Goal: Transaction & Acquisition: Purchase product/service

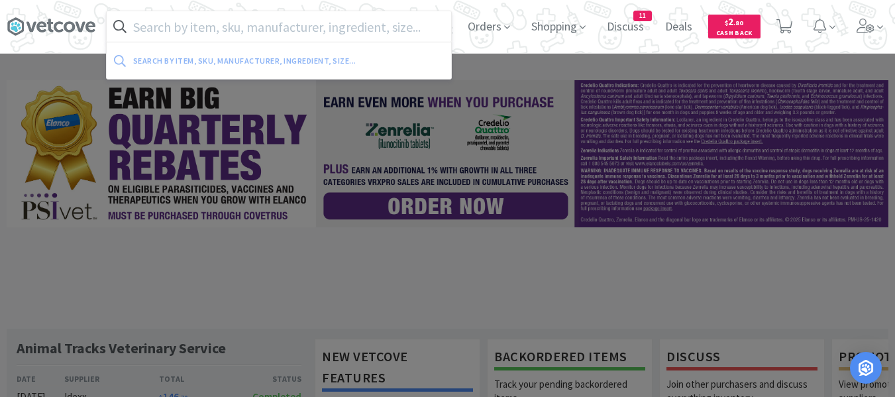
click at [354, 24] on input "text" at bounding box center [279, 26] width 344 height 30
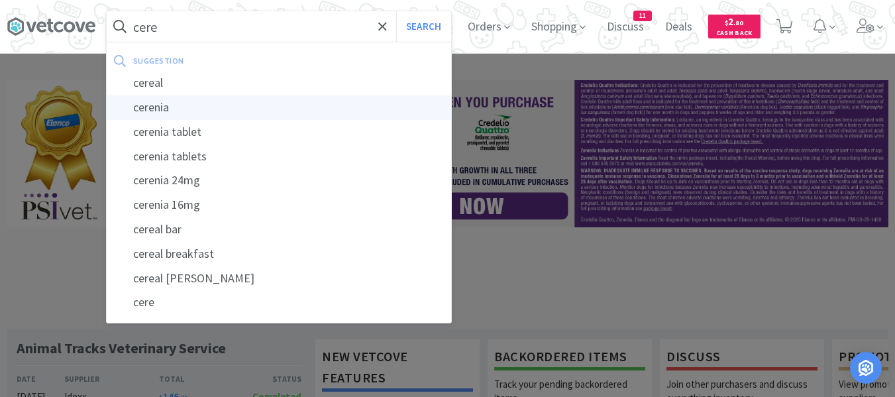
click at [209, 111] on div "cerenia" at bounding box center [279, 107] width 344 height 24
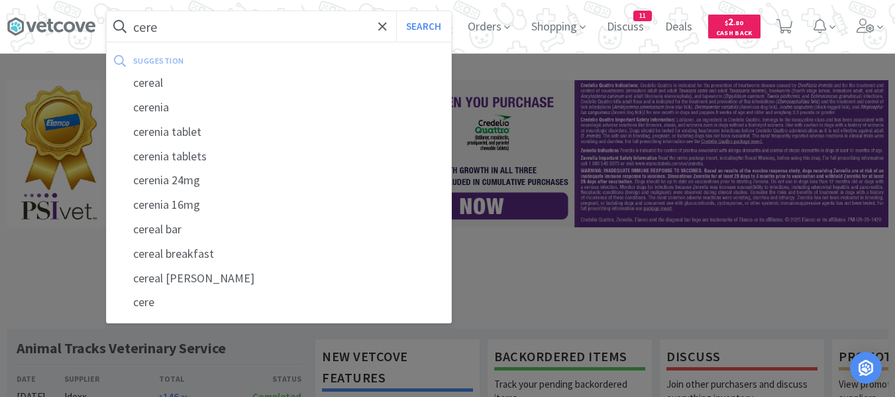
type input "cerenia"
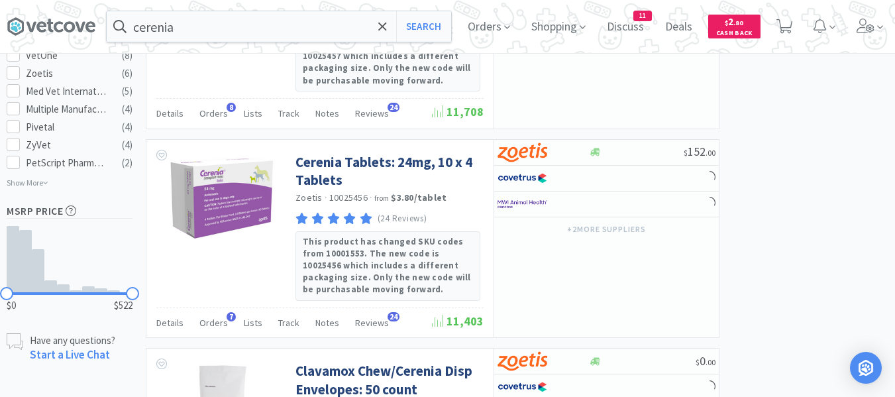
scroll to position [795, 0]
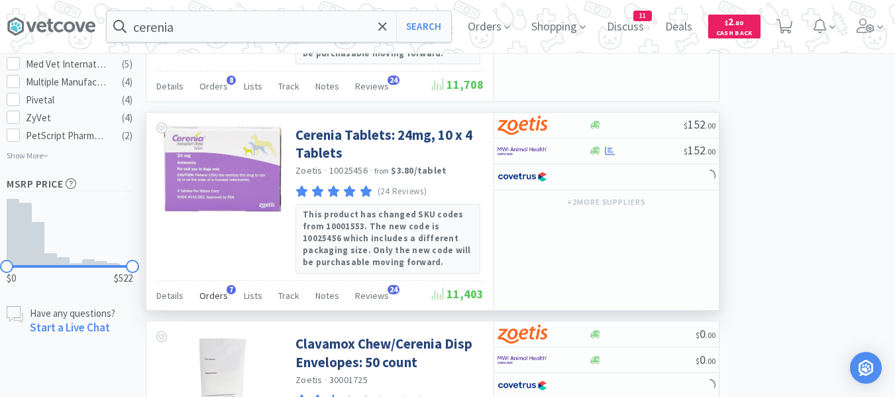
click at [209, 297] on span "Orders" at bounding box center [213, 295] width 28 height 12
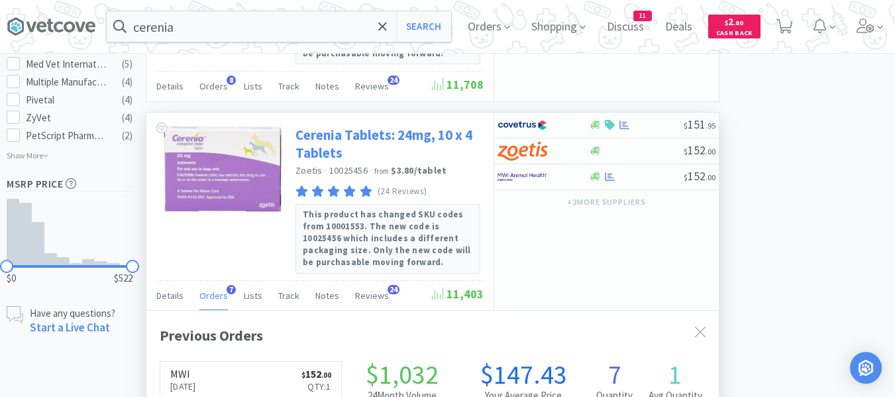
click at [304, 140] on link "Cerenia Tablets: 24mg, 10 x 4 Tablets" at bounding box center [387, 144] width 185 height 36
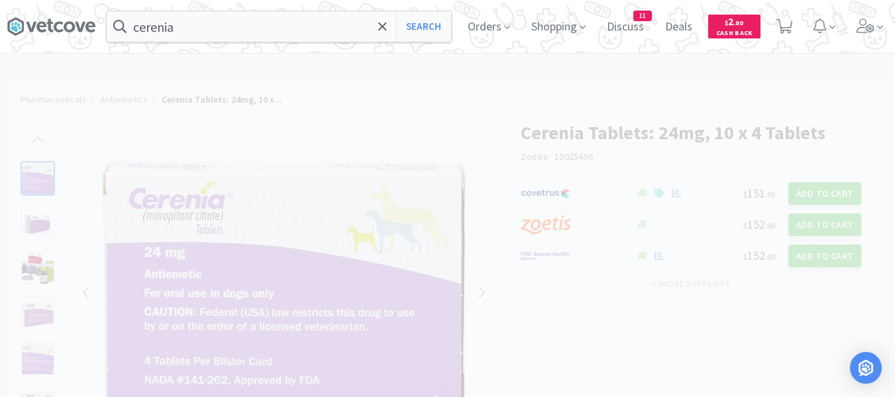
select select "298850"
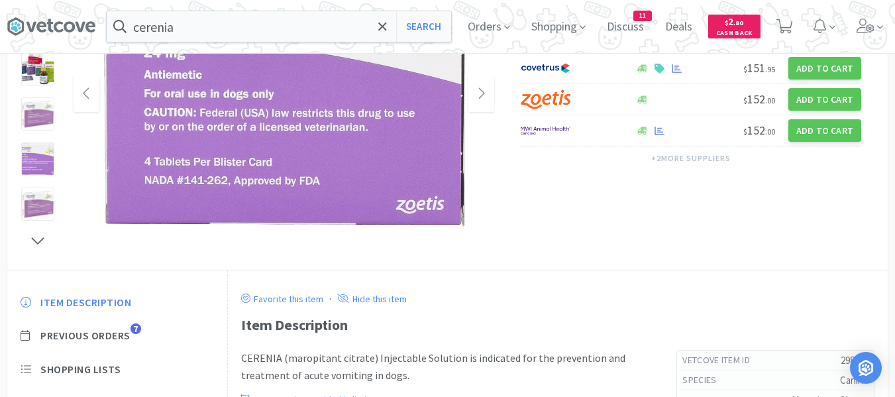
scroll to position [265, 0]
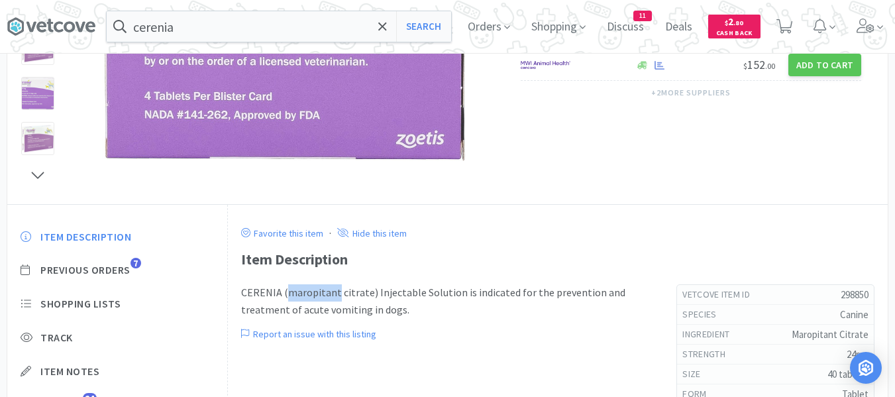
drag, startPoint x: 334, startPoint y: 293, endPoint x: 285, endPoint y: 291, distance: 49.0
click at [285, 291] on p "CERENIA (maropitant citrate) Injectable Solution is indicated for the preventio…" at bounding box center [445, 301] width 409 height 34
copy p "maropitant"
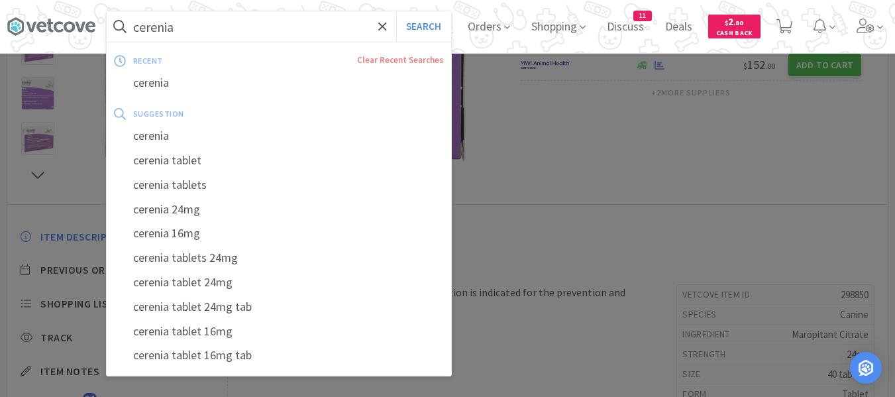
paste input "maropitant"
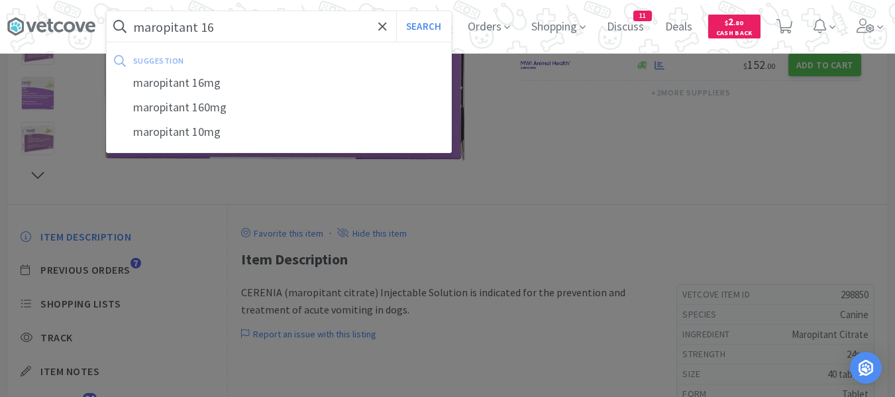
type input "maropitant 16"
click at [396, 11] on button "Search" at bounding box center [423, 26] width 55 height 30
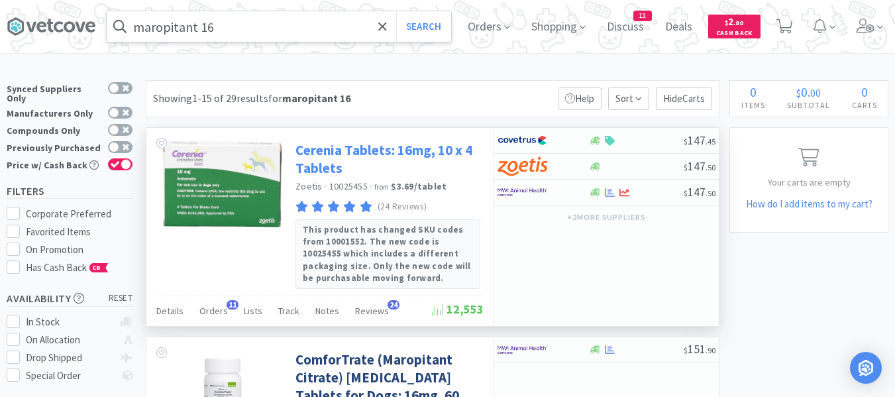
scroll to position [66, 0]
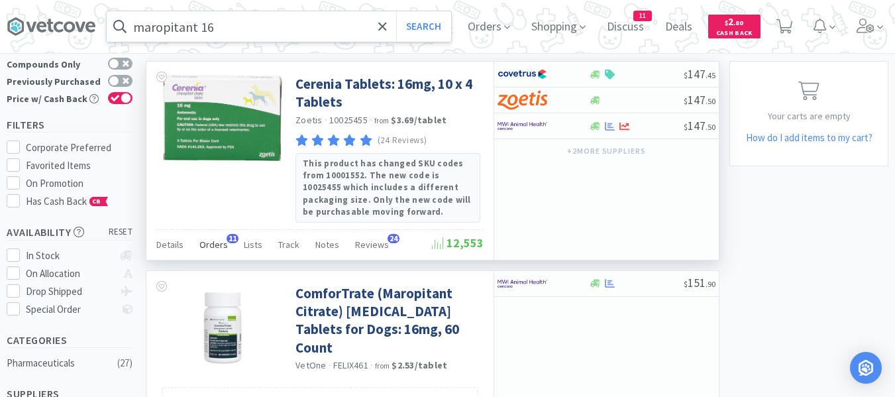
click at [203, 242] on span "Orders" at bounding box center [213, 244] width 28 height 12
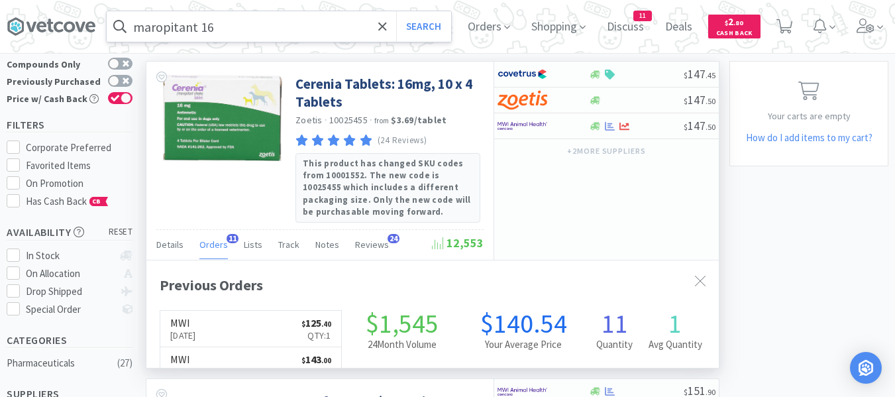
scroll to position [355, 572]
click at [203, 242] on span "Orders" at bounding box center [213, 244] width 28 height 12
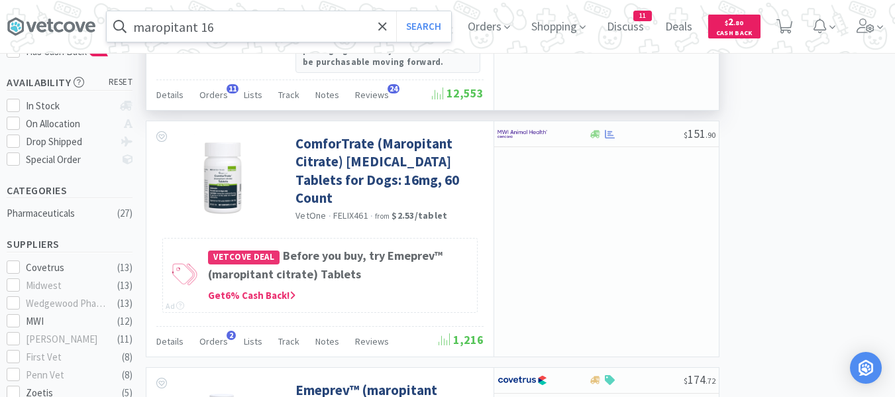
scroll to position [265, 0]
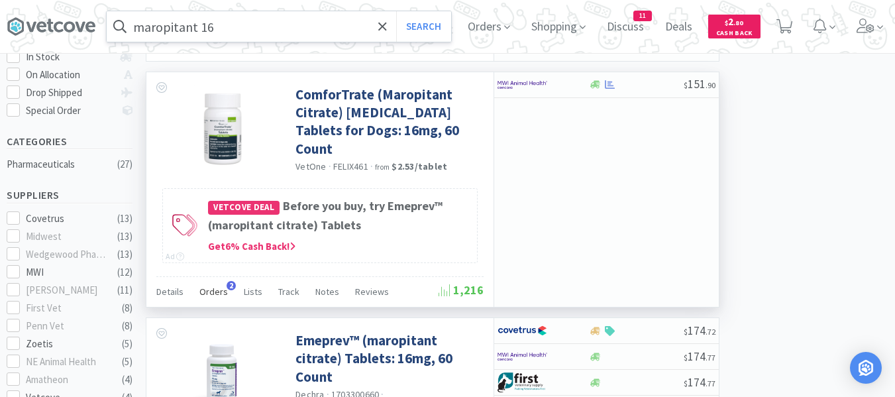
click at [215, 295] on div "Orders 2" at bounding box center [213, 293] width 28 height 25
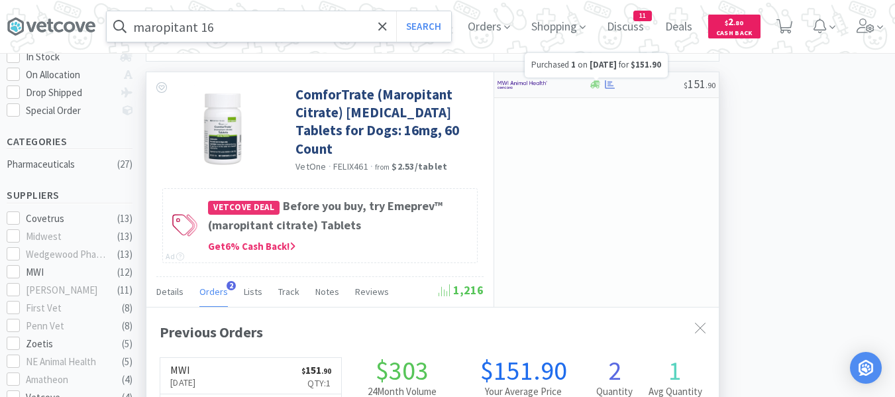
click at [612, 83] on icon at bounding box center [610, 84] width 10 height 10
select select "1"
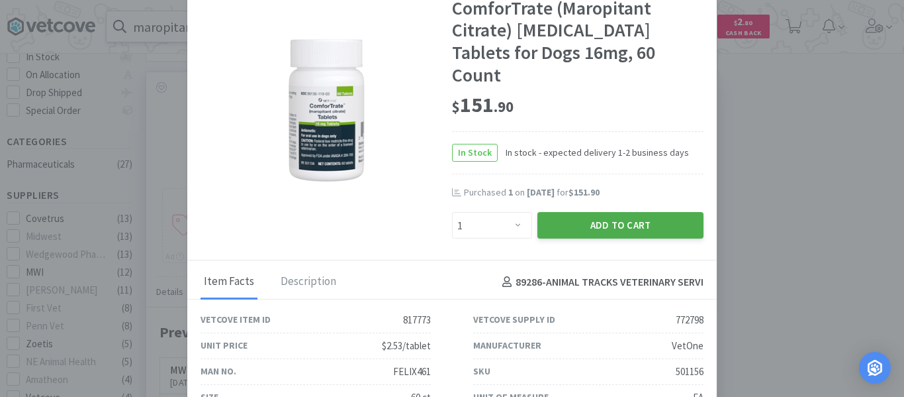
click at [585, 212] on button "Add to Cart" at bounding box center [621, 225] width 166 height 26
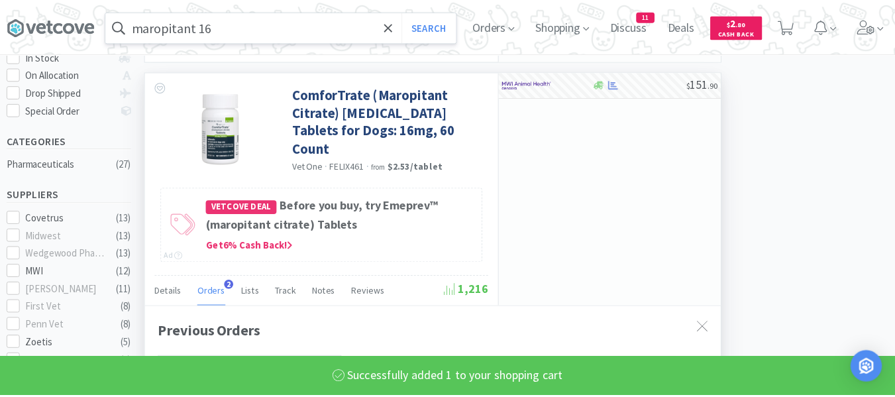
scroll to position [661831, 661569]
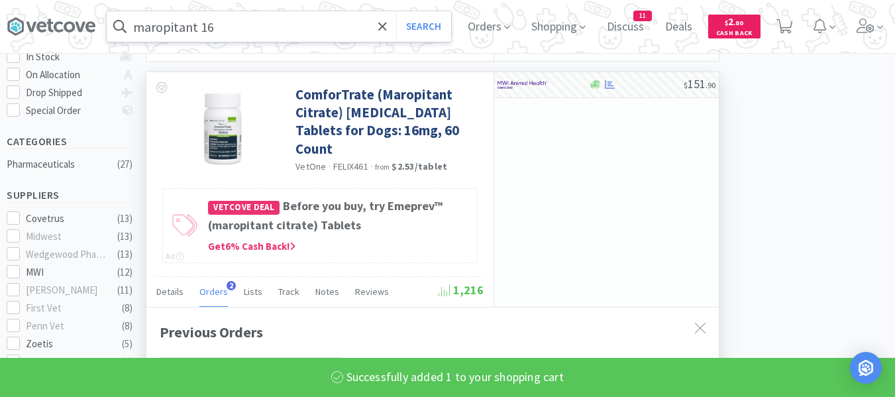
select select "1"
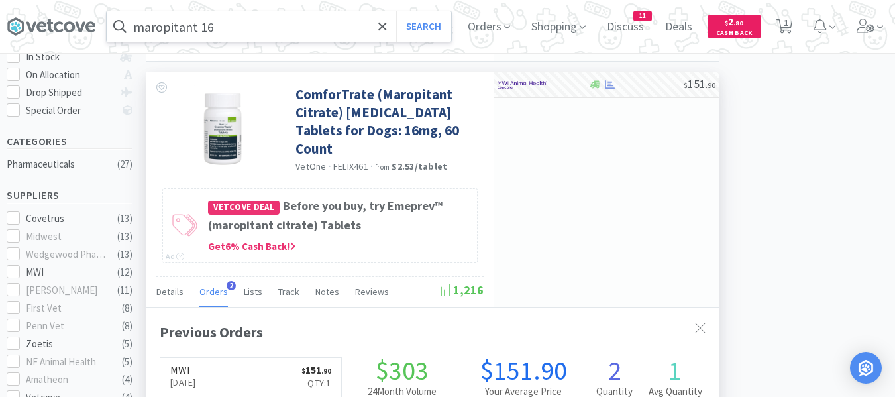
click at [329, 34] on input "maropitant 16" at bounding box center [279, 26] width 344 height 30
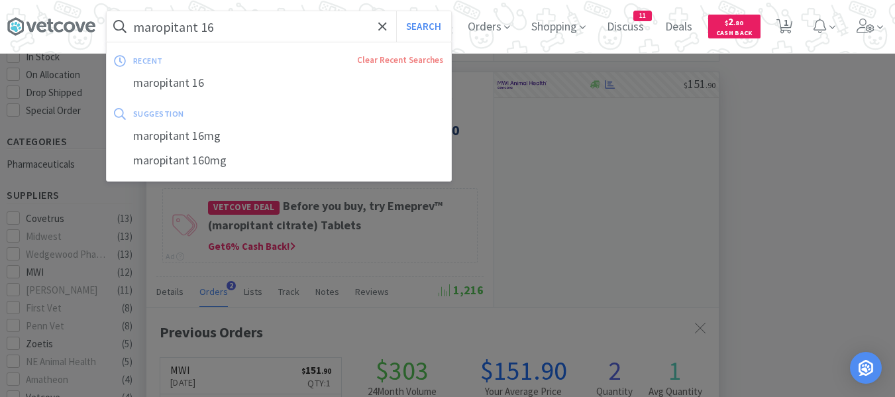
click at [329, 34] on input "maropitant 16" at bounding box center [279, 26] width 344 height 30
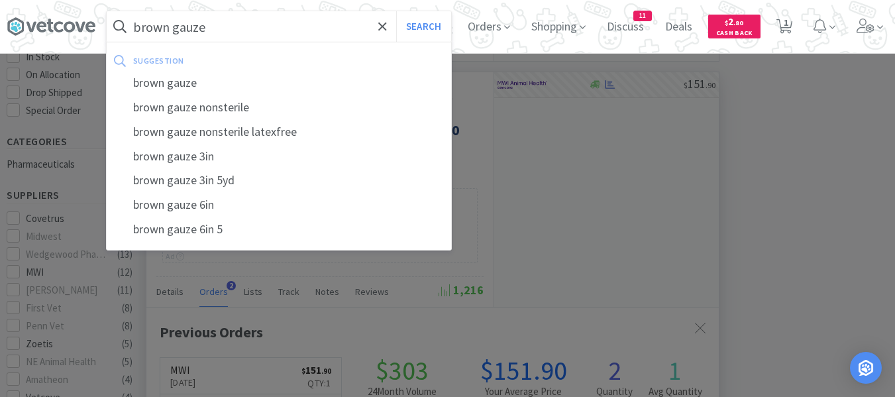
type input "brown gauze"
click at [396, 11] on button "Search" at bounding box center [423, 26] width 55 height 30
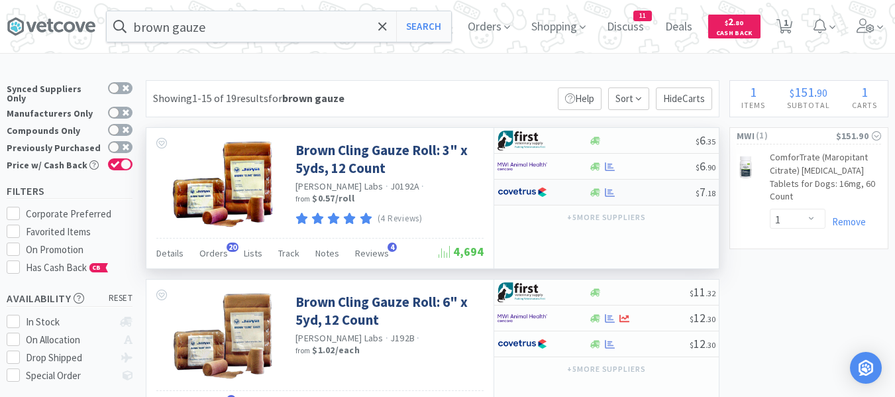
click at [655, 193] on div at bounding box center [641, 192] width 107 height 10
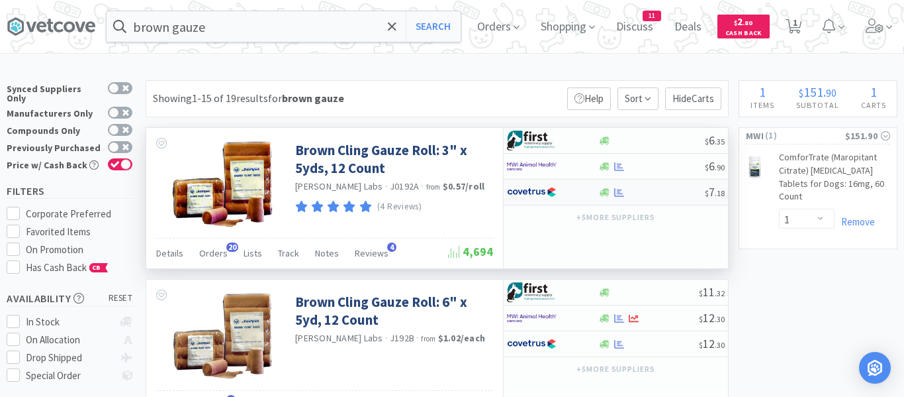
select select "1"
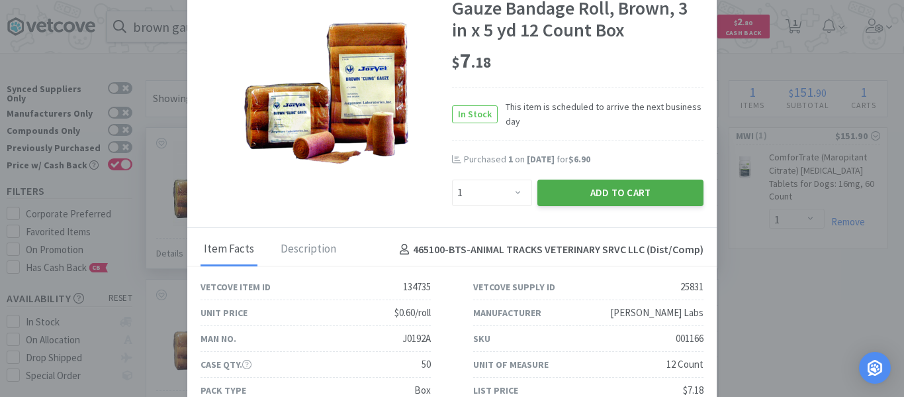
click at [615, 192] on button "Add to Cart" at bounding box center [621, 192] width 166 height 26
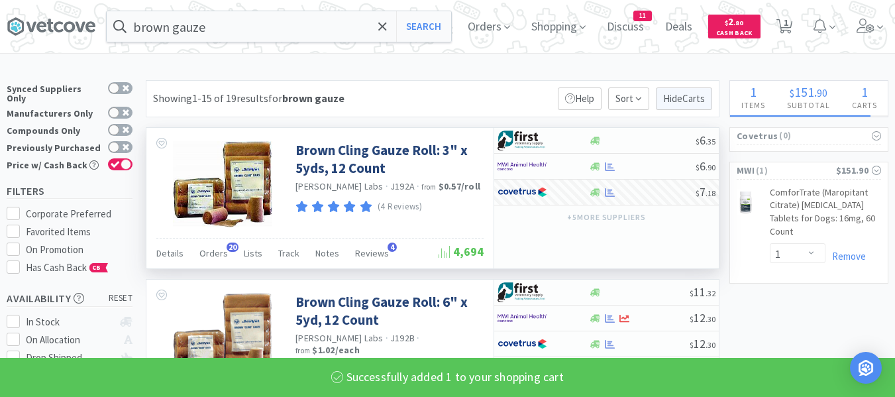
select select "1"
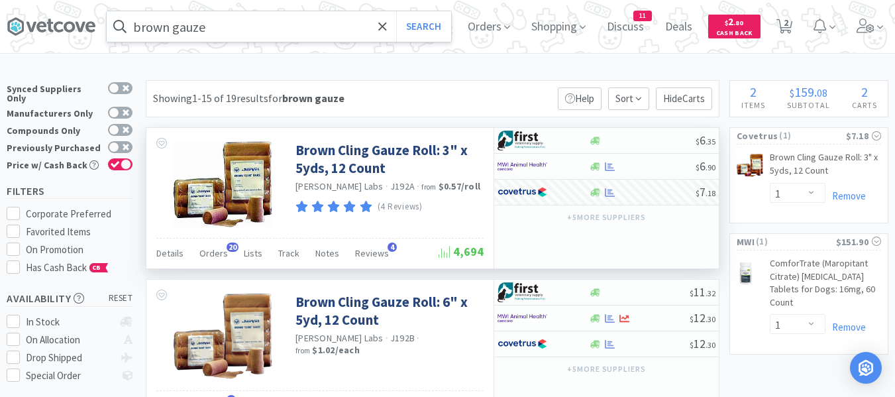
click at [278, 32] on input "brown gauze" at bounding box center [279, 26] width 344 height 30
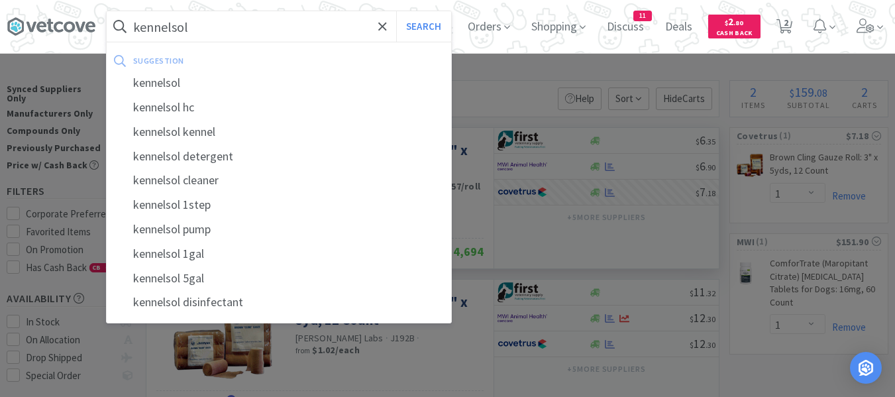
type input "kennelsol"
click at [396, 11] on button "Search" at bounding box center [423, 26] width 55 height 30
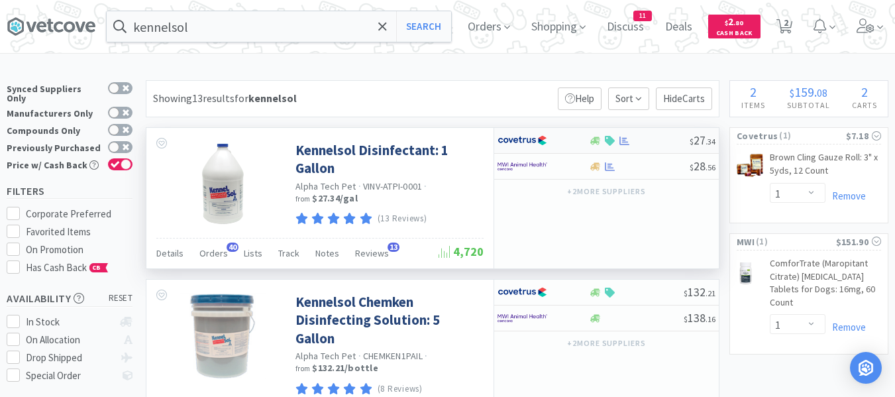
click at [654, 144] on div at bounding box center [638, 141] width 101 height 10
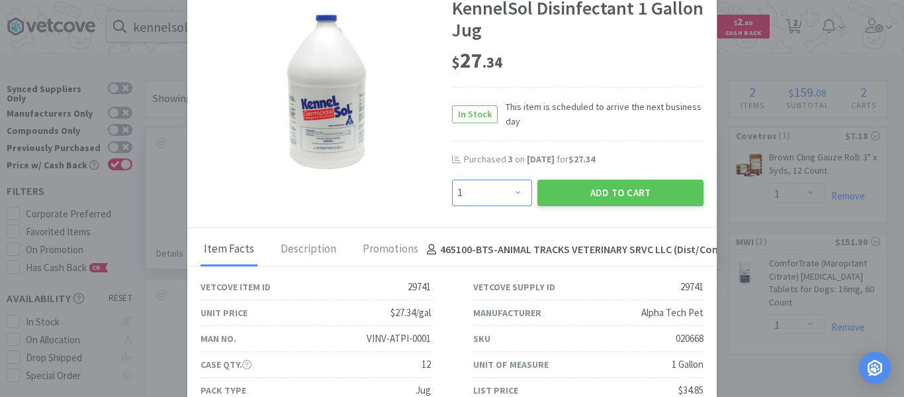
click at [468, 197] on select "Enter Quantity 1 2 3 4 5 6 7 8 9 10 11 12 13 14 15 16 17 18 19 20 Enter Quantity" at bounding box center [492, 192] width 80 height 26
select select "3"
click at [452, 179] on select "Enter Quantity 1 2 3 4 5 6 7 8 9 10 11 12 13 14 15 16 17 18 19 20 Enter Quantity" at bounding box center [492, 192] width 80 height 26
click at [574, 191] on button "Add to Cart" at bounding box center [621, 192] width 166 height 26
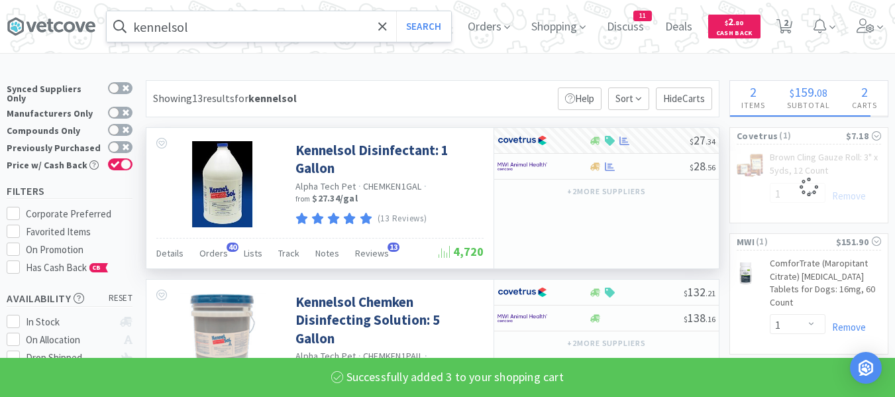
click at [306, 35] on input "kennelsol" at bounding box center [279, 26] width 344 height 30
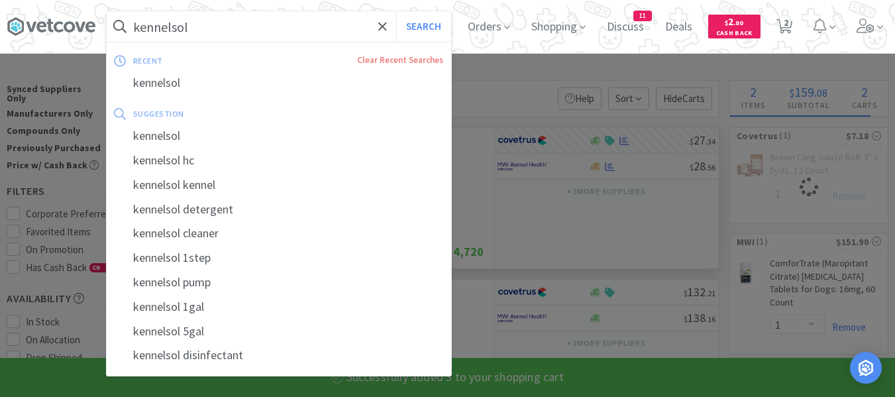
select select "3"
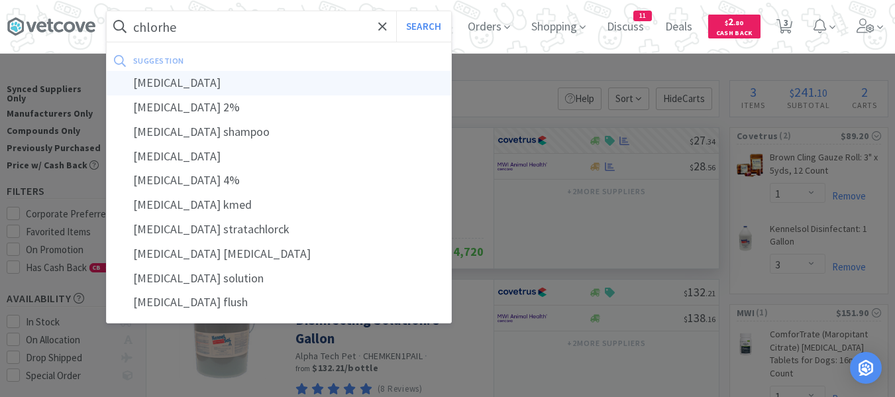
click at [166, 80] on div "[MEDICAL_DATA]" at bounding box center [279, 83] width 344 height 24
type input "[MEDICAL_DATA]"
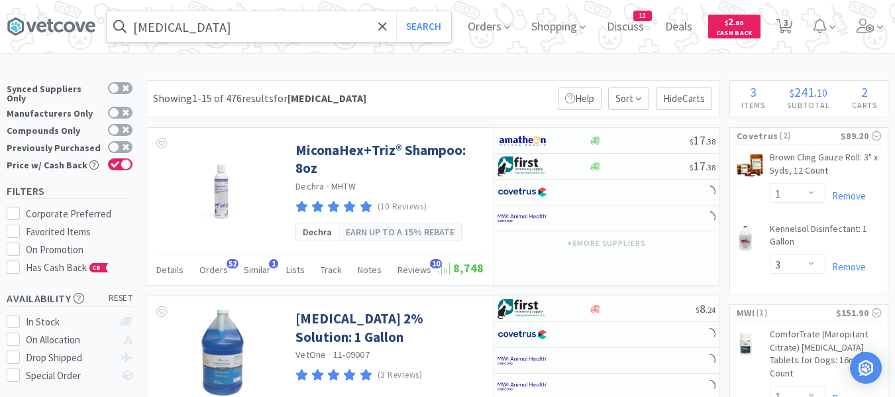
scroll to position [199, 0]
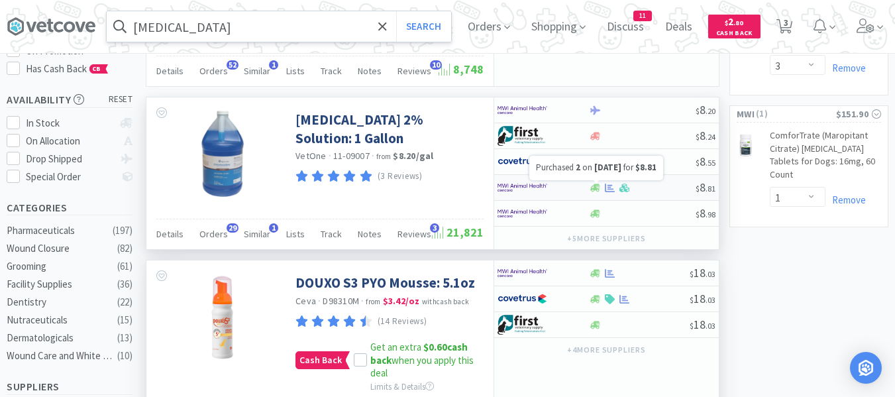
click at [609, 192] on icon at bounding box center [610, 188] width 10 height 10
select select "1"
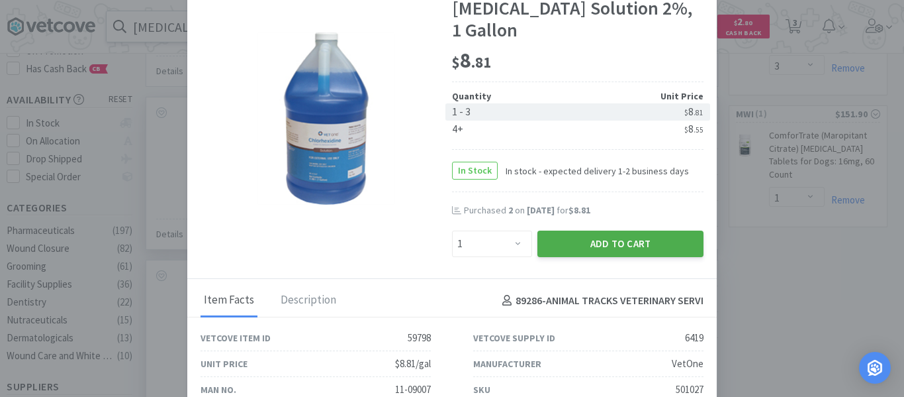
click at [616, 240] on button "Add to Cart" at bounding box center [621, 243] width 166 height 26
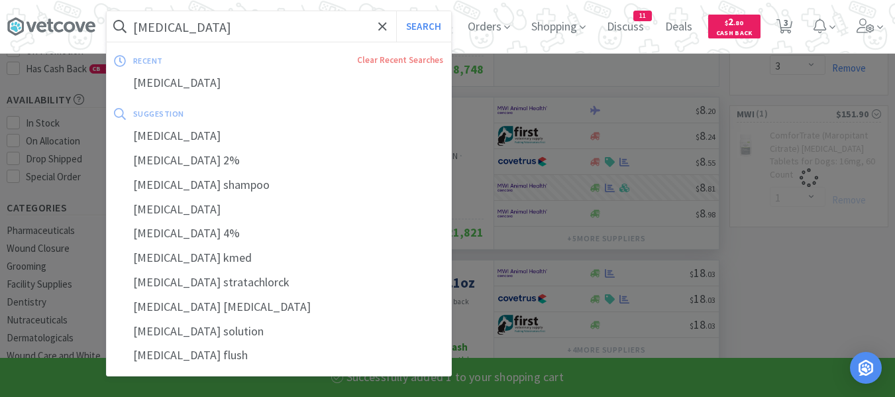
click at [289, 33] on input "[MEDICAL_DATA]" at bounding box center [279, 26] width 344 height 30
select select "1"
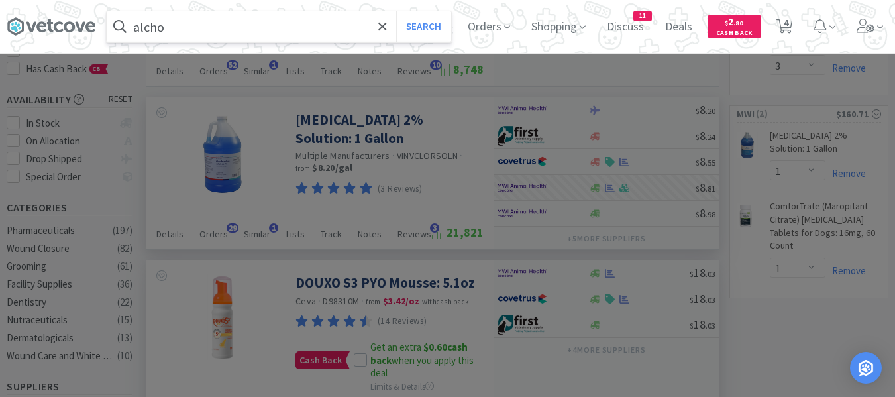
click at [396, 11] on button "Search" at bounding box center [423, 26] width 55 height 30
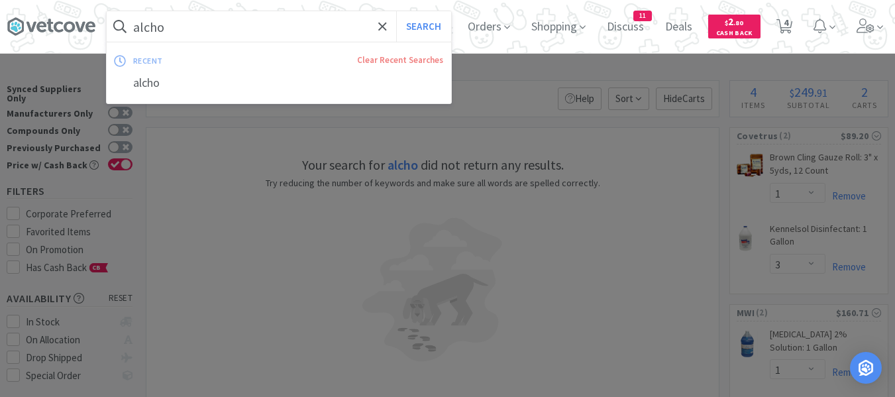
click at [290, 32] on input "alcho" at bounding box center [279, 26] width 344 height 30
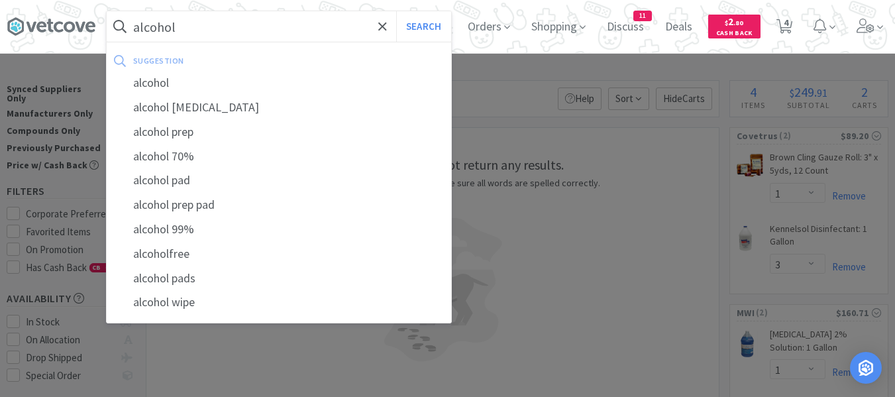
type input "alcohol"
click at [396, 11] on button "Search" at bounding box center [423, 26] width 55 height 30
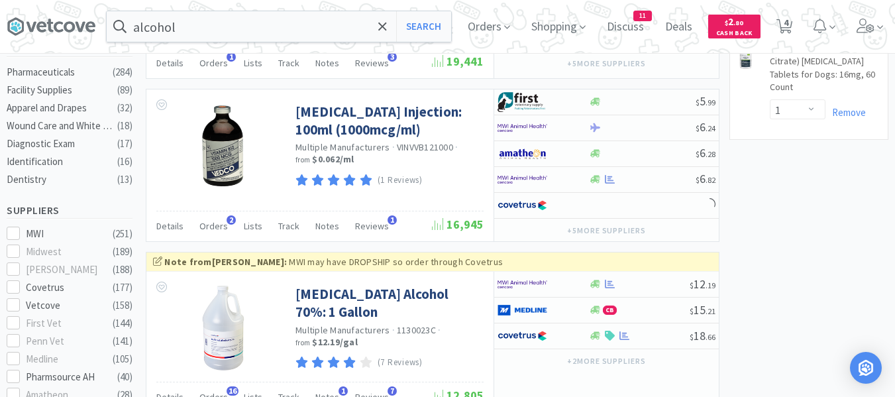
scroll to position [463, 0]
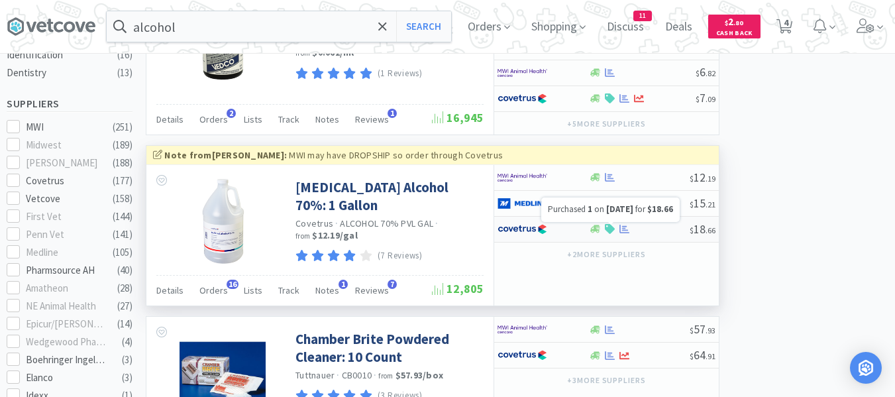
click at [622, 226] on icon at bounding box center [624, 229] width 10 height 10
select select "1"
click at [348, 32] on input "alcohol" at bounding box center [279, 26] width 344 height 30
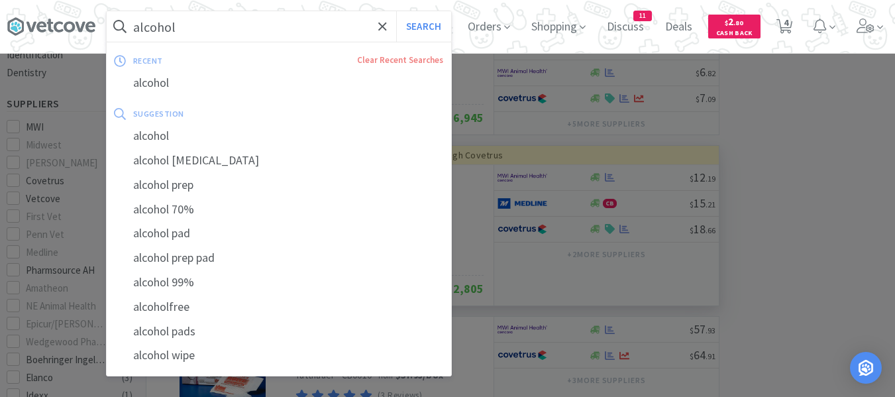
paste input "Credelio Quattro"
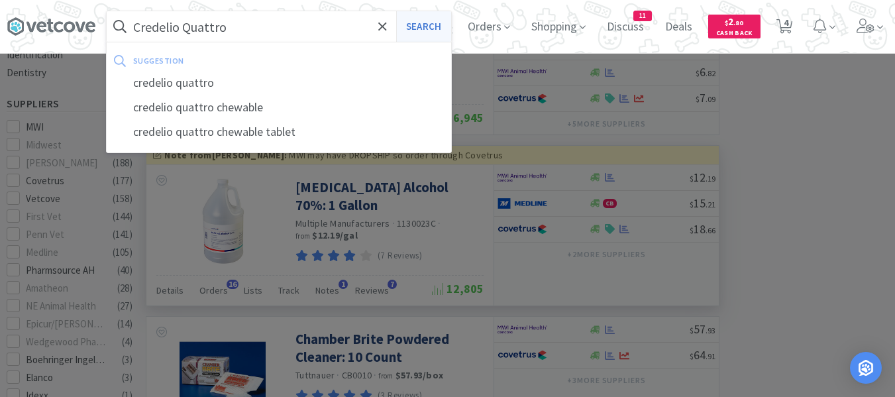
type input "Credelio Quattro"
click at [440, 29] on button "Search" at bounding box center [423, 26] width 55 height 30
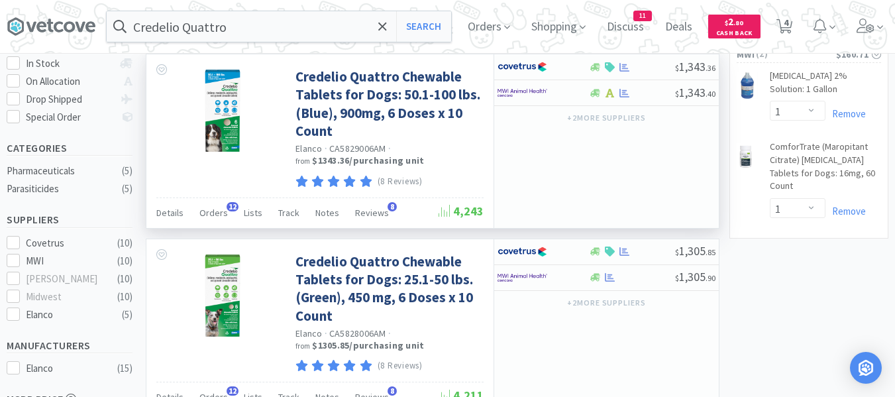
scroll to position [331, 0]
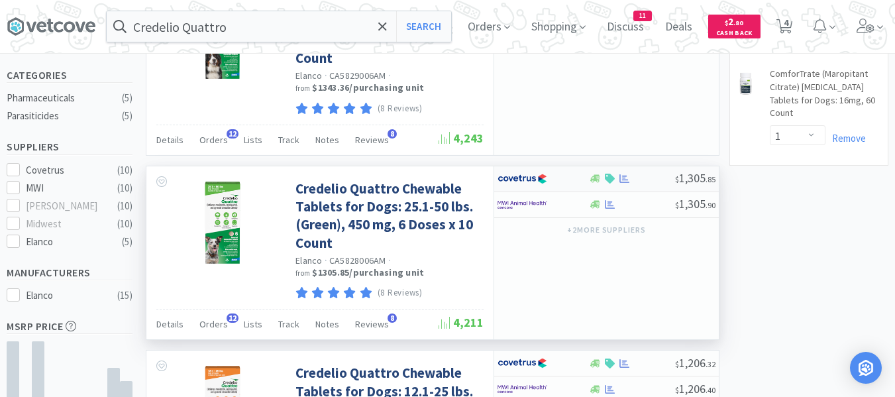
click at [647, 181] on div at bounding box center [631, 178] width 87 height 10
select select "1"
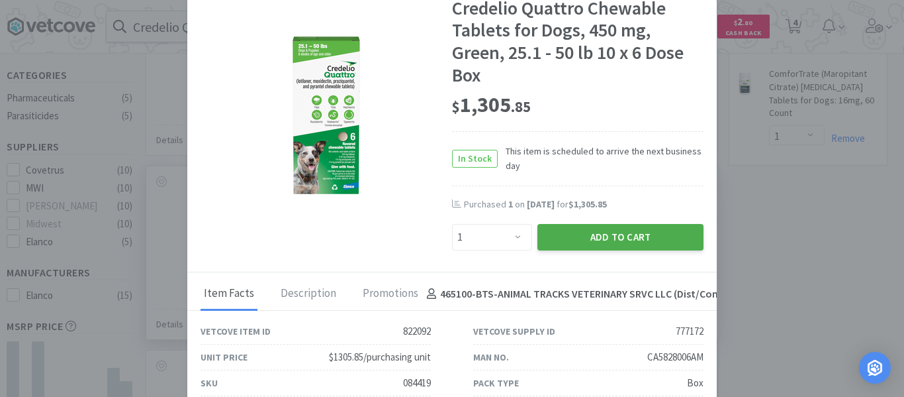
click at [612, 236] on button "Add to Cart" at bounding box center [621, 237] width 166 height 26
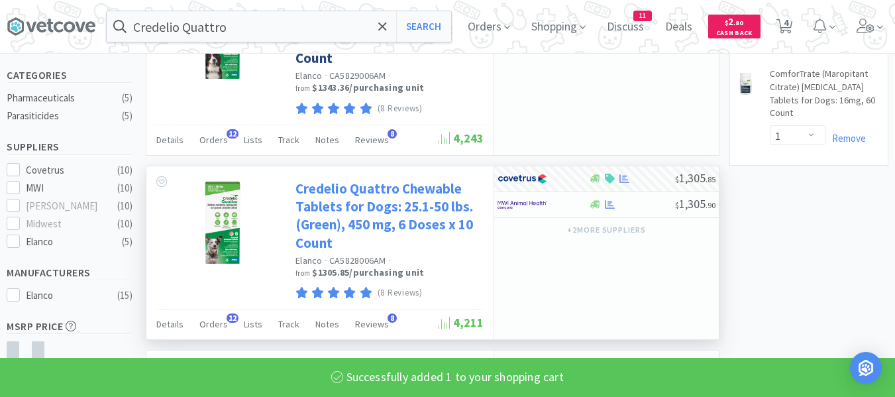
select select "1"
select select "3"
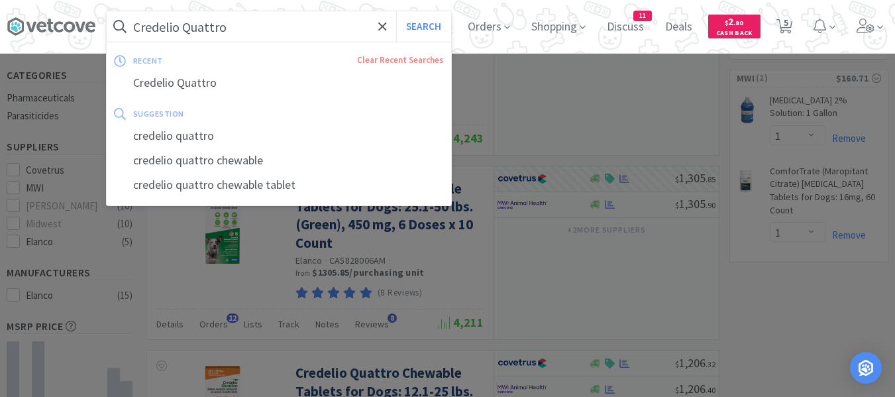
paste input "DH Canine 6"
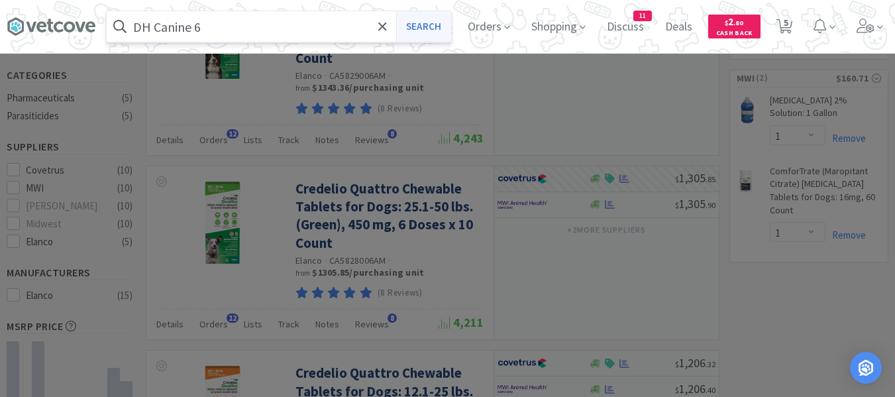
type input "DH Canine 6"
click at [441, 31] on button "Search" at bounding box center [423, 26] width 55 height 30
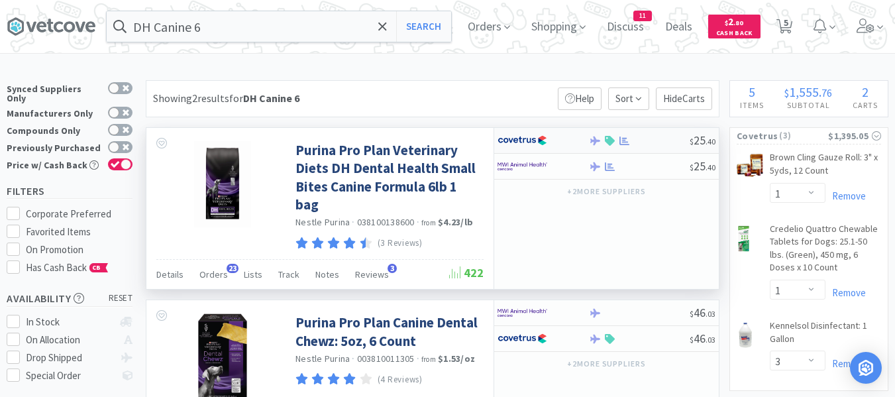
click at [648, 141] on div at bounding box center [638, 141] width 101 height 10
select select "1"
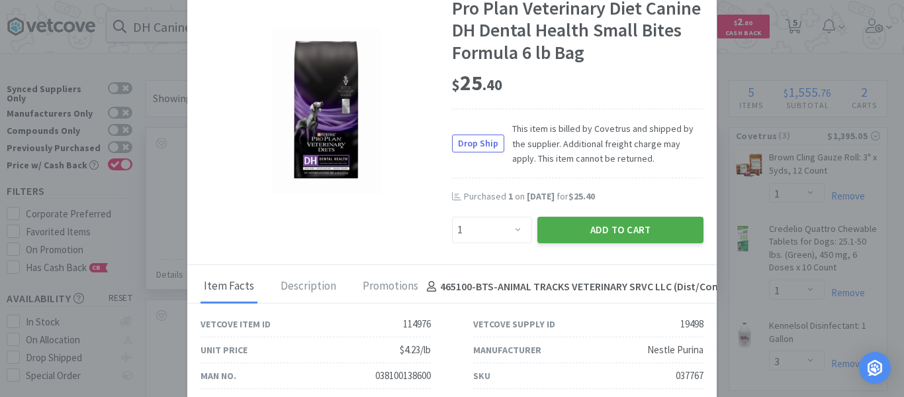
click at [641, 229] on button "Add to Cart" at bounding box center [621, 230] width 166 height 26
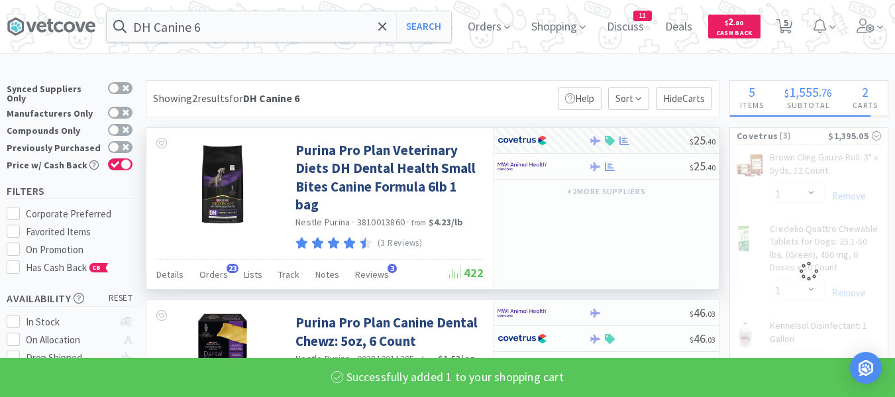
select select "1"
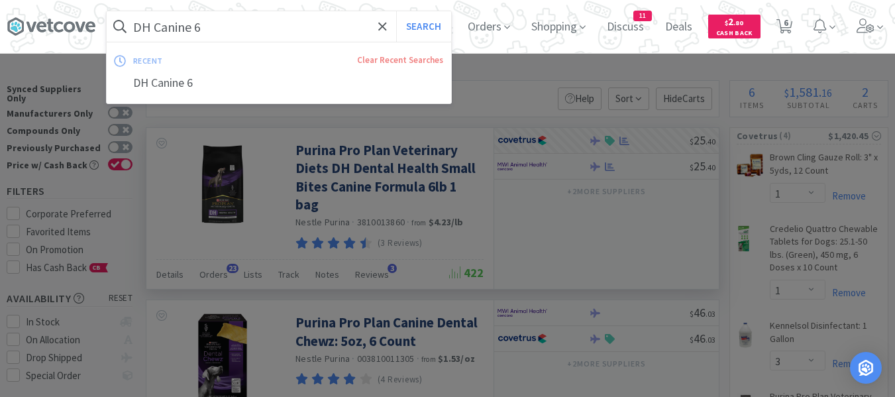
paste input "EN Canine 6"
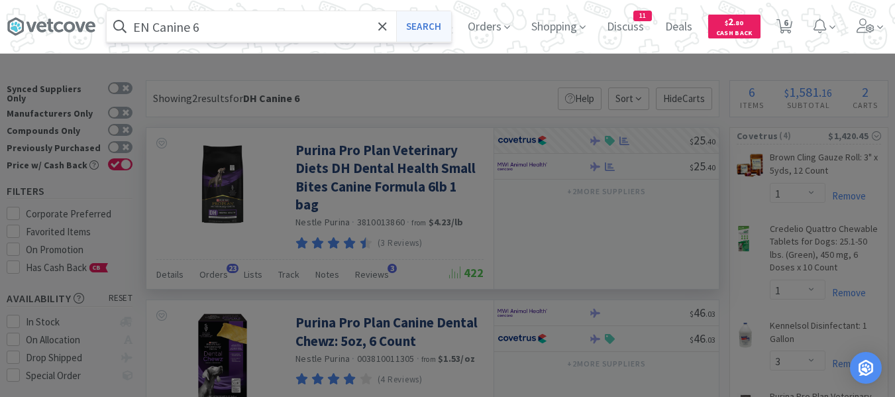
type input "EN Canine 6"
click at [429, 26] on button "Search" at bounding box center [423, 26] width 55 height 30
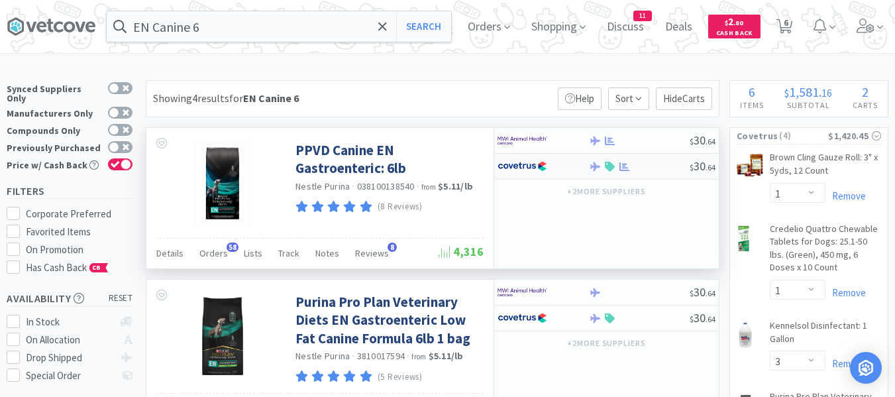
click at [667, 167] on div at bounding box center [638, 167] width 101 height 10
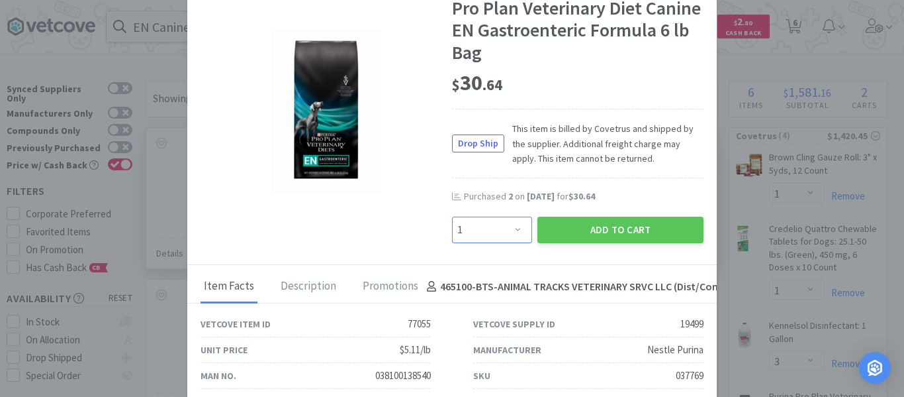
click at [475, 236] on select "Enter Quantity 1 2 3 4 5 6 7 8 9 10 11 12 13 14 15 16 17 18 19 20 Enter Quantity" at bounding box center [492, 230] width 80 height 26
select select "2"
click at [452, 217] on select "Enter Quantity 1 2 3 4 5 6 7 8 9 10 11 12 13 14 15 16 17 18 19 20 Enter Quantity" at bounding box center [492, 230] width 80 height 26
click at [648, 228] on button "Add to Cart" at bounding box center [621, 230] width 166 height 26
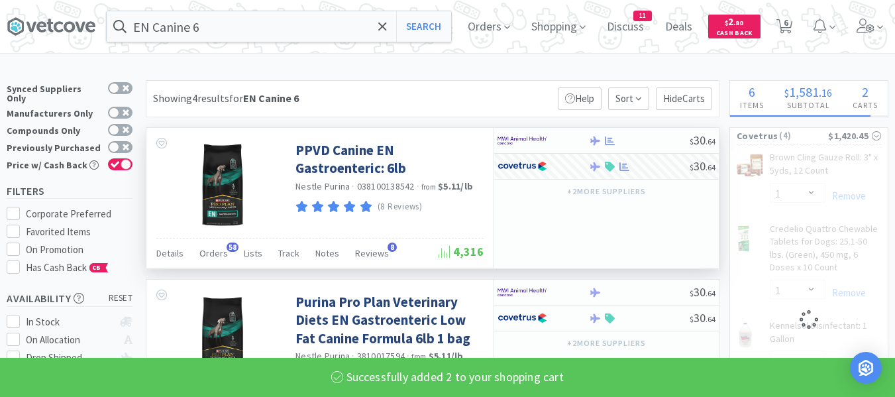
select select "2"
select select "1"
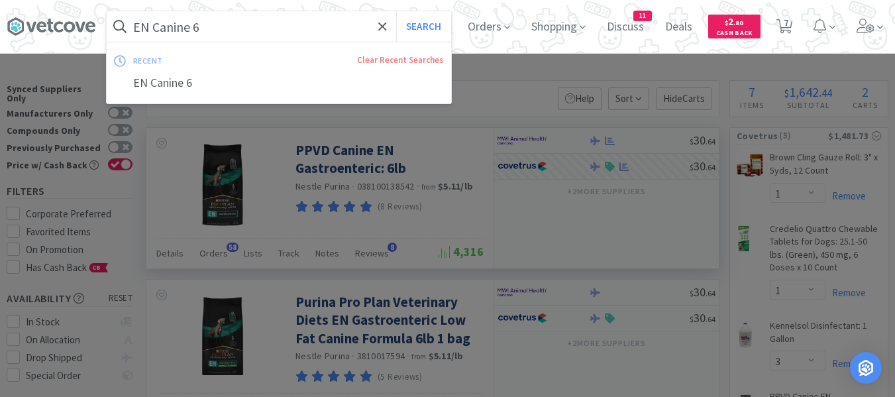
click at [331, 24] on input "EN Canine 6" at bounding box center [279, 26] width 344 height 30
paste input "FELINE EN 6 l"
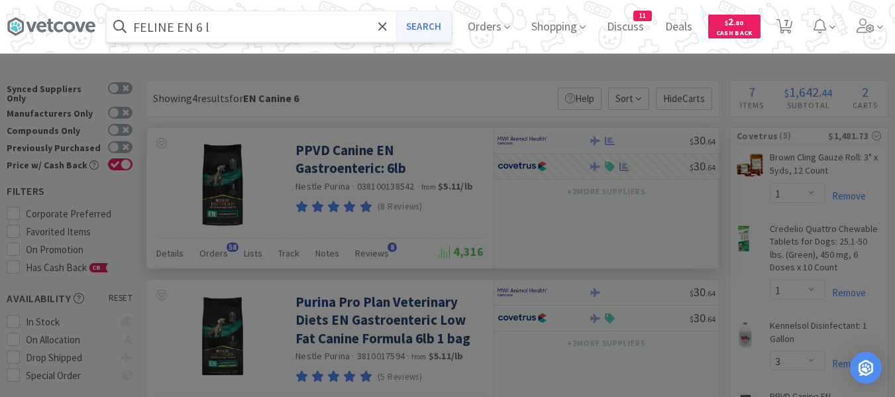
click at [448, 28] on button "Search" at bounding box center [423, 26] width 55 height 30
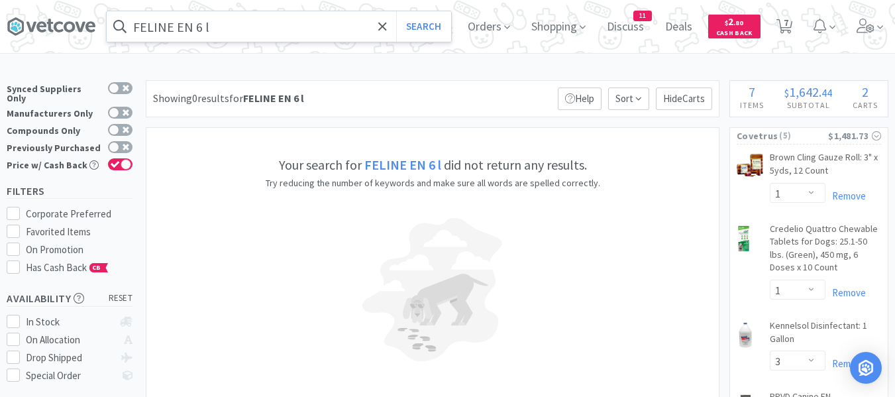
click at [268, 26] on input "FELINE EN 6 l" at bounding box center [279, 26] width 344 height 30
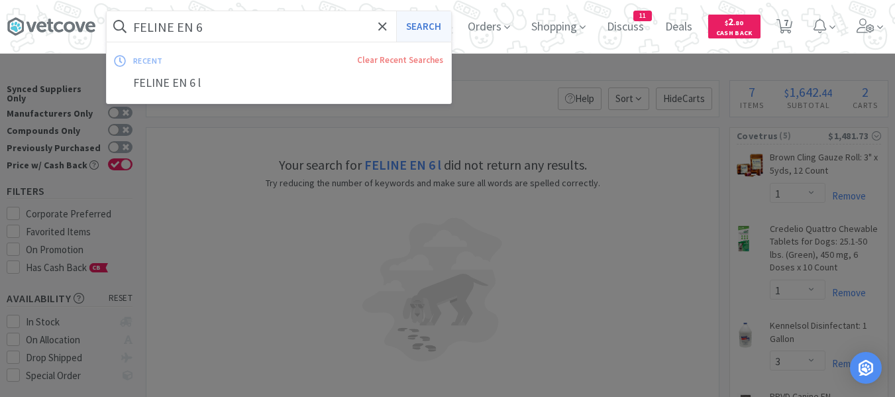
type input "FELINE EN 6"
click at [451, 30] on button "Search" at bounding box center [423, 26] width 55 height 30
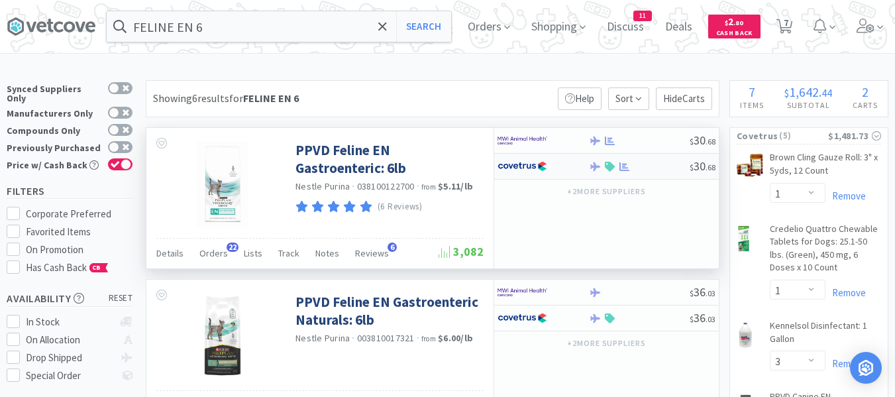
click at [654, 168] on div at bounding box center [638, 167] width 101 height 10
select select "1"
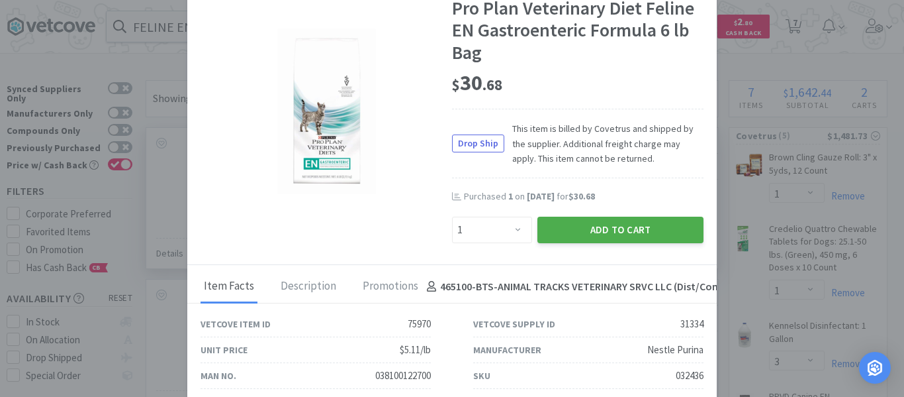
click at [567, 226] on button "Add to Cart" at bounding box center [621, 230] width 166 height 26
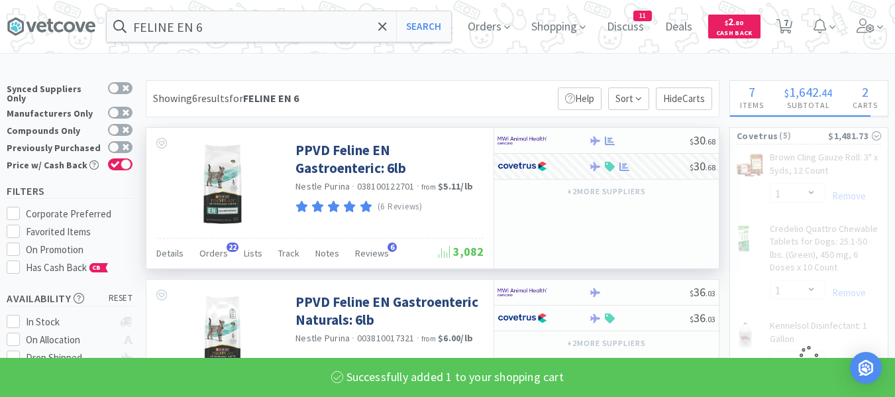
select select "1"
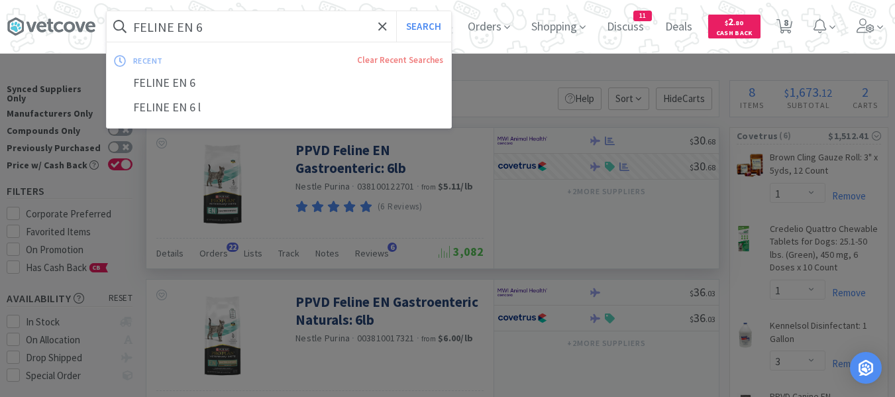
click at [367, 19] on input "FELINE EN 6" at bounding box center [279, 26] width 344 height 30
paste input "Feliway Diffuser Kit"
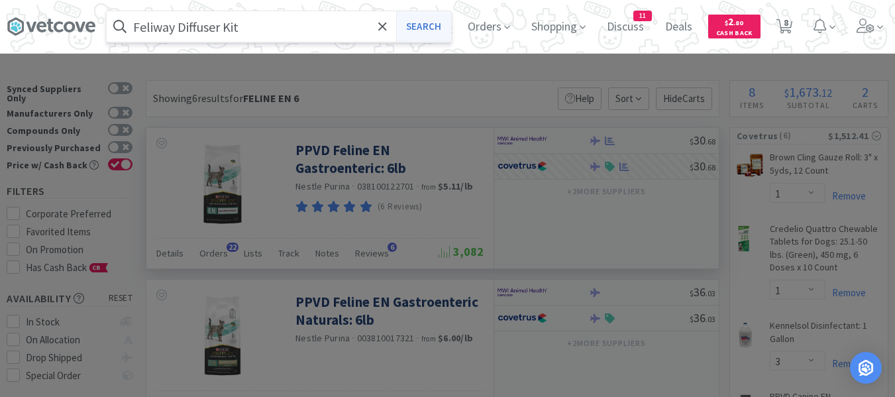
type input "Feliway Diffuser Kit"
click at [440, 25] on button "Search" at bounding box center [423, 26] width 55 height 30
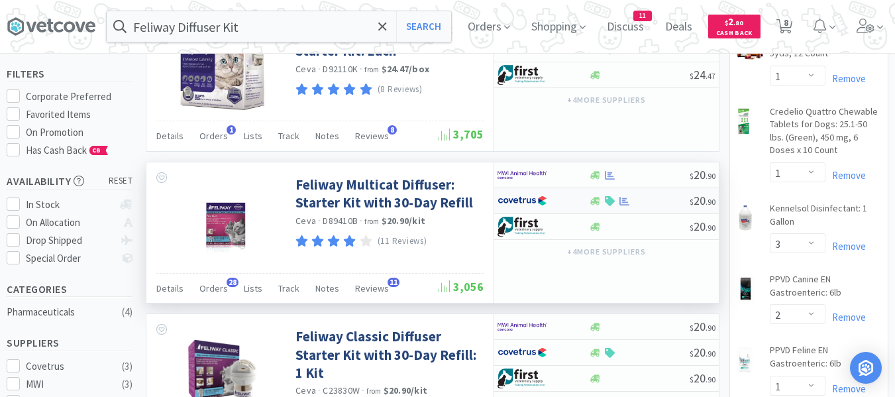
scroll to position [132, 0]
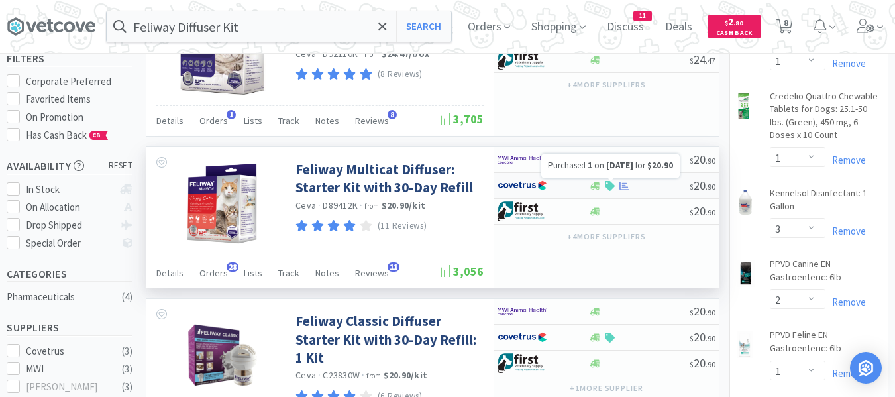
click at [634, 183] on div at bounding box center [638, 186] width 101 height 10
select select "1"
click at [654, 162] on div at bounding box center [638, 160] width 101 height 10
select select "1"
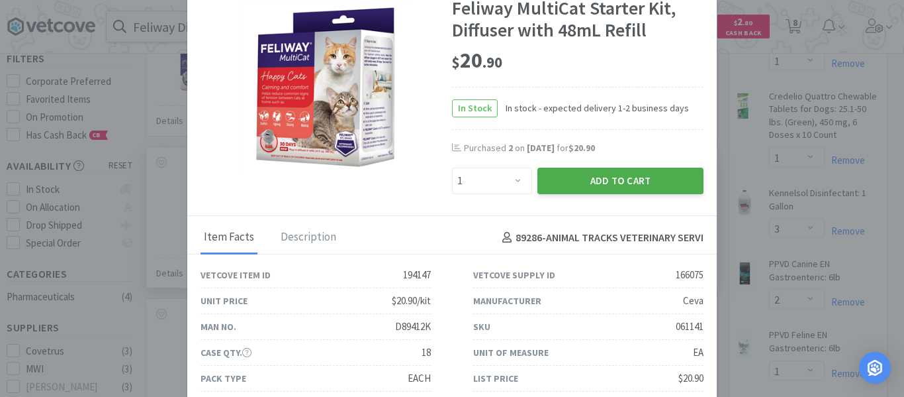
click at [644, 180] on button "Add to Cart" at bounding box center [621, 181] width 166 height 26
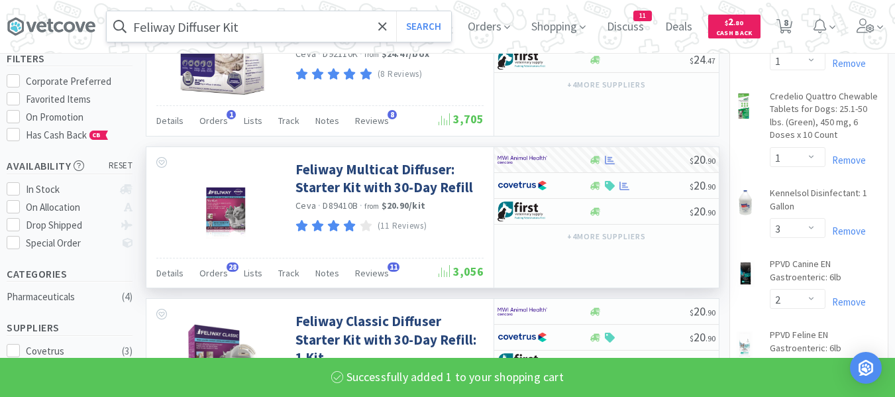
select select "1"
click at [215, 274] on span "Orders" at bounding box center [213, 273] width 28 height 12
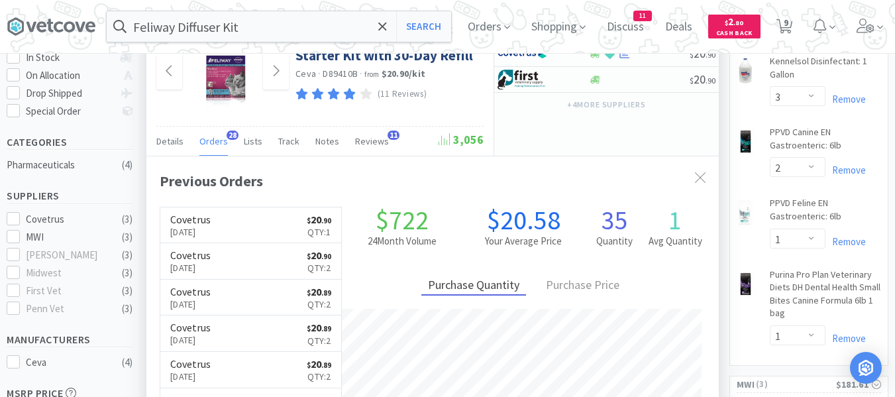
scroll to position [355, 572]
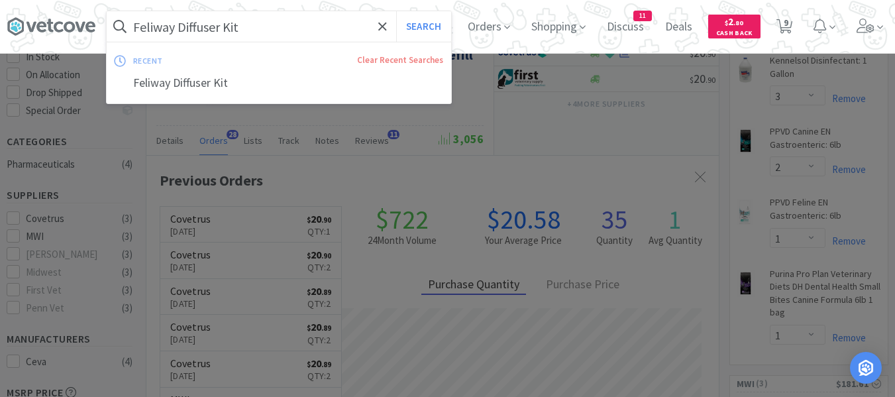
click at [328, 32] on input "Feliway Diffuser Kit" at bounding box center [279, 26] width 344 height 30
paste input "FELINE OM 6"
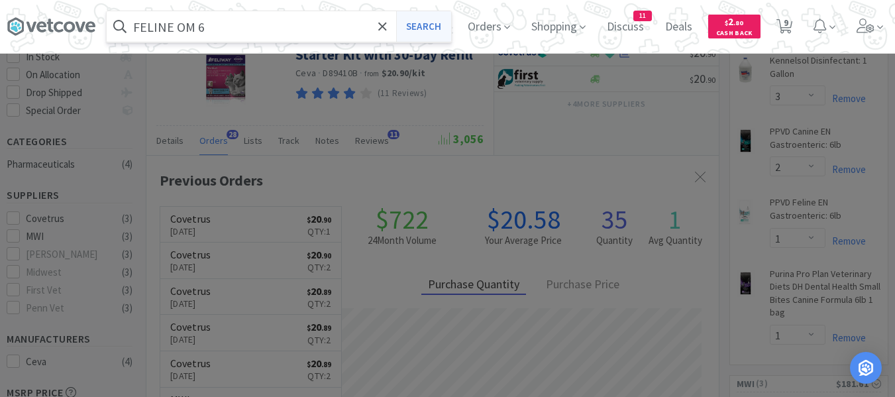
type input "FELINE OM 6"
click at [430, 28] on button "Search" at bounding box center [423, 26] width 55 height 30
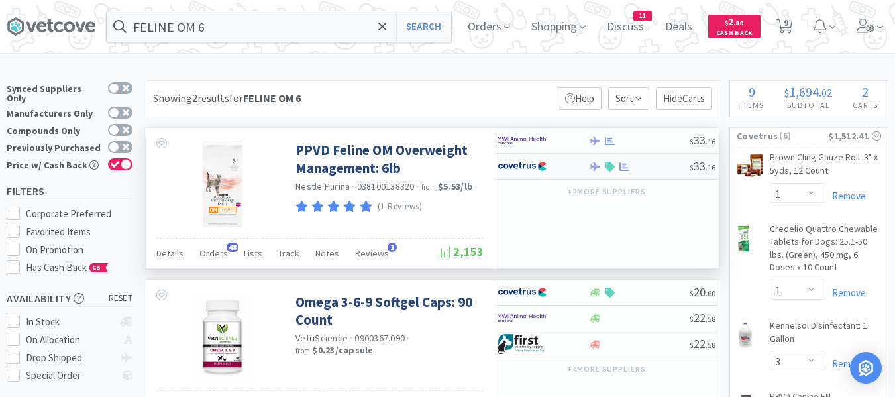
click at [642, 168] on div at bounding box center [638, 167] width 101 height 10
select select "1"
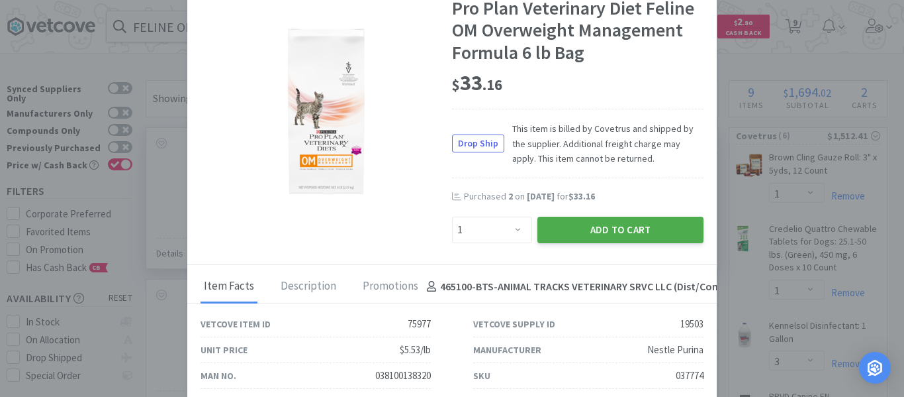
click at [557, 224] on button "Add to Cart" at bounding box center [621, 230] width 166 height 26
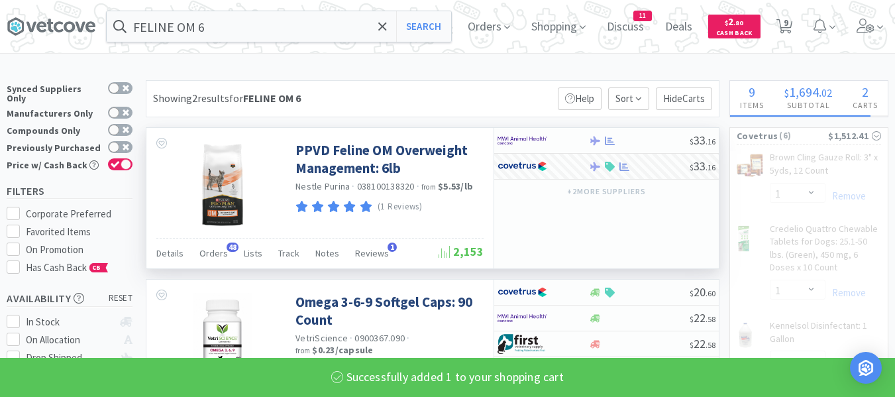
select select "1"
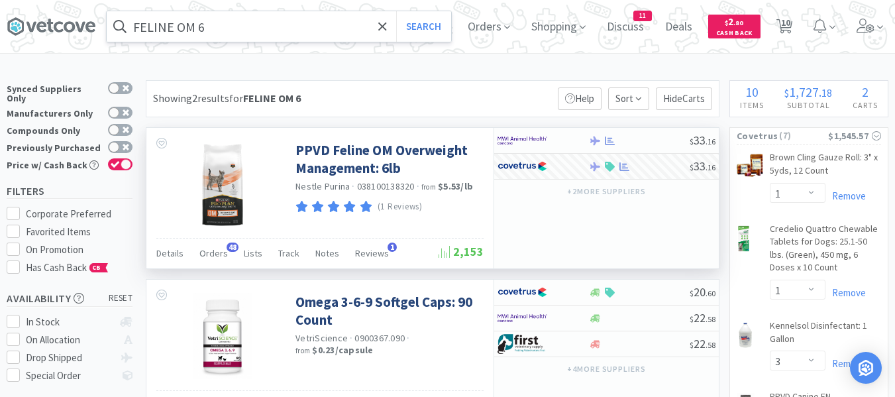
click at [230, 19] on input "FELINE OM 6" at bounding box center [279, 26] width 344 height 30
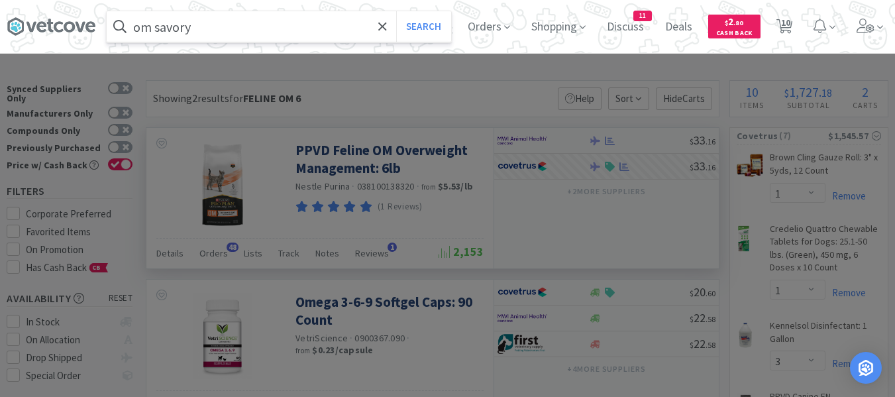
click at [396, 11] on button "Search" at bounding box center [423, 26] width 55 height 30
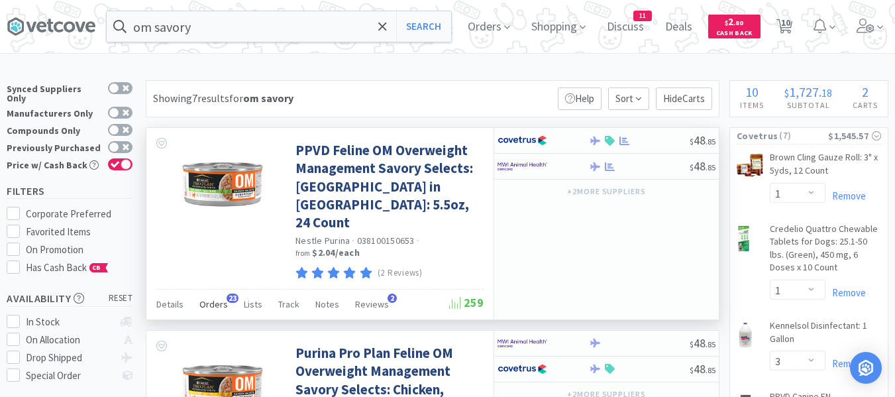
click at [203, 298] on span "Orders" at bounding box center [213, 304] width 28 height 12
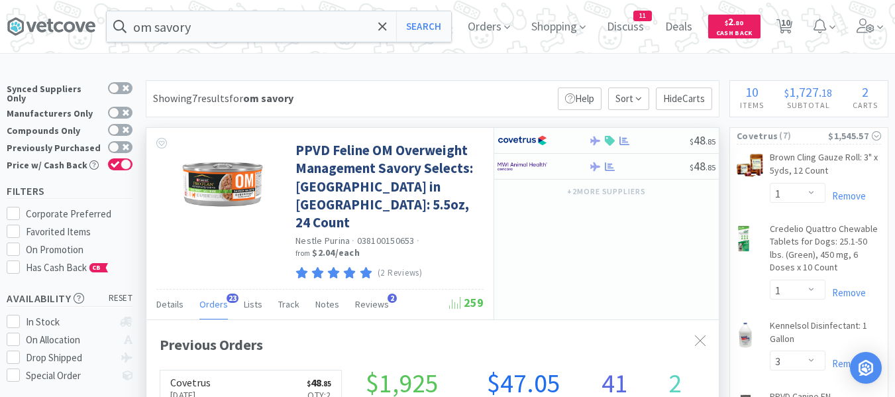
scroll to position [66, 0]
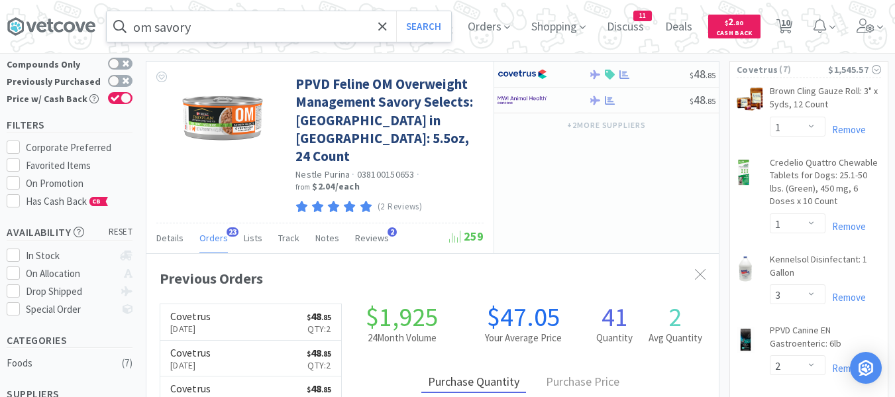
click at [309, 33] on input "om savory" at bounding box center [279, 26] width 344 height 30
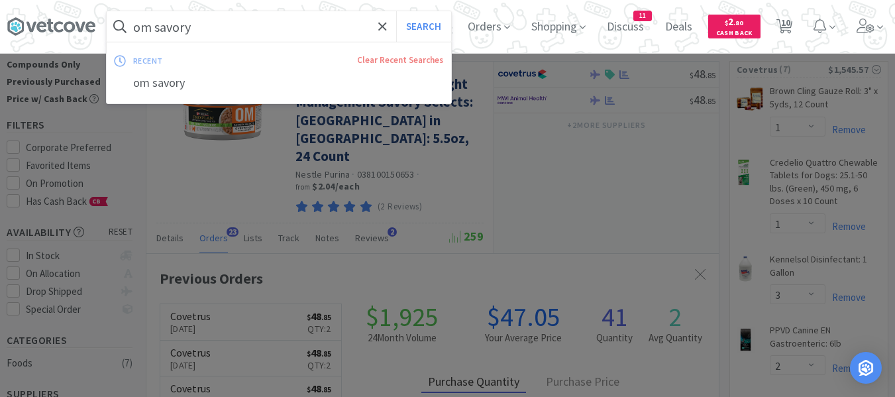
paste input "FELINE UR 16"
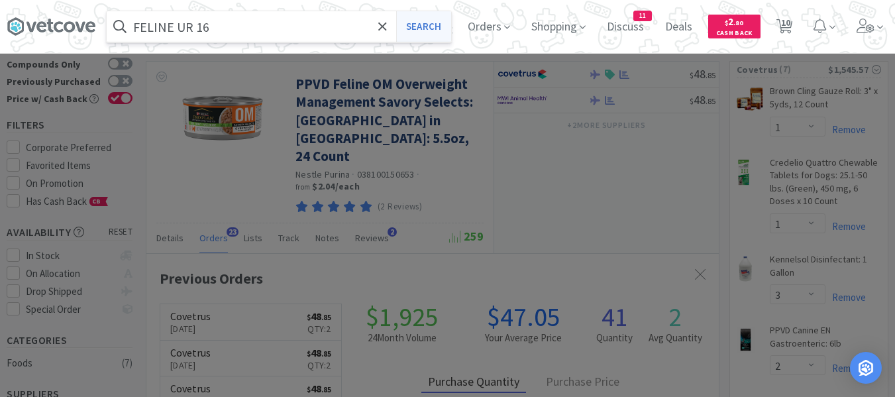
type input "FELINE UR 16"
click at [434, 25] on button "Search" at bounding box center [423, 26] width 55 height 30
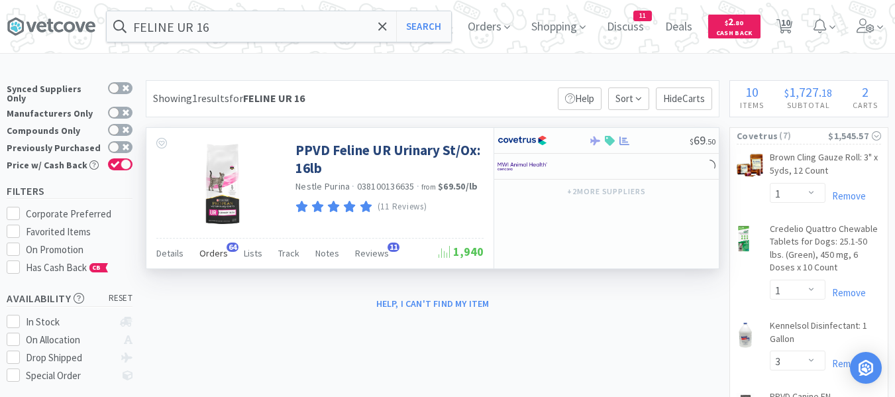
click at [206, 256] on span "Orders" at bounding box center [213, 253] width 28 height 12
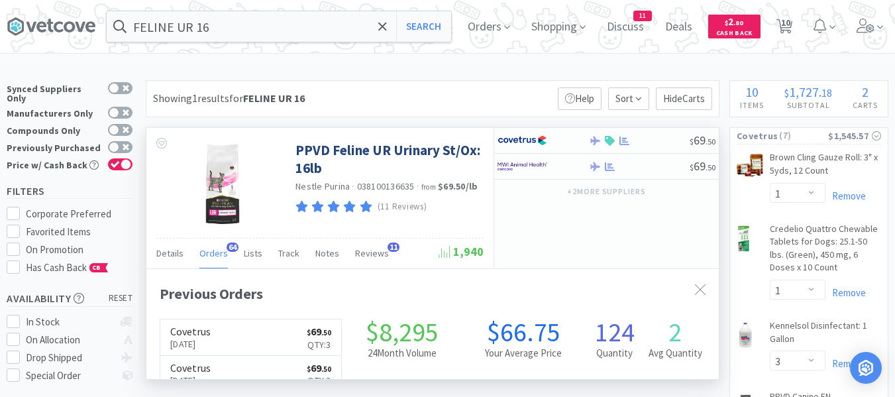
scroll to position [355, 572]
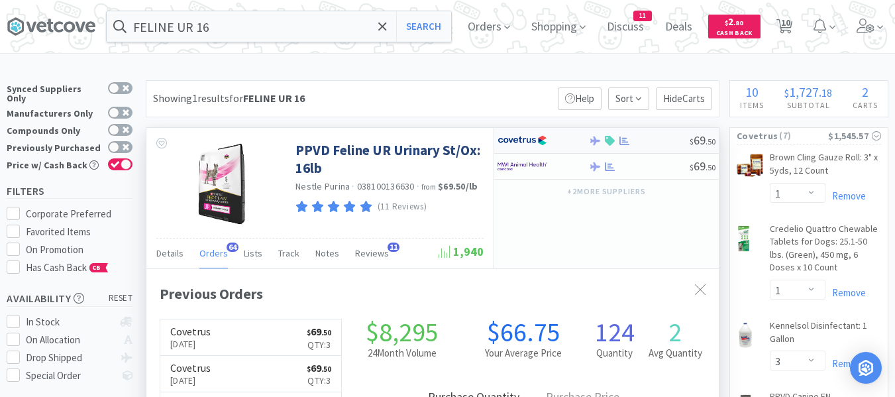
click at [655, 141] on div at bounding box center [638, 141] width 101 height 10
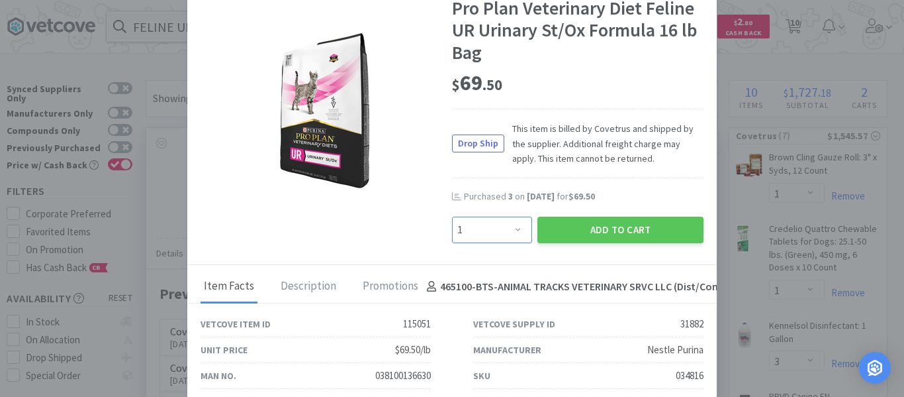
drag, startPoint x: 471, startPoint y: 230, endPoint x: 471, endPoint y: 219, distance: 11.3
click at [471, 230] on select "Enter Quantity 1 2 3 4 5 6 7 8 9 10 11 12 13 14 15 16 17 18 19 20 Enter Quantity" at bounding box center [492, 230] width 80 height 26
select select "4"
click at [452, 217] on select "Enter Quantity 1 2 3 4 5 6 7 8 9 10 11 12 13 14 15 16 17 18 19 20 Enter Quantity" at bounding box center [492, 230] width 80 height 26
click at [552, 236] on button "Add to Cart" at bounding box center [621, 230] width 166 height 26
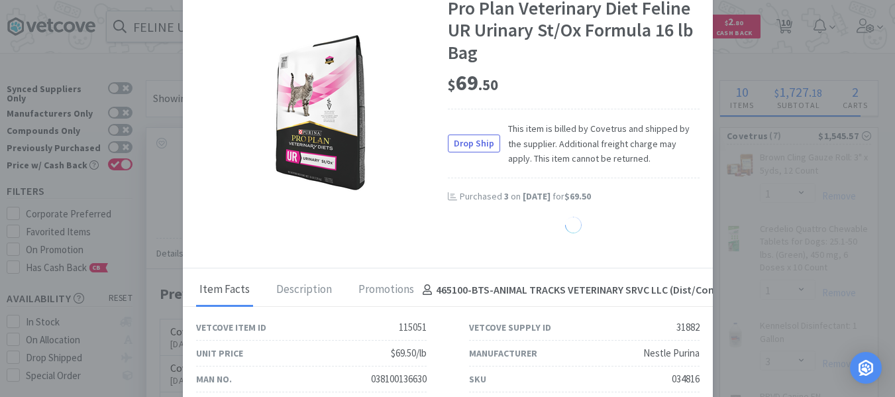
scroll to position [661786, 661569]
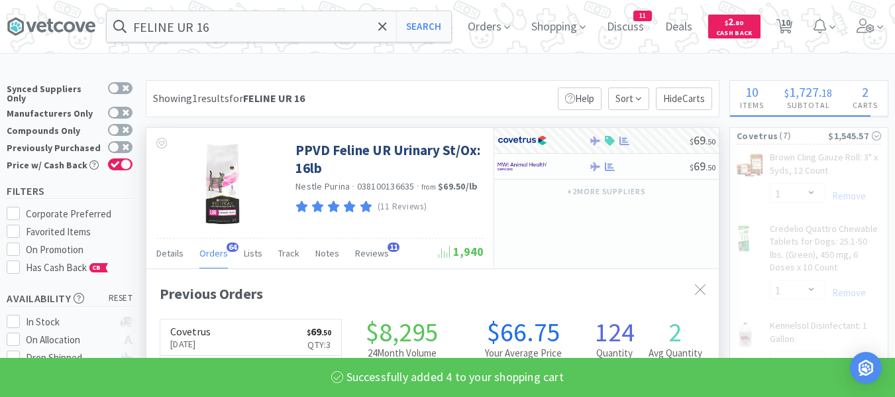
select select "4"
select select "1"
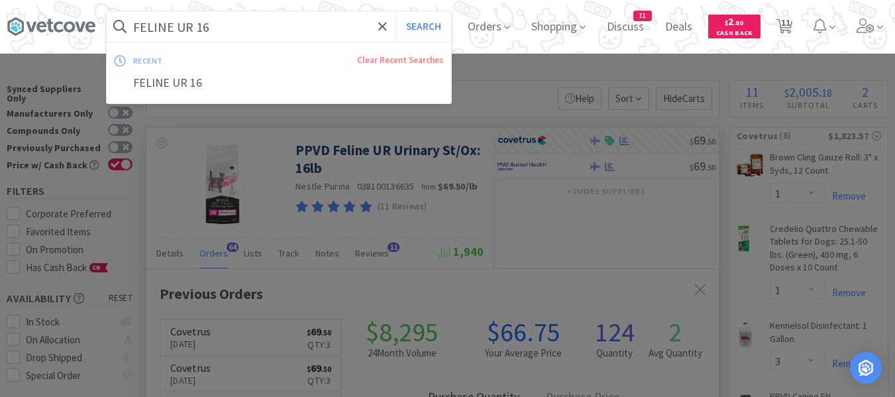
click at [260, 25] on input "FELINE UR 16" at bounding box center [279, 26] width 344 height 30
paste input "[MEDICAL_DATA] 100"
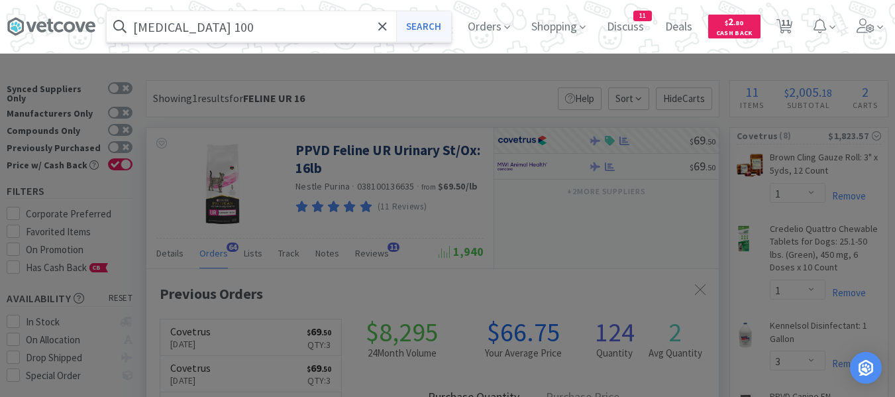
type input "[MEDICAL_DATA] 100"
click at [426, 30] on button "Search" at bounding box center [423, 26] width 55 height 30
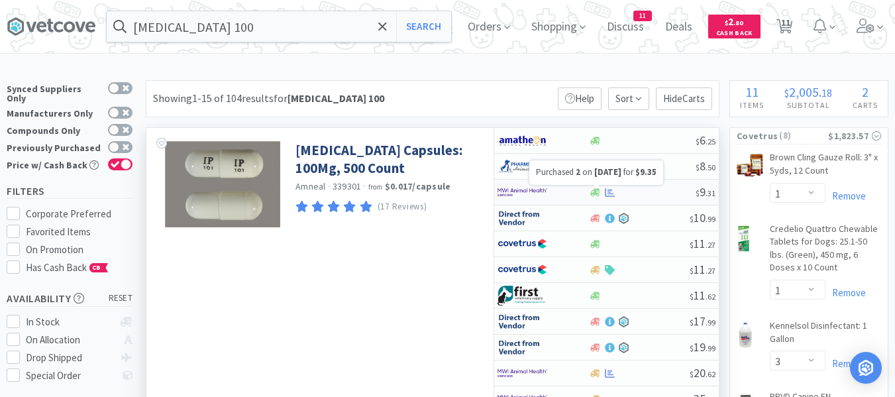
click at [608, 192] on icon at bounding box center [610, 191] width 10 height 9
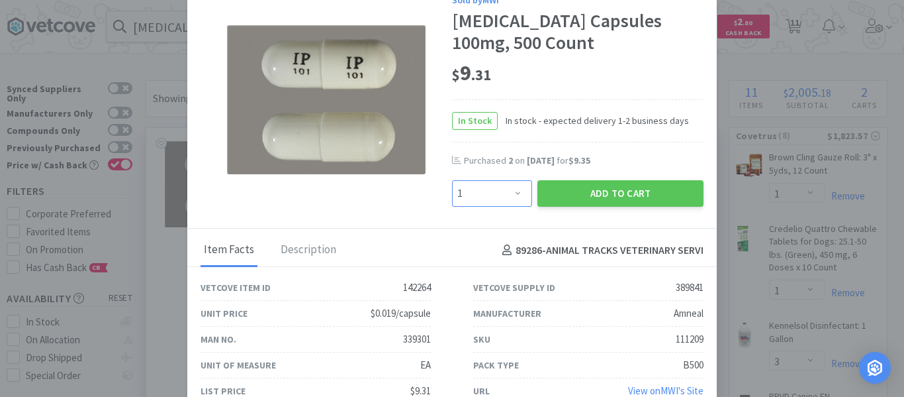
click at [475, 196] on select "Enter Quantity 1 2 3 4 5 6 7 8 9 10 11 12 13 14 15 16 17 18 19 20 Enter Quantity" at bounding box center [492, 193] width 80 height 26
select select "2"
click at [452, 180] on select "Enter Quantity 1 2 3 4 5 6 7 8 9 10 11 12 13 14 15 16 17 18 19 20 Enter Quantity" at bounding box center [492, 193] width 80 height 26
click at [567, 199] on button "Add to Cart" at bounding box center [621, 193] width 166 height 26
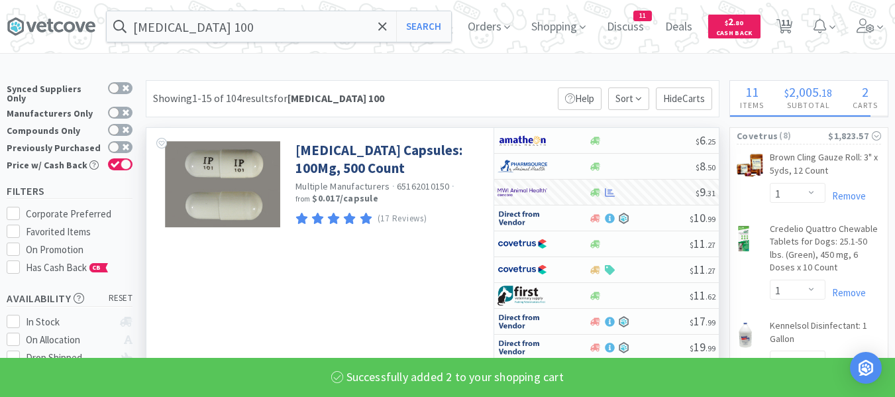
select select "2"
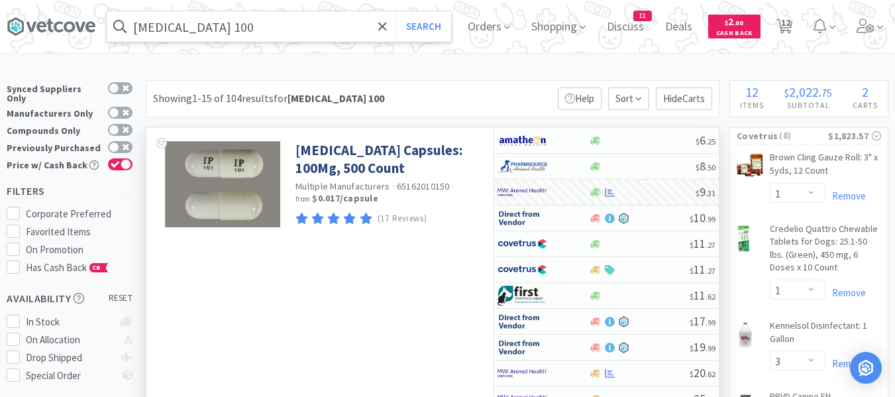
click at [368, 24] on input "[MEDICAL_DATA] 100" at bounding box center [279, 26] width 344 height 30
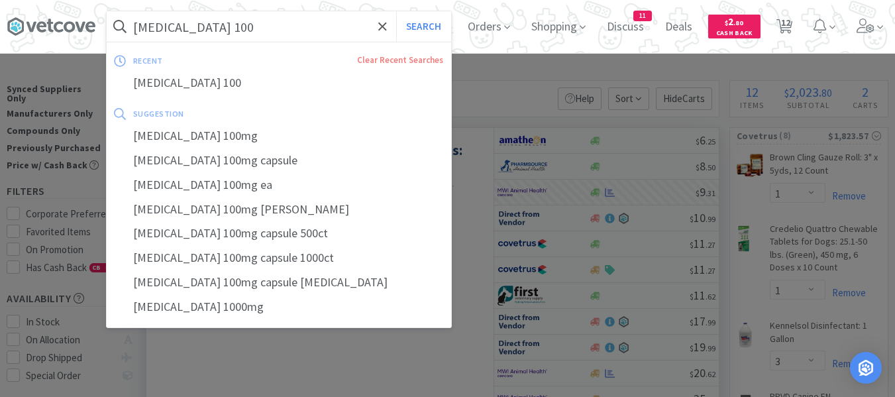
paste input "Laxatone Maple"
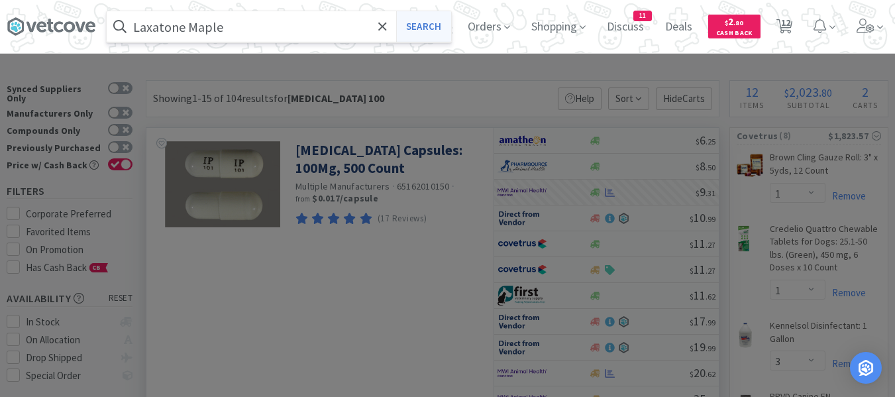
type input "Laxatone Maple"
click at [427, 27] on button "Search" at bounding box center [423, 26] width 55 height 30
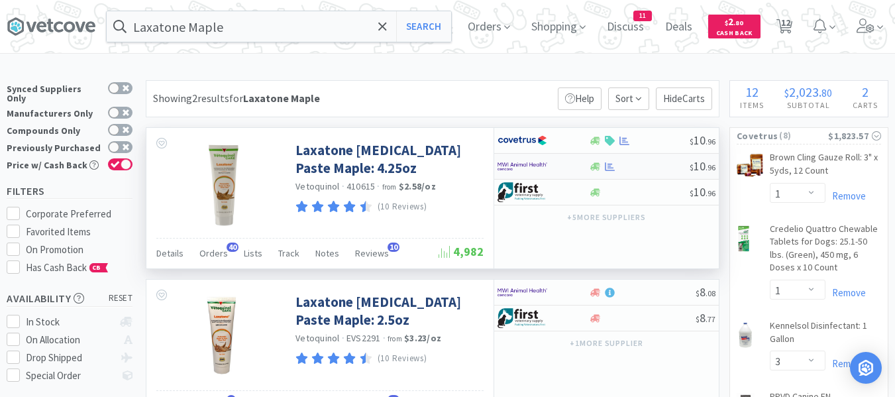
click at [644, 167] on div at bounding box center [638, 167] width 101 height 10
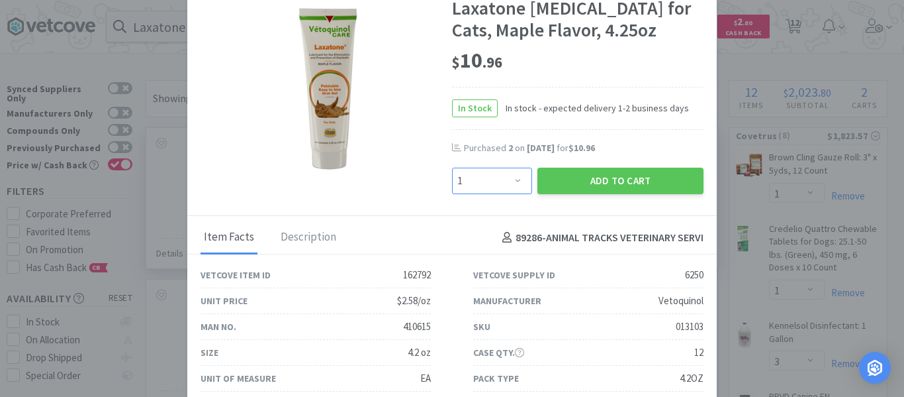
click at [473, 168] on select "Enter Quantity 1 2 3 4 5 6 7 8 9 10 11 12 13 14 15 16 17 18 19 20 Enter Quantity" at bounding box center [492, 181] width 80 height 26
select select "3"
click at [452, 168] on select "Enter Quantity 1 2 3 4 5 6 7 8 9 10 11 12 13 14 15 16 17 18 19 20 Enter Quantity" at bounding box center [492, 181] width 80 height 26
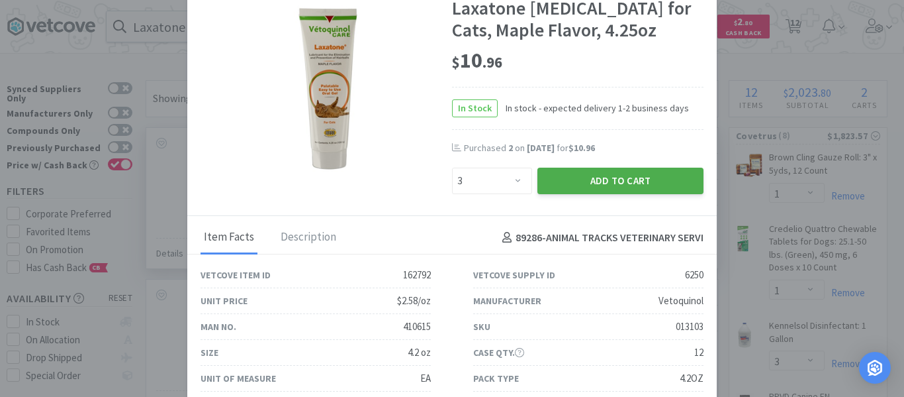
click at [571, 183] on button "Add to Cart" at bounding box center [621, 181] width 166 height 26
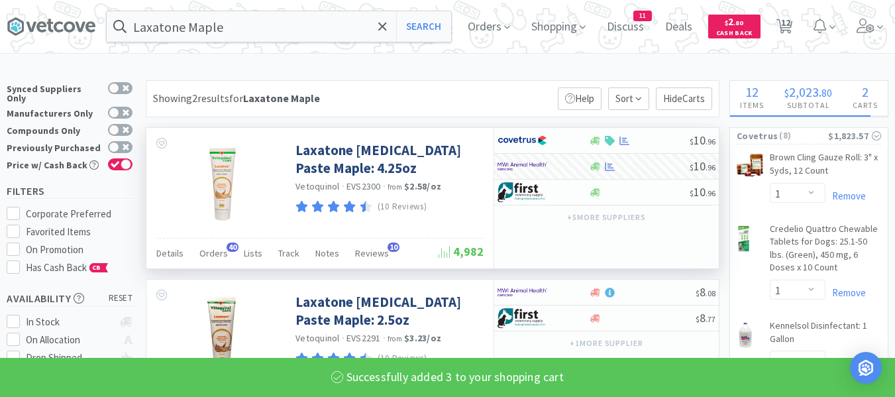
select select "3"
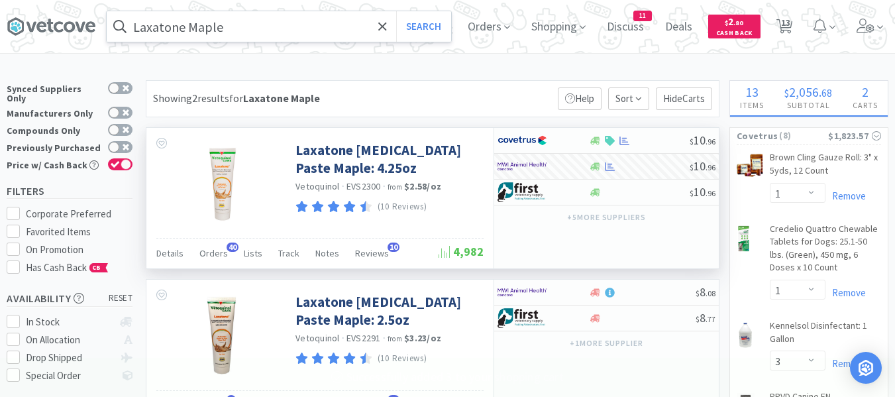
click at [299, 29] on input "Laxatone Maple" at bounding box center [279, 26] width 344 height 30
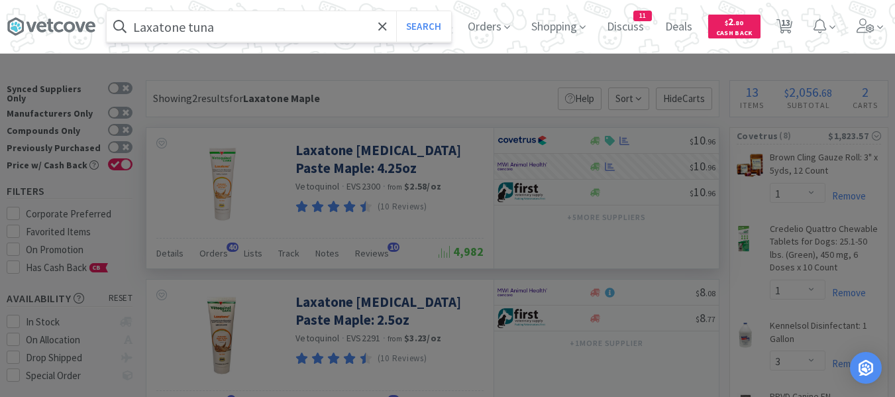
type input "Laxatone tuna"
click at [396, 11] on button "Search" at bounding box center [423, 26] width 55 height 30
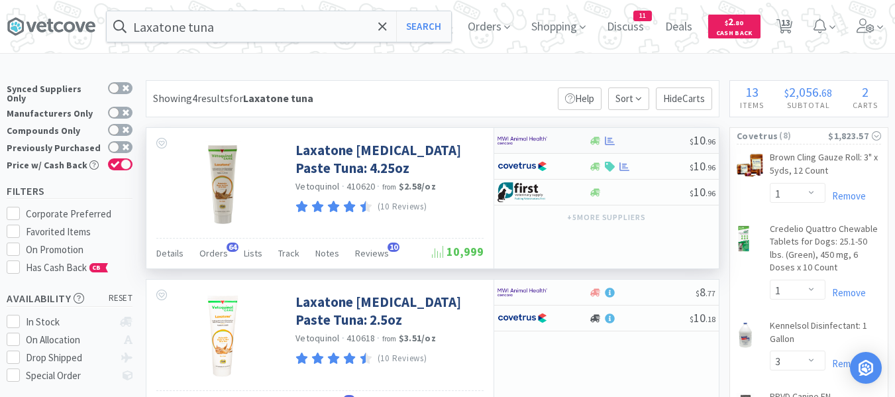
click at [661, 139] on div at bounding box center [638, 141] width 101 height 10
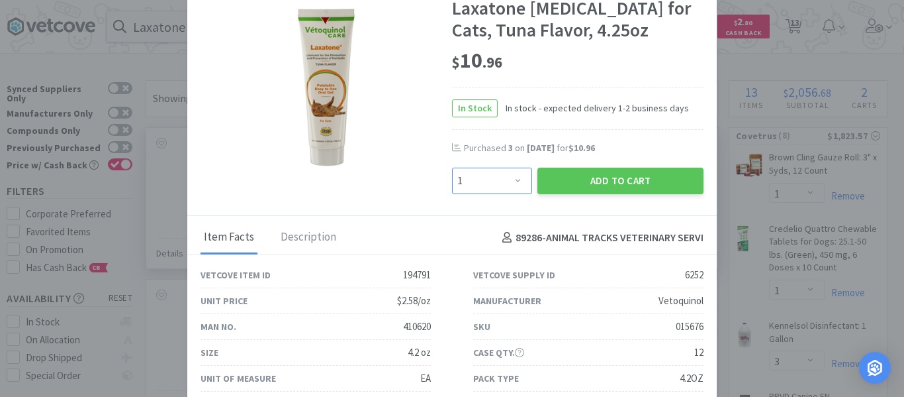
drag, startPoint x: 478, startPoint y: 182, endPoint x: 476, endPoint y: 169, distance: 13.4
click at [478, 182] on select "Enter Quantity 1 2 3 4 5 6 7 8 9 10 11 12 13 14 15 16 17 18 19 20 Enter Quantity" at bounding box center [492, 181] width 80 height 26
select select "3"
click at [452, 168] on select "Enter Quantity 1 2 3 4 5 6 7 8 9 10 11 12 13 14 15 16 17 18 19 20 Enter Quantity" at bounding box center [492, 181] width 80 height 26
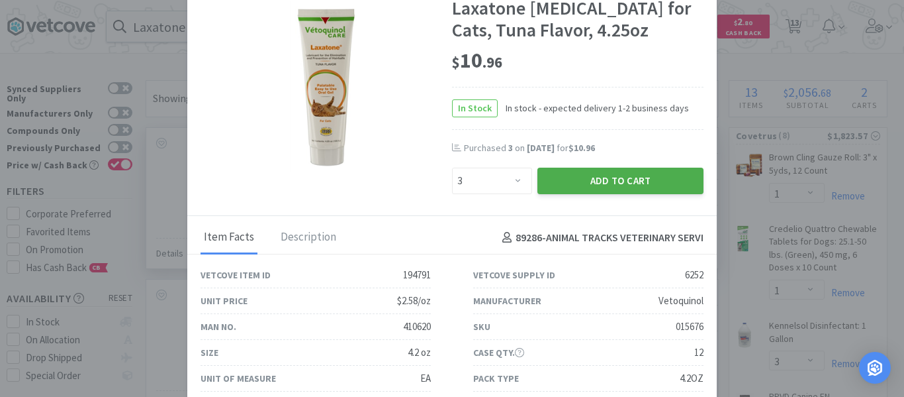
click at [575, 180] on button "Add to Cart" at bounding box center [621, 181] width 166 height 26
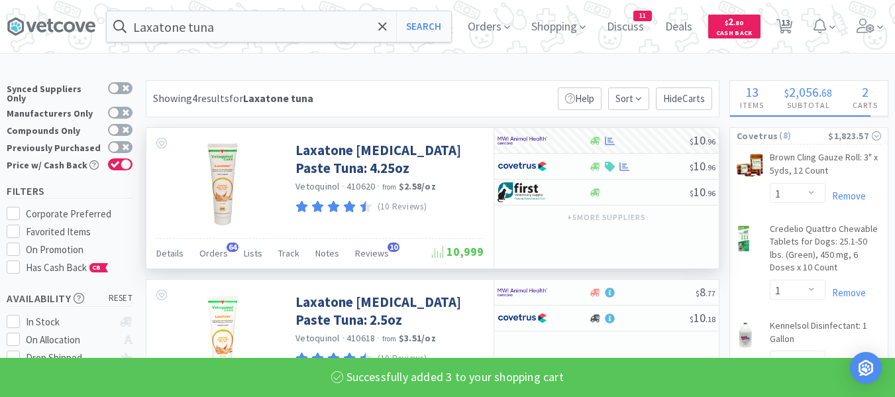
select select "3"
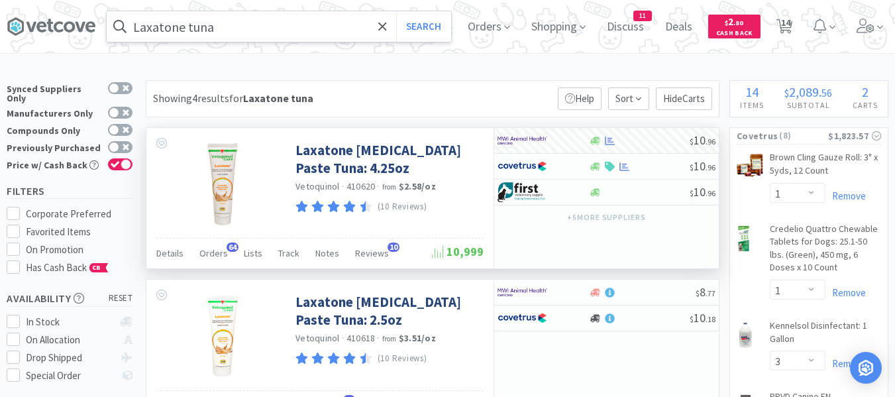
click at [317, 23] on input "Laxatone tuna" at bounding box center [279, 26] width 344 height 30
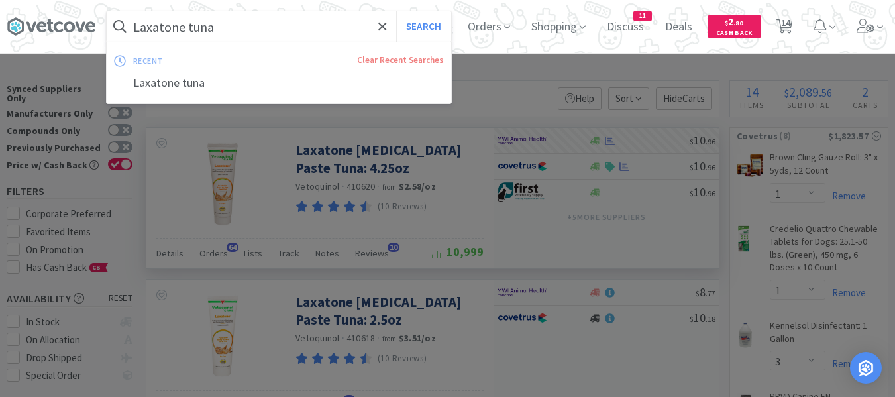
paste input "[MEDICAL_DATA] Cream"
type input "[MEDICAL_DATA] Cream"
click at [431, 24] on button "Search" at bounding box center [423, 26] width 55 height 30
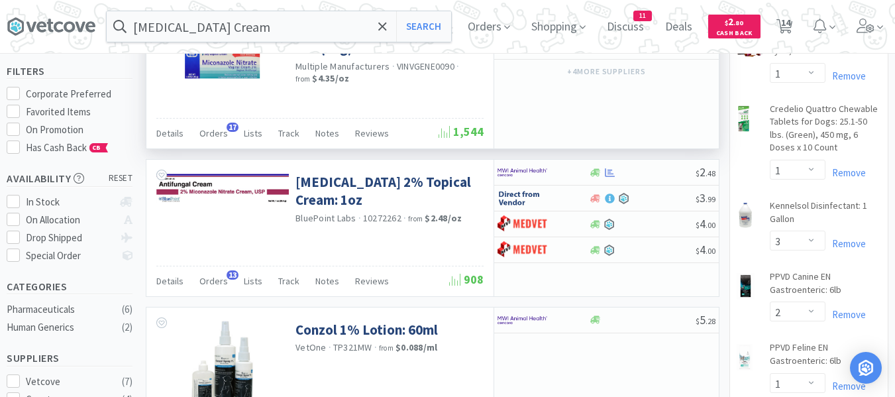
scroll to position [199, 0]
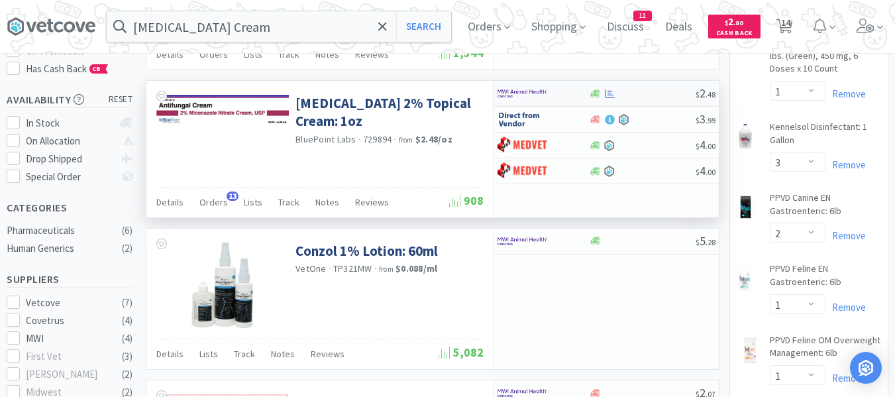
click at [657, 95] on div at bounding box center [641, 94] width 107 height 10
select select "1"
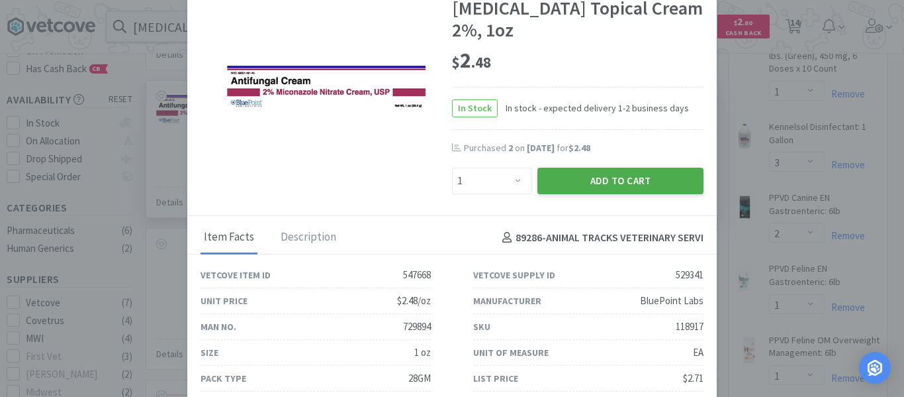
click at [576, 179] on button "Add to Cart" at bounding box center [621, 181] width 166 height 26
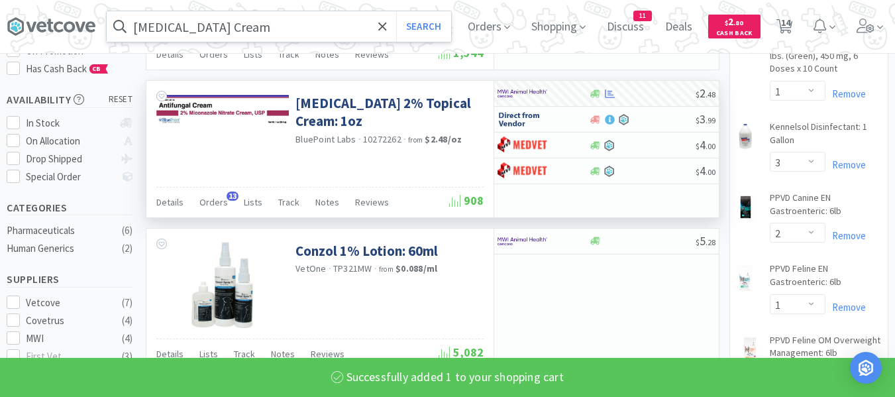
click at [282, 32] on input "[MEDICAL_DATA] Cream" at bounding box center [279, 26] width 344 height 30
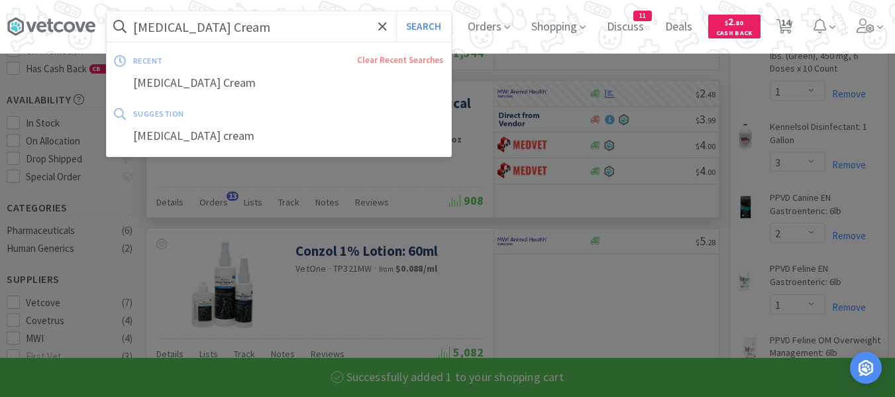
select select "1"
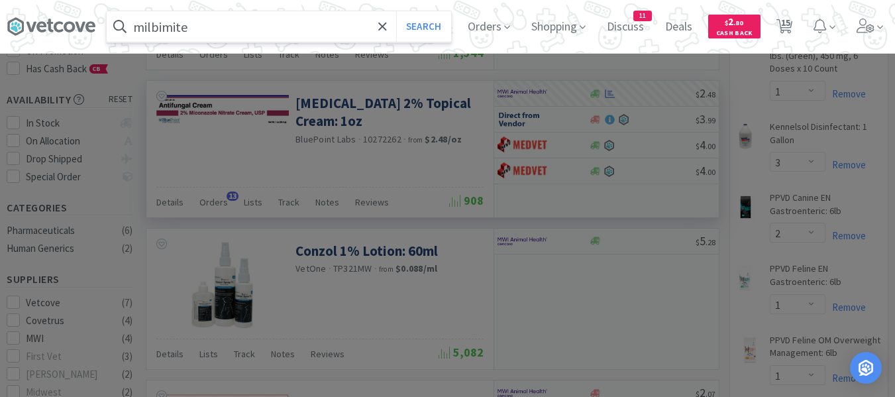
type input "milbimite"
click at [396, 11] on button "Search" at bounding box center [423, 26] width 55 height 30
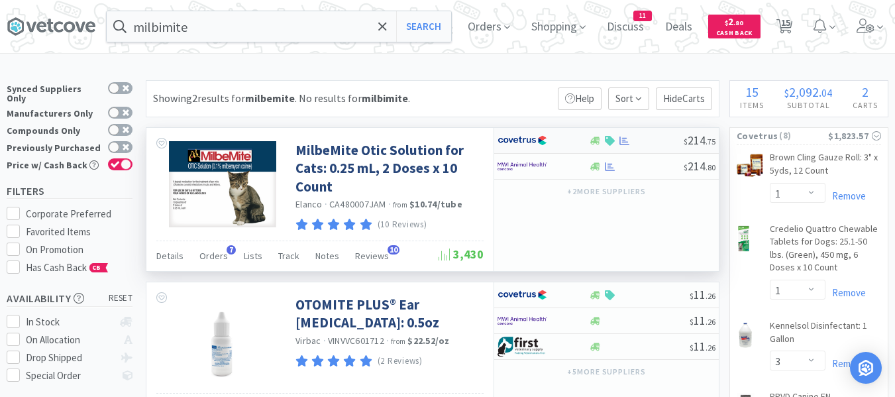
click at [653, 143] on div at bounding box center [635, 141] width 95 height 10
select select "1"
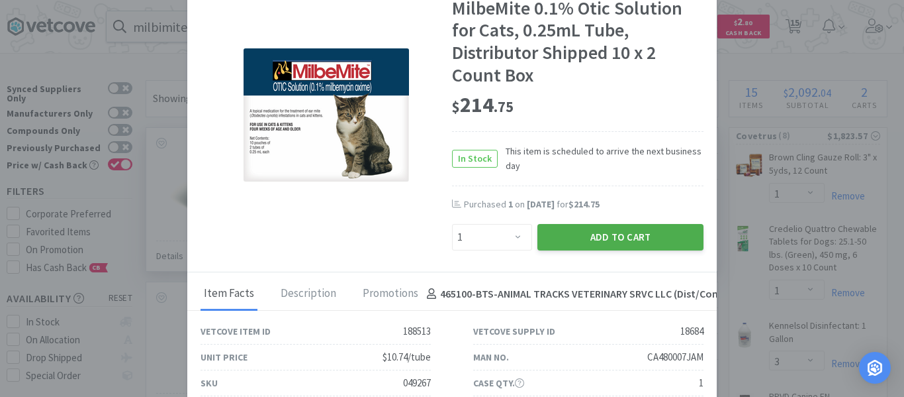
click at [581, 240] on button "Add to Cart" at bounding box center [621, 237] width 166 height 26
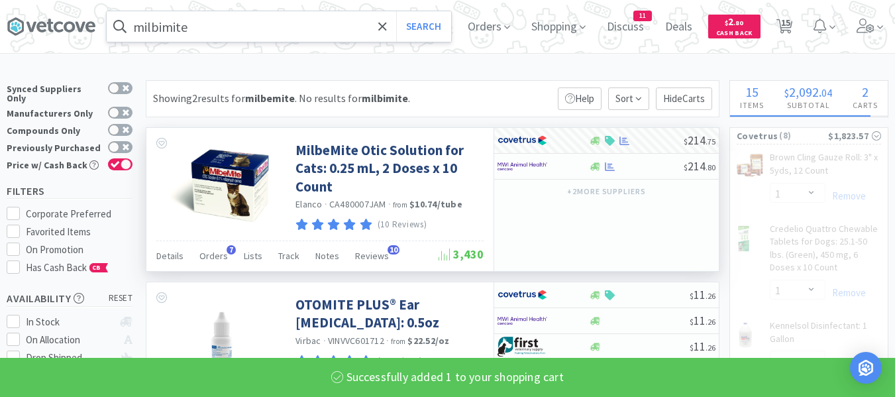
click at [227, 35] on input "milbimite" at bounding box center [279, 26] width 344 height 30
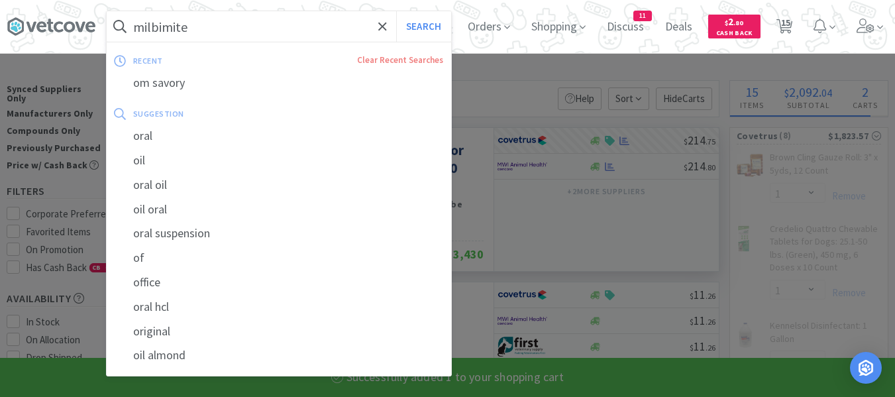
type input "o"
select select "1"
select select "2"
select select "1"
select select "4"
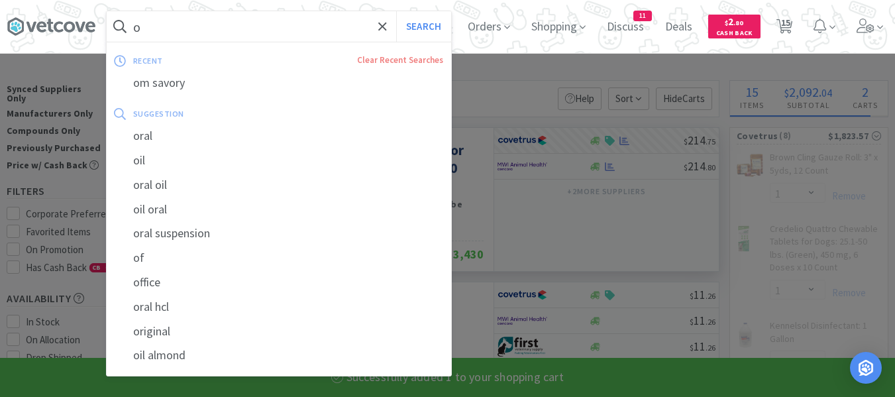
select select "1"
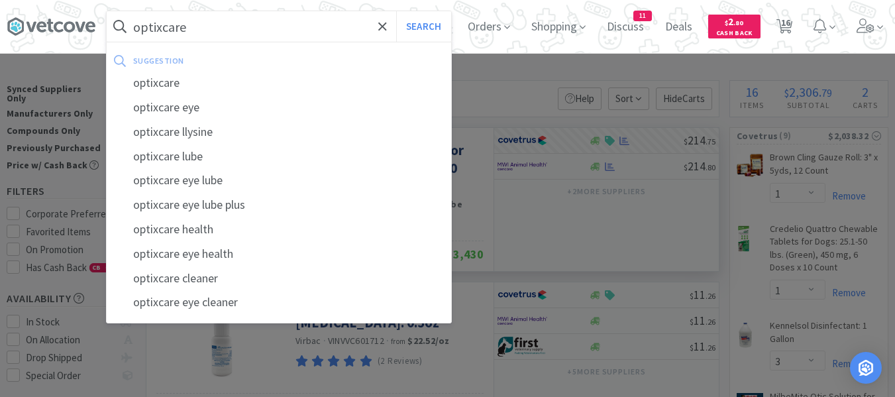
type input "optixcare"
click at [396, 11] on button "Search" at bounding box center [423, 26] width 55 height 30
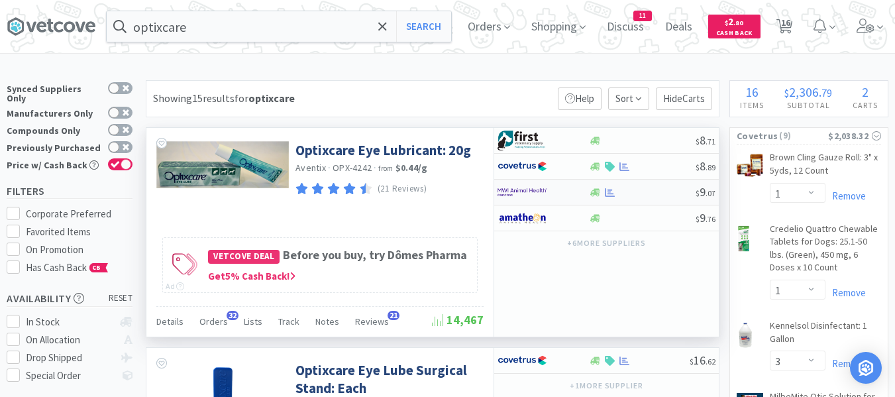
click at [627, 195] on div at bounding box center [641, 192] width 107 height 10
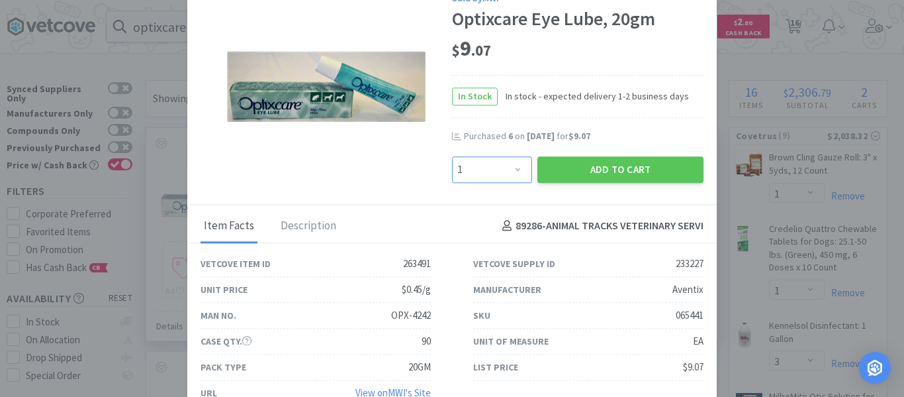
click at [470, 166] on select "Enter Quantity 1 2 3 4 5 6 7 8 9 10 11 12 13 14 15 16 17 18 19 20 Enter Quantity" at bounding box center [492, 169] width 80 height 26
select select "4"
click at [452, 156] on select "Enter Quantity 1 2 3 4 5 6 7 8 9 10 11 12 13 14 15 16 17 18 19 20 Enter Quantity" at bounding box center [492, 169] width 80 height 26
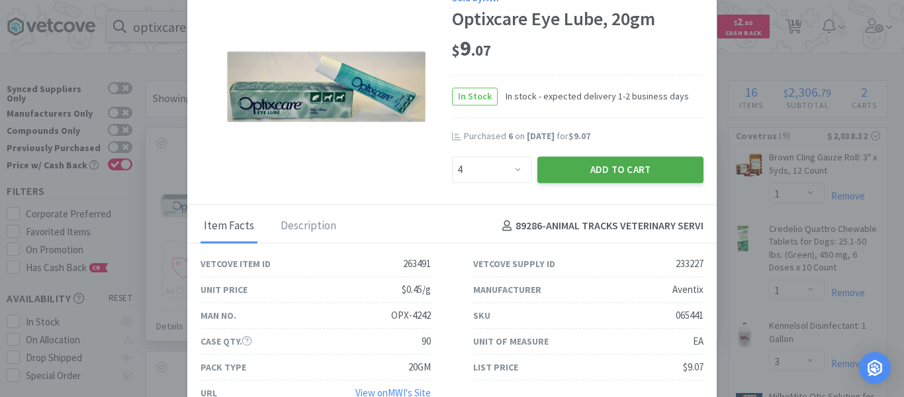
click at [575, 166] on button "Add to Cart" at bounding box center [621, 169] width 166 height 26
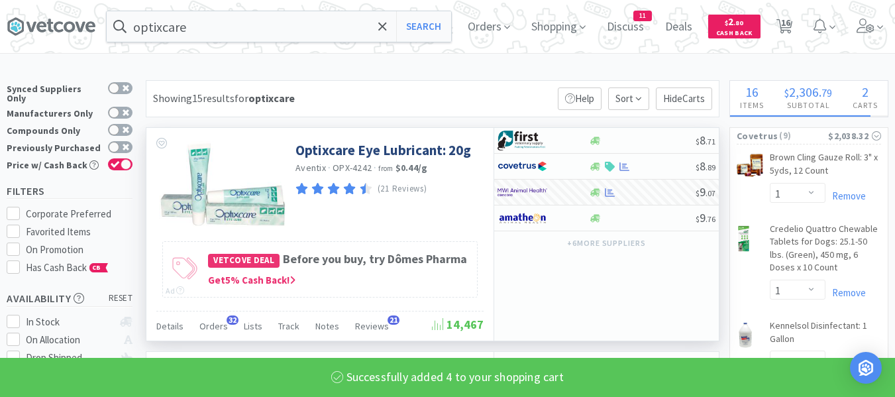
select select "4"
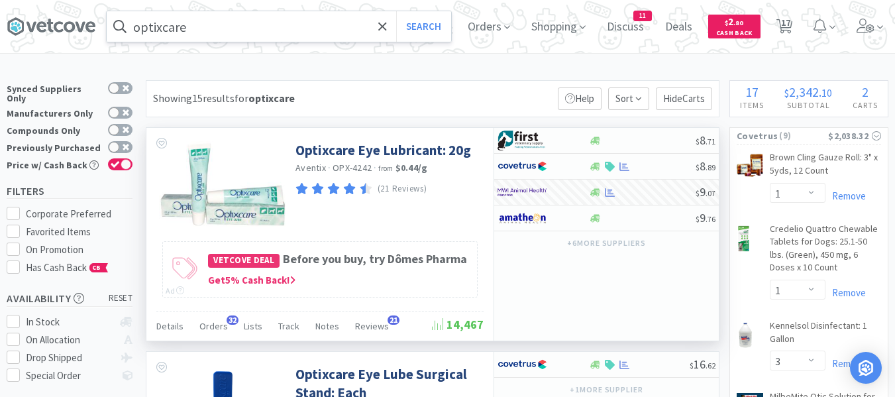
click at [229, 36] on input "optixcare" at bounding box center [279, 26] width 344 height 30
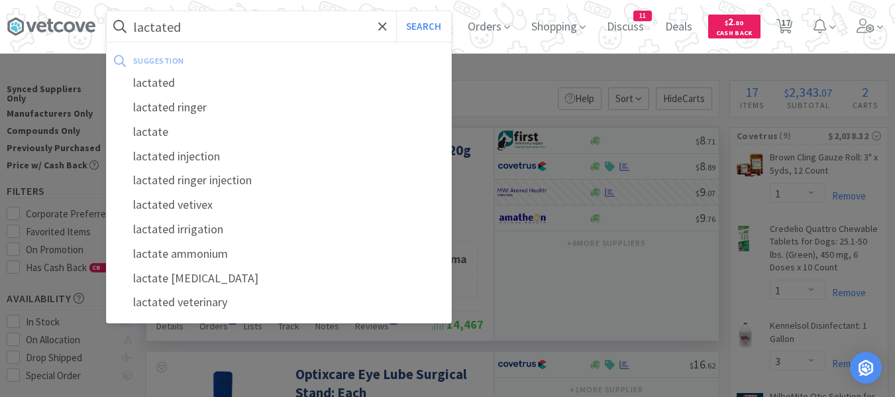
type input "lactated"
click at [396, 11] on button "Search" at bounding box center [423, 26] width 55 height 30
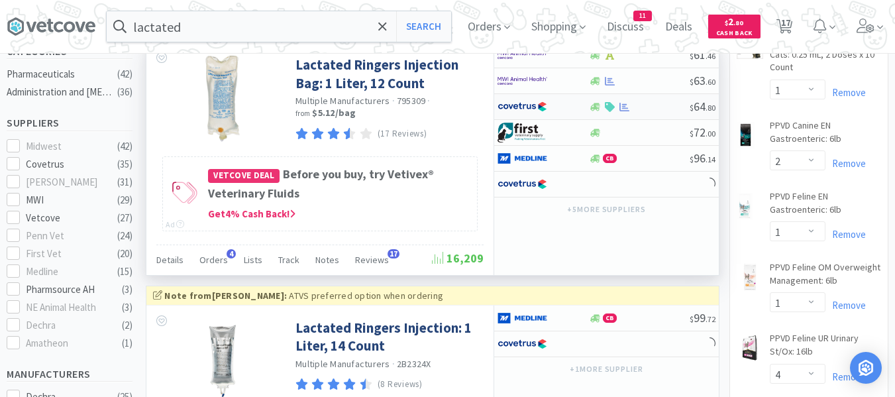
scroll to position [463, 0]
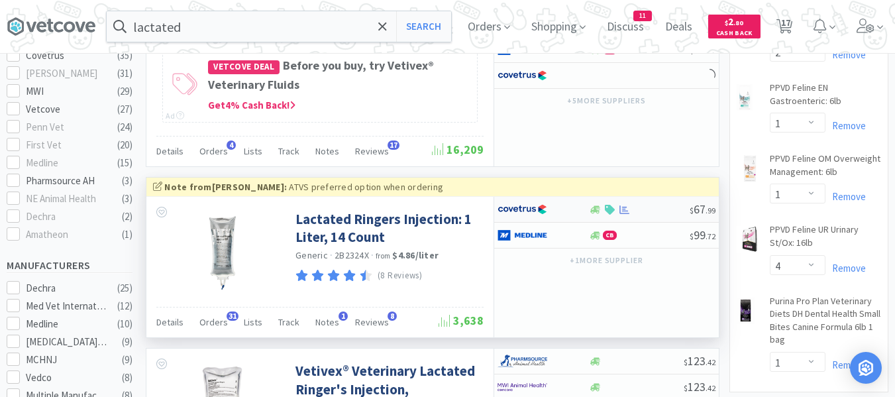
click at [643, 205] on div at bounding box center [638, 210] width 101 height 10
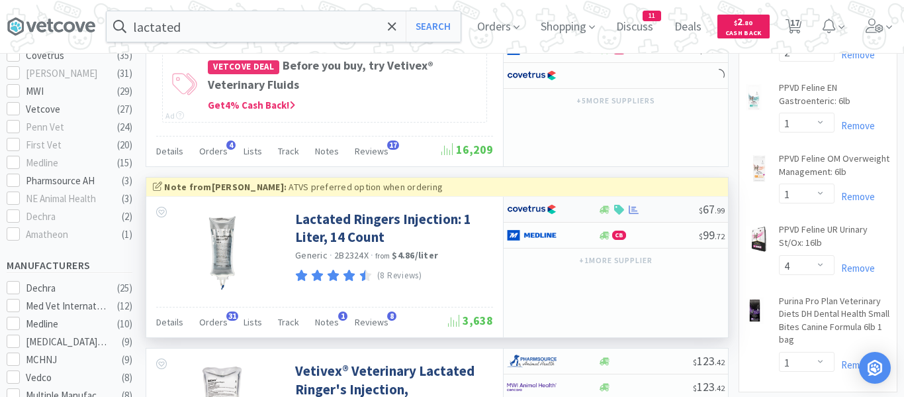
select select "1"
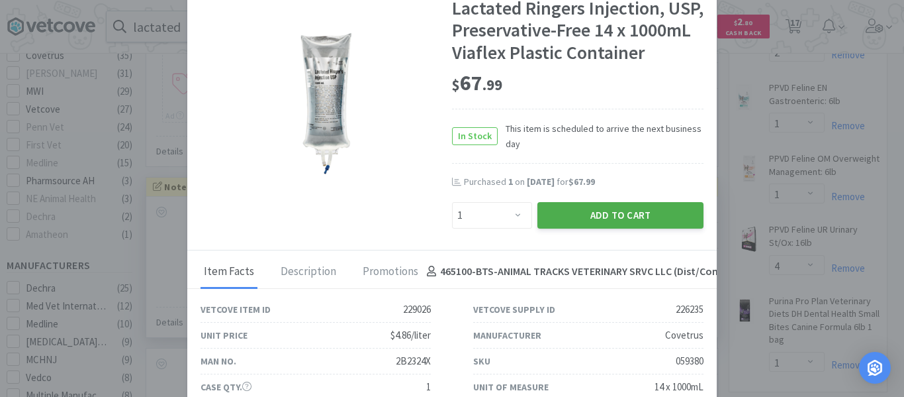
click at [667, 228] on button "Add to Cart" at bounding box center [621, 215] width 166 height 26
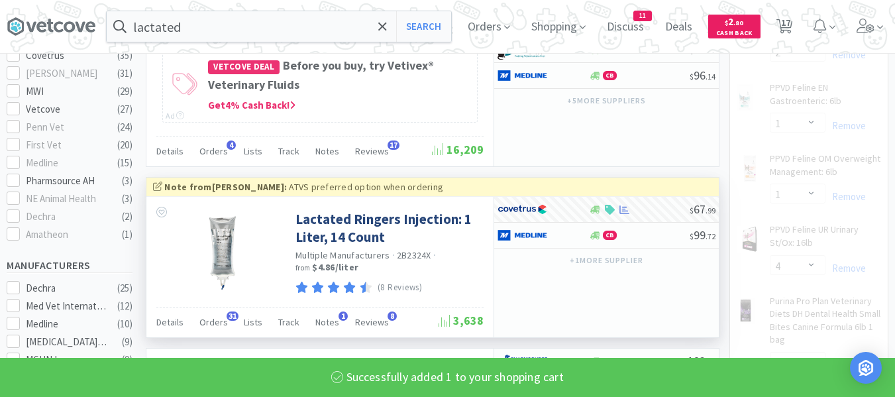
select select "1"
select select "2"
select select "1"
select select "4"
select select "1"
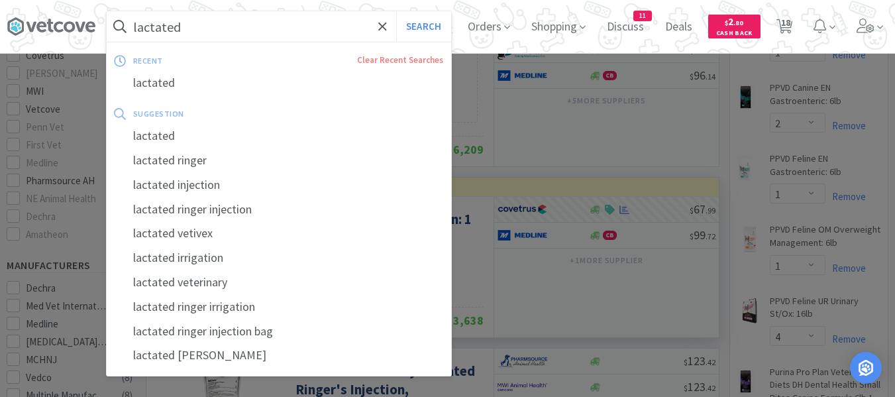
click at [295, 24] on input "lactated" at bounding box center [279, 26] width 344 height 30
paste input "Neo-[MEDICAL_DATA] Drops"
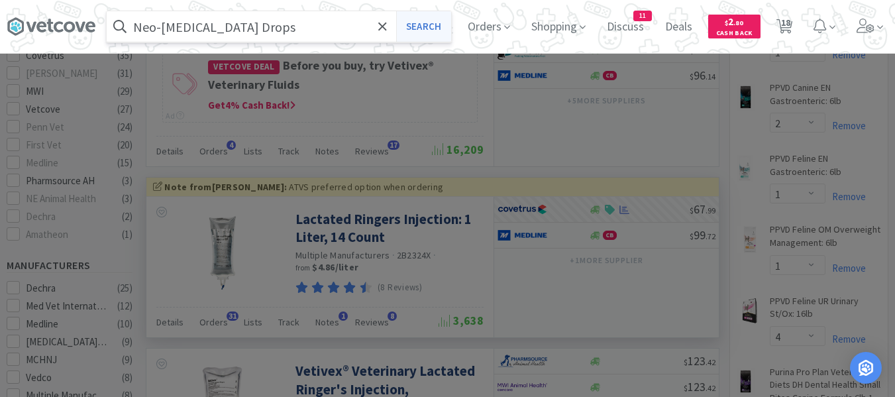
type input "Neo-[MEDICAL_DATA] Drops"
click at [438, 18] on button "Search" at bounding box center [423, 26] width 55 height 30
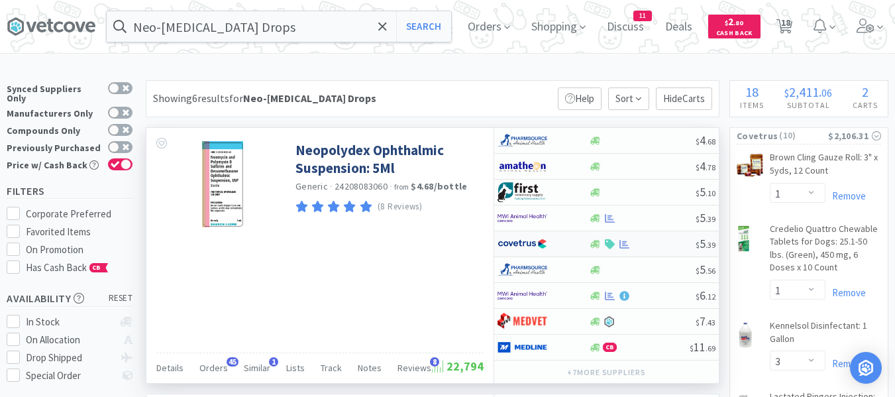
click at [643, 247] on div at bounding box center [641, 244] width 107 height 10
select select "1"
click at [790, 28] on span "18" at bounding box center [785, 22] width 9 height 53
select select "1"
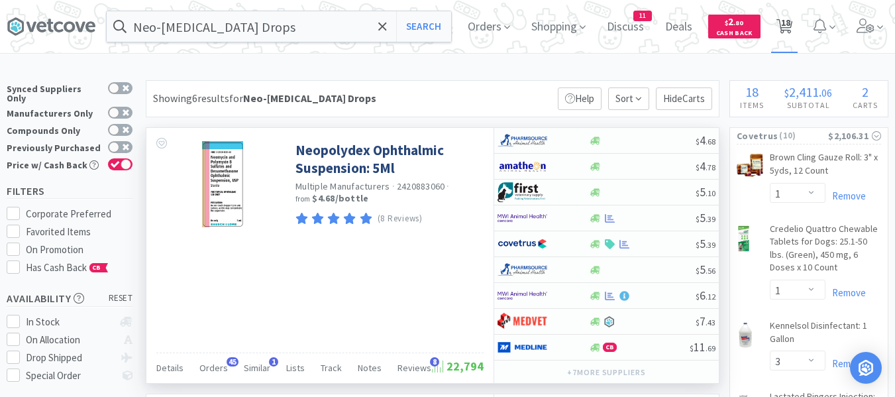
select select "3"
select select "1"
select select "2"
select select "1"
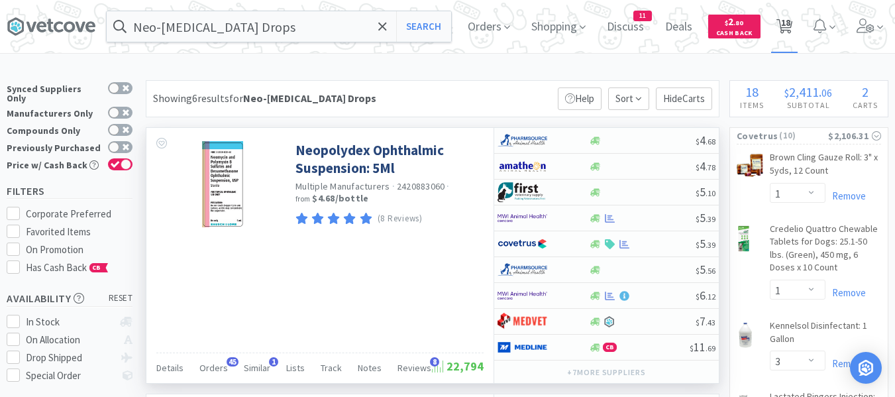
select select "1"
select select "4"
select select "1"
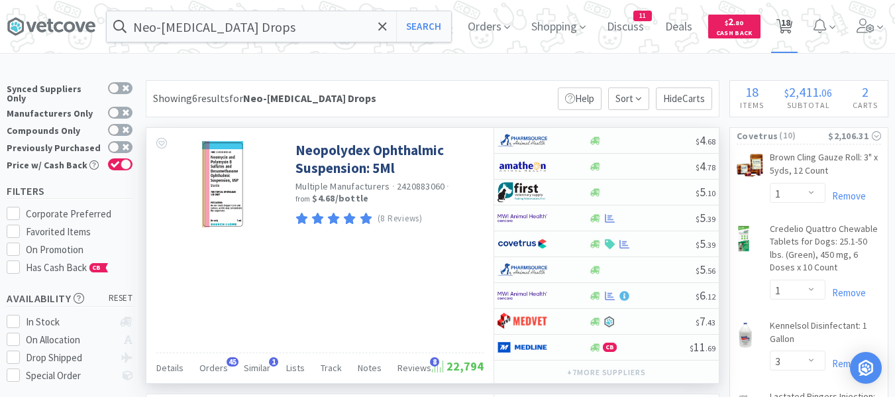
select select "1"
select select "2"
select select "3"
select select "1"
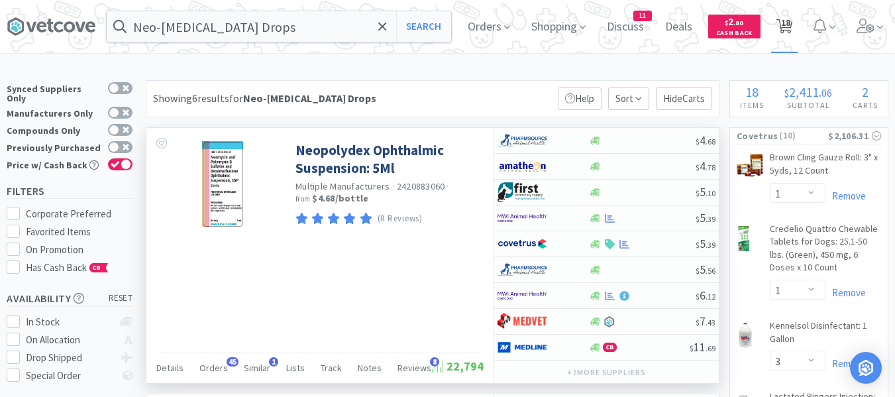
select select "4"
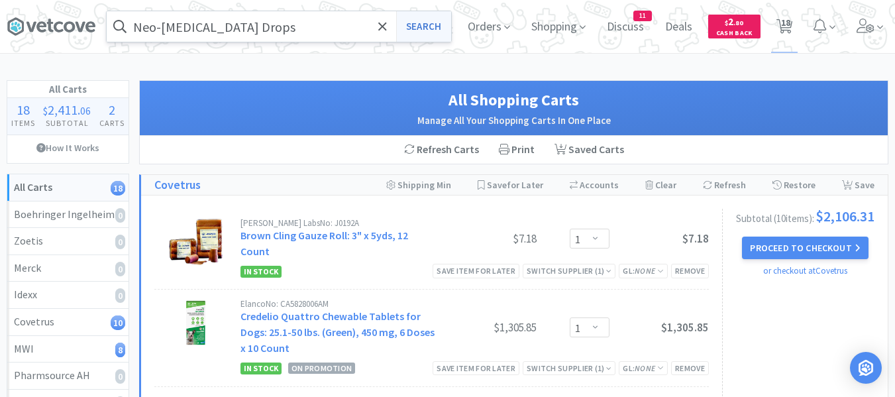
click at [420, 23] on button "Search" at bounding box center [423, 26] width 55 height 30
select select "1"
select select "3"
select select "1"
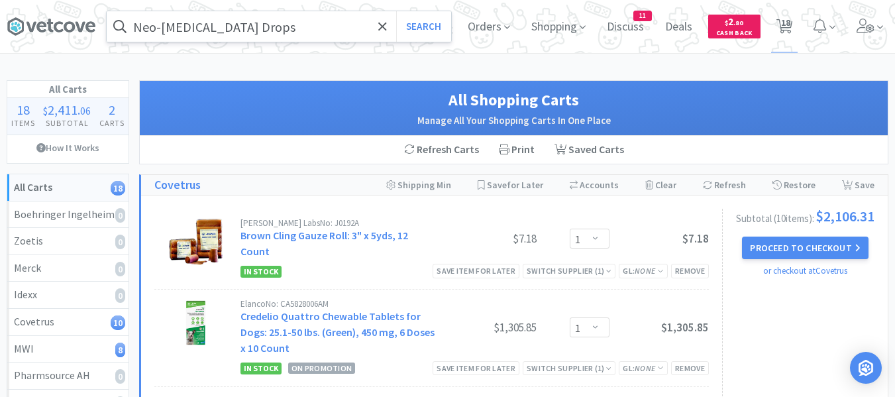
select select "1"
select select "2"
select select "1"
select select "4"
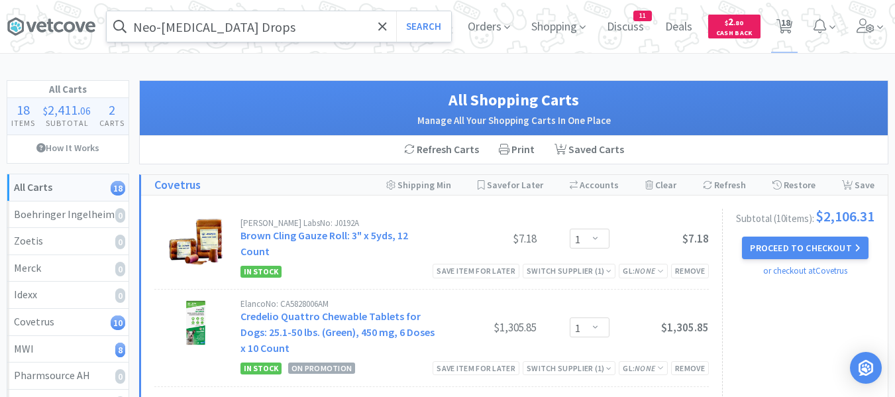
select select "1"
select select "2"
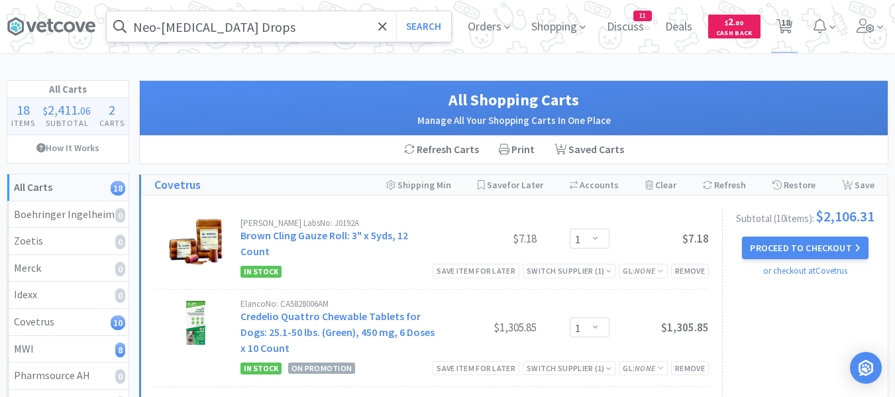
select select "3"
select select "1"
select select "4"
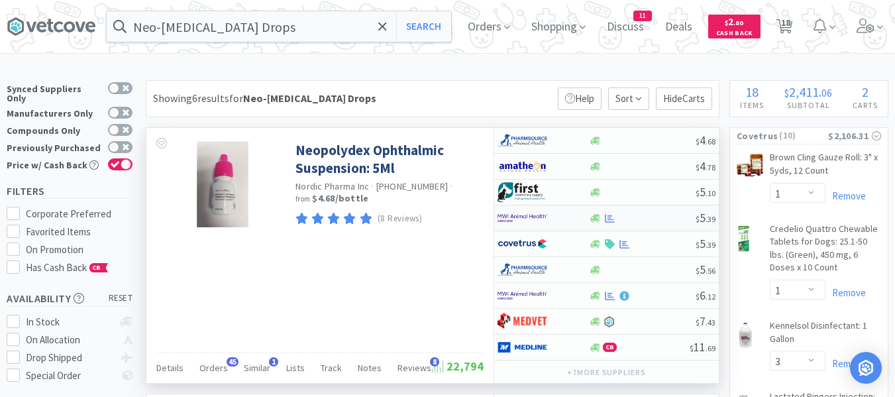
click at [657, 214] on div at bounding box center [641, 218] width 107 height 10
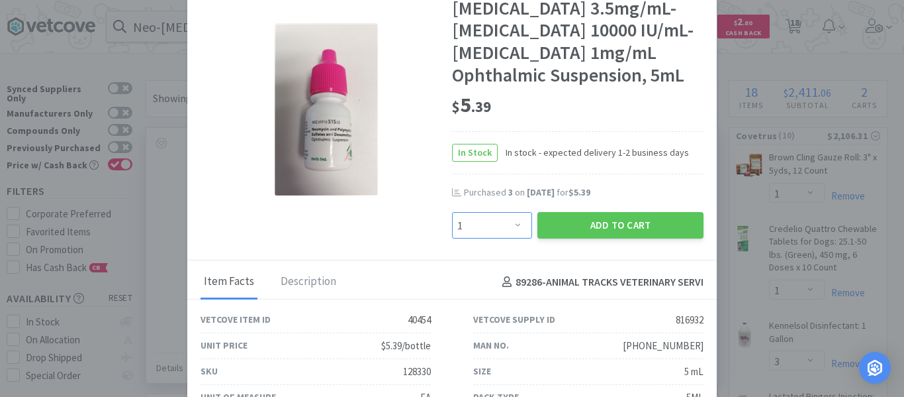
click at [467, 238] on select "Enter Quantity 1 2 3 4 5 6 7 8 9 10 11 12 13 14 15 16 17 18 19 20 Enter Quantity" at bounding box center [492, 225] width 80 height 26
select select "3"
click at [452, 234] on select "Enter Quantity 1 2 3 4 5 6 7 8 9 10 11 12 13 14 15 16 17 18 19 20 Enter Quantity" at bounding box center [492, 225] width 80 height 26
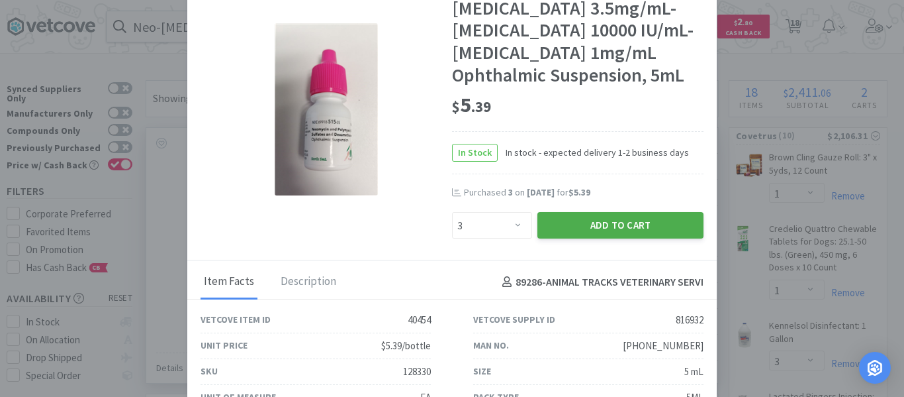
click at [565, 238] on button "Add to Cart" at bounding box center [621, 225] width 166 height 26
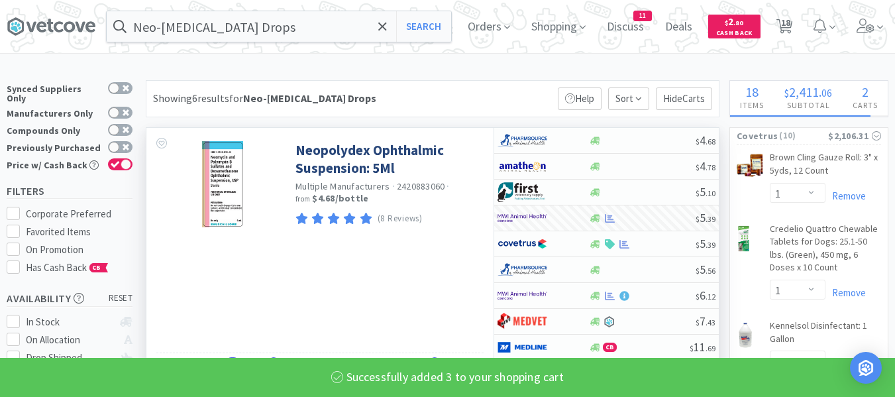
select select "3"
select select "4"
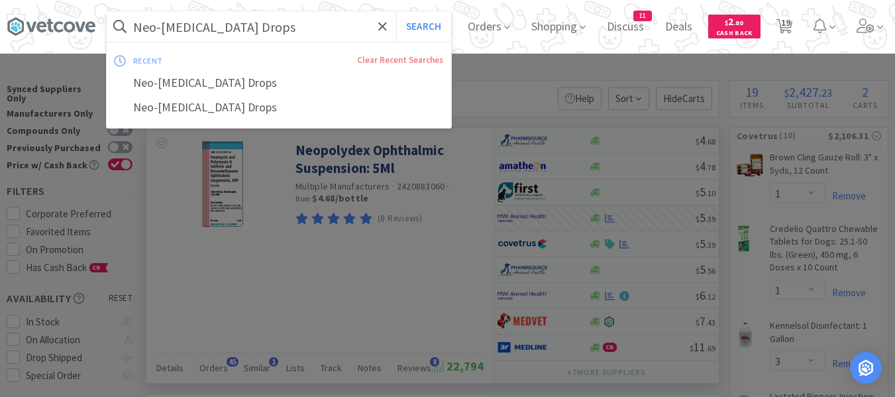
click at [307, 31] on input "Neo-[MEDICAL_DATA] Drops" at bounding box center [279, 26] width 344 height 30
paste input "[MEDICAL_DATA]"
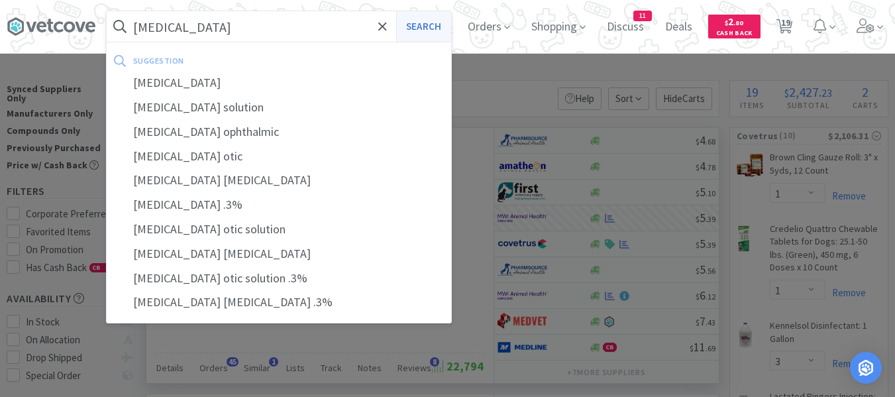
type input "[MEDICAL_DATA]"
click at [432, 24] on button "Search" at bounding box center [423, 26] width 55 height 30
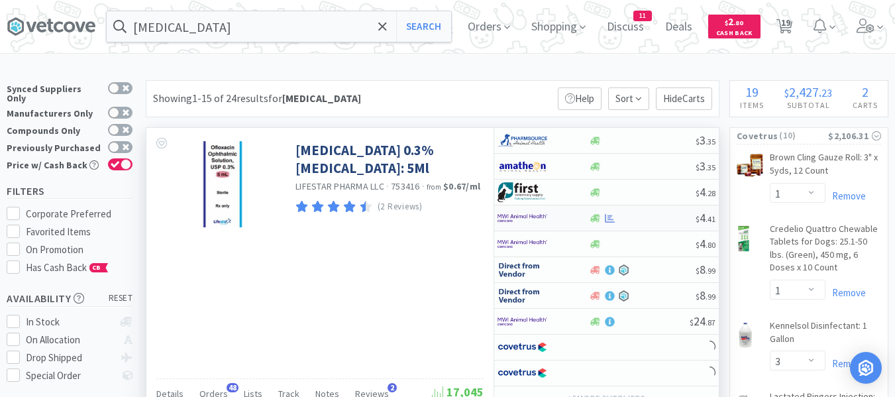
scroll to position [66, 0]
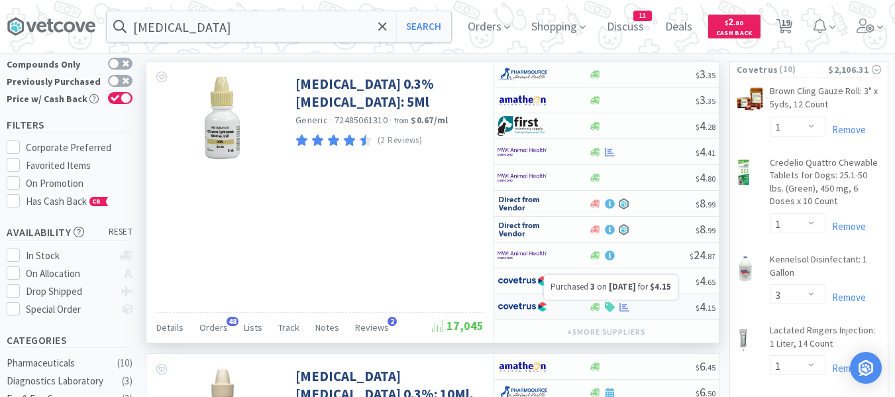
click at [621, 307] on icon at bounding box center [624, 307] width 10 height 10
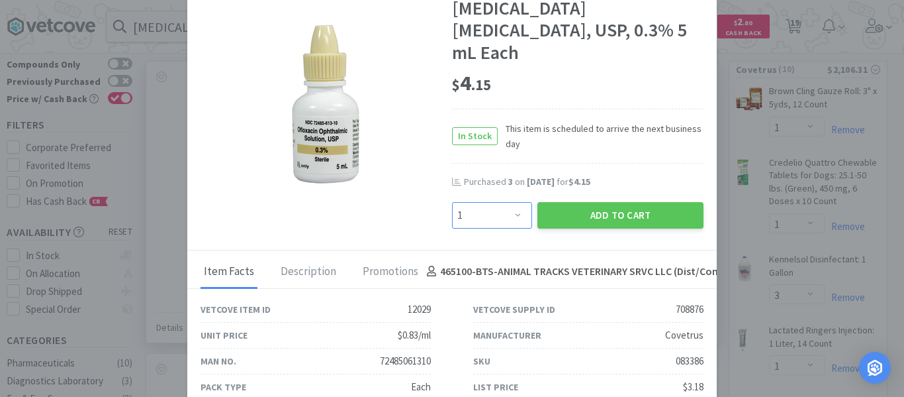
drag, startPoint x: 491, startPoint y: 203, endPoint x: 487, endPoint y: 188, distance: 15.7
click at [491, 203] on select "Enter Quantity 1 2 3 4 5 6 7 8 9 10 11 12 13 14 15 16 17 18 19 20 Enter Quantity" at bounding box center [492, 215] width 80 height 26
select select "3"
click at [452, 202] on select "Enter Quantity 1 2 3 4 5 6 7 8 9 10 11 12 13 14 15 16 17 18 19 20 Enter Quantity" at bounding box center [492, 215] width 80 height 26
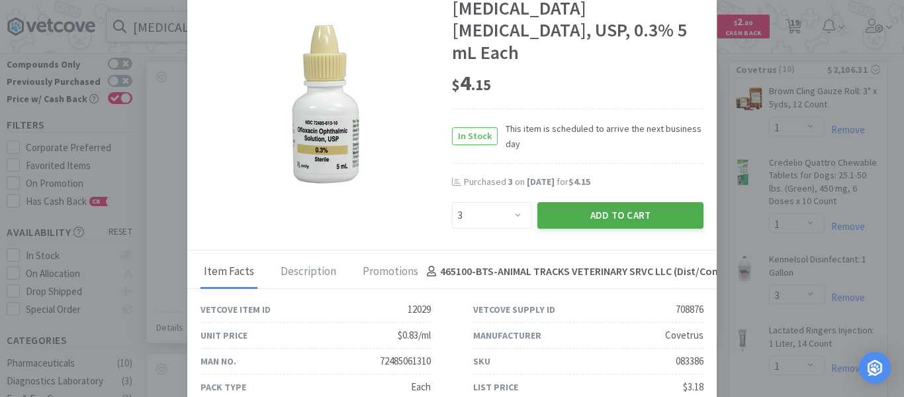
click at [577, 205] on button "Add to Cart" at bounding box center [621, 215] width 166 height 26
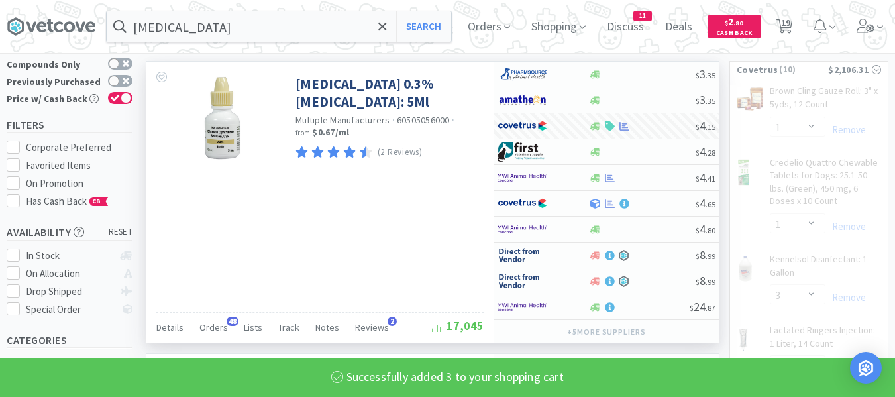
select select "3"
select select "2"
select select "1"
select select "4"
select select "1"
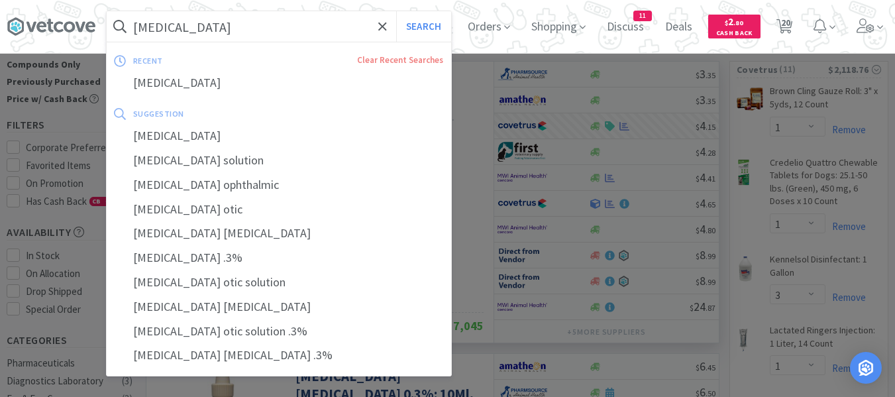
click at [329, 26] on input "[MEDICAL_DATA]" at bounding box center [279, 26] width 344 height 30
paste input "mega"
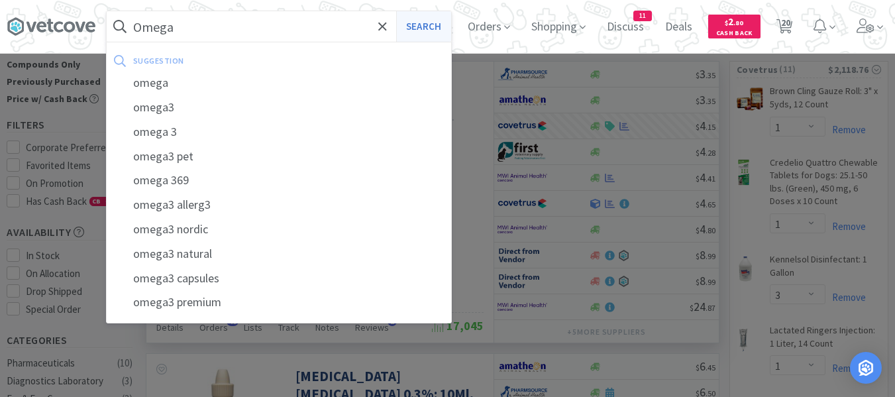
type input "Omega"
click at [430, 34] on button "Search" at bounding box center [423, 26] width 55 height 30
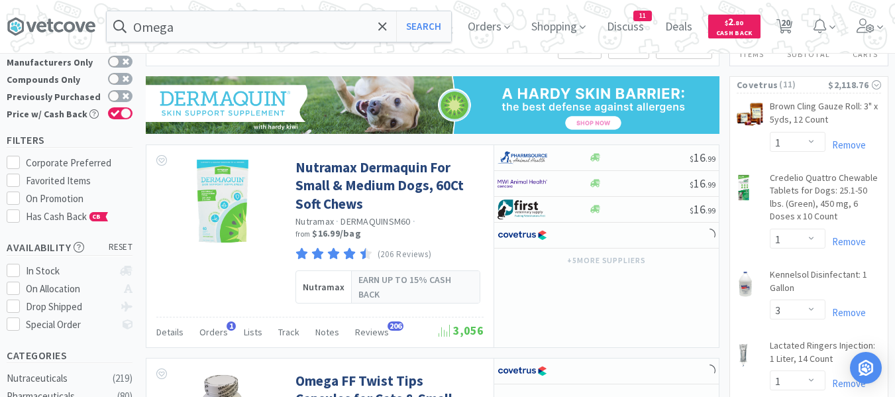
scroll to position [265, 0]
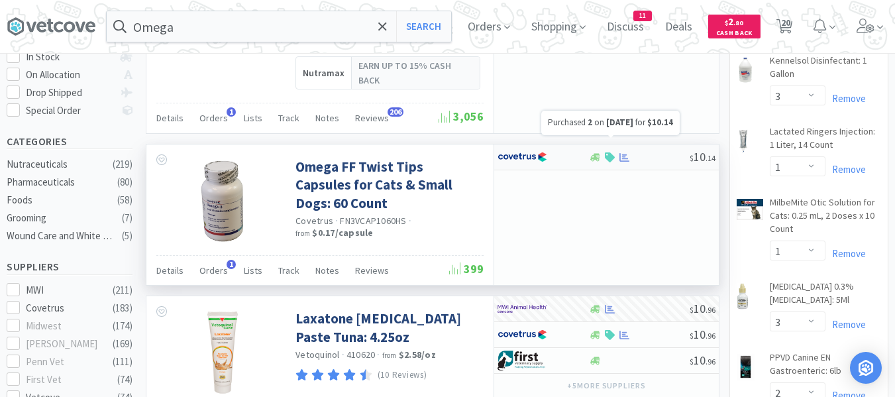
click at [625, 152] on icon at bounding box center [624, 157] width 10 height 10
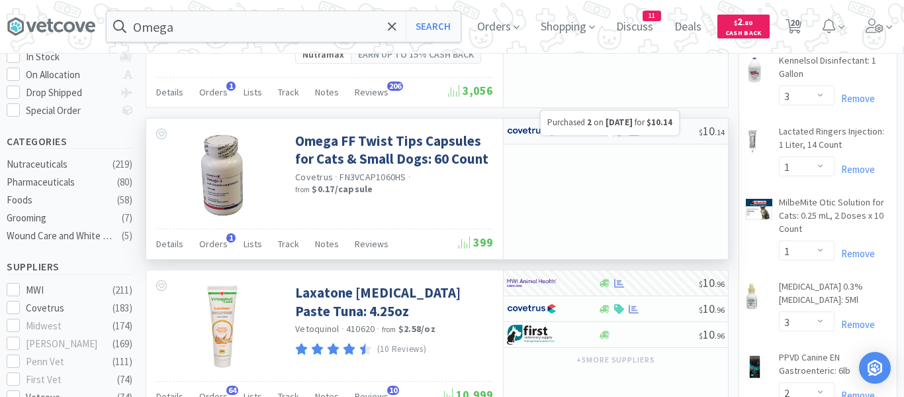
select select "1"
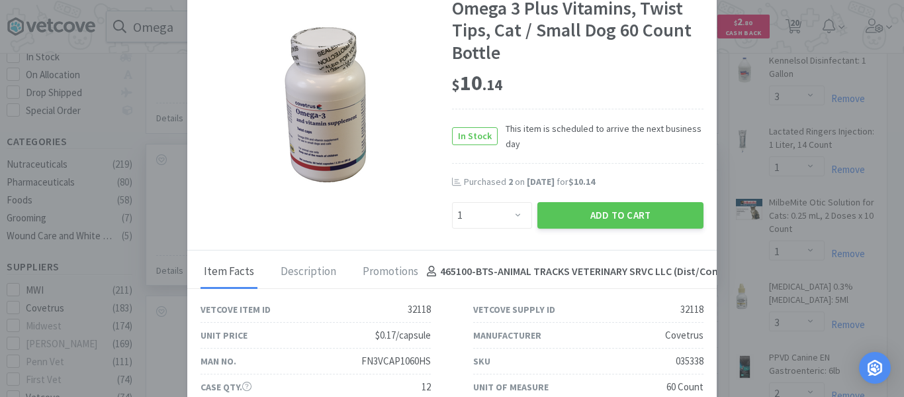
click at [593, 228] on div "Add to Cart" at bounding box center [620, 215] width 171 height 32
click at [592, 215] on button "Add to Cart" at bounding box center [621, 215] width 166 height 26
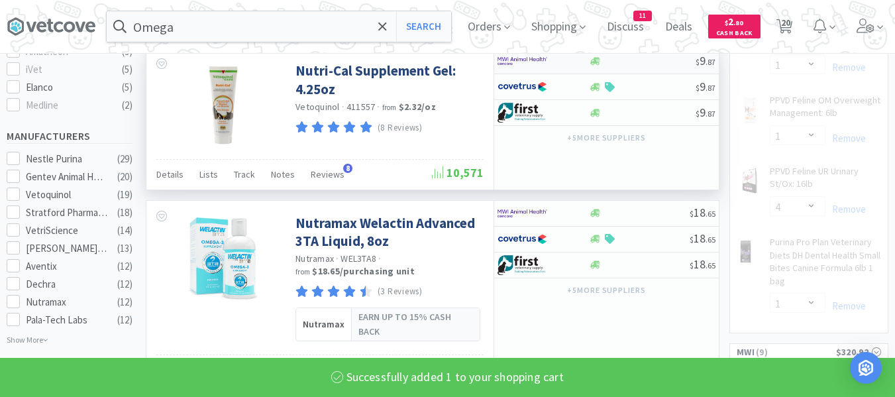
select select "1"
select select "2"
select select "1"
select select "4"
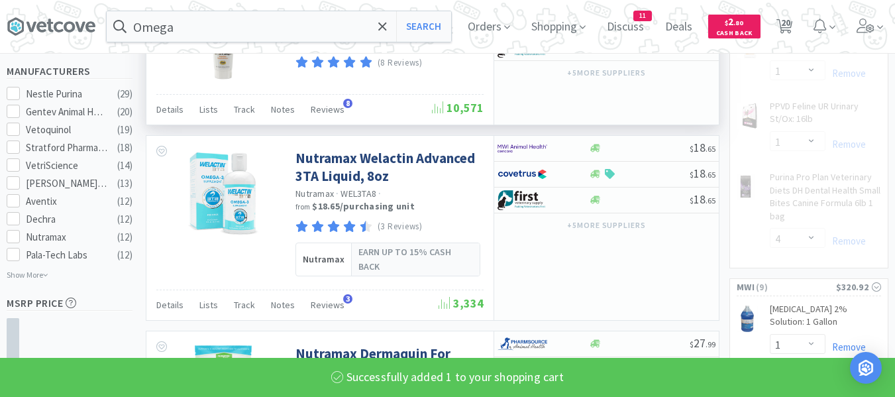
select select "1"
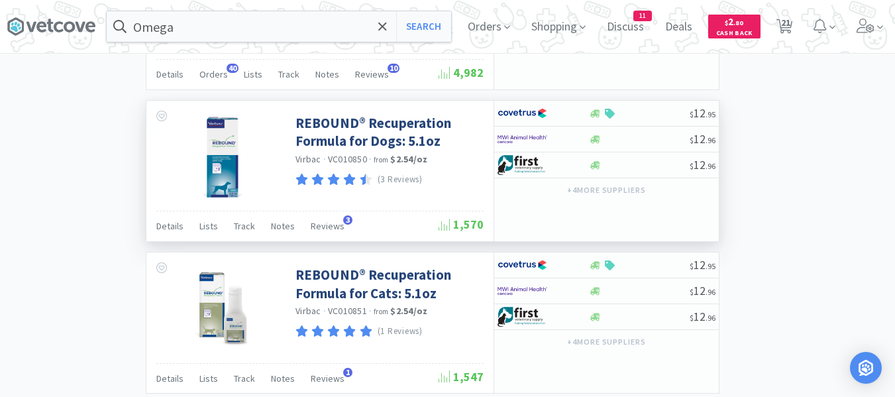
scroll to position [2001, 0]
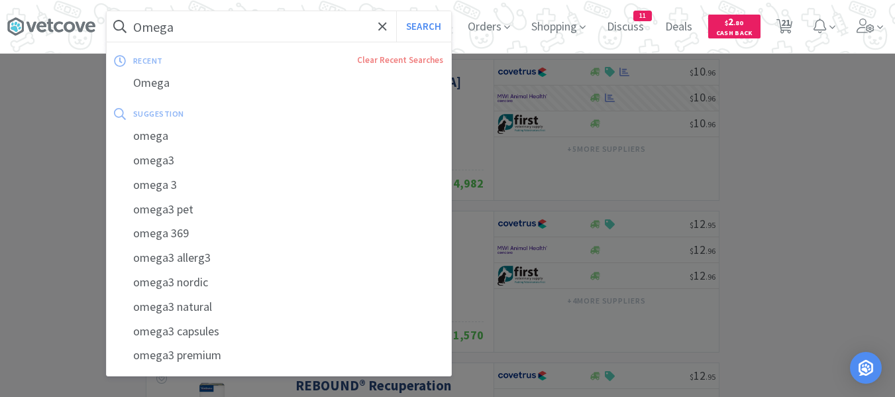
click at [278, 19] on input "Omega" at bounding box center [279, 26] width 344 height 30
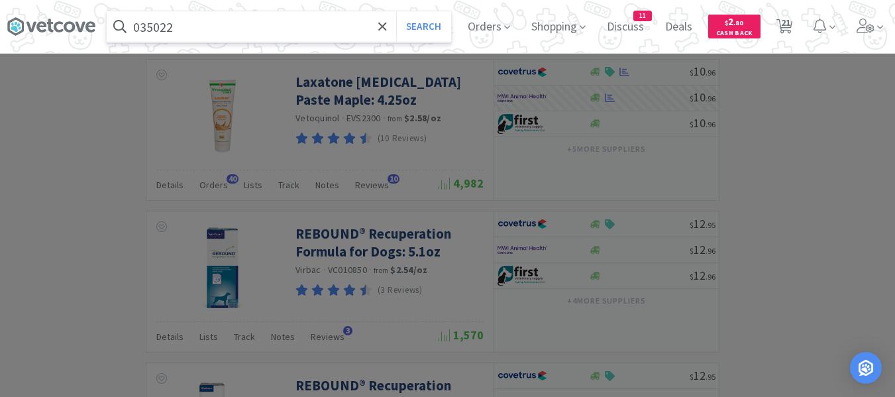
click at [396, 11] on button "Search" at bounding box center [423, 26] width 55 height 30
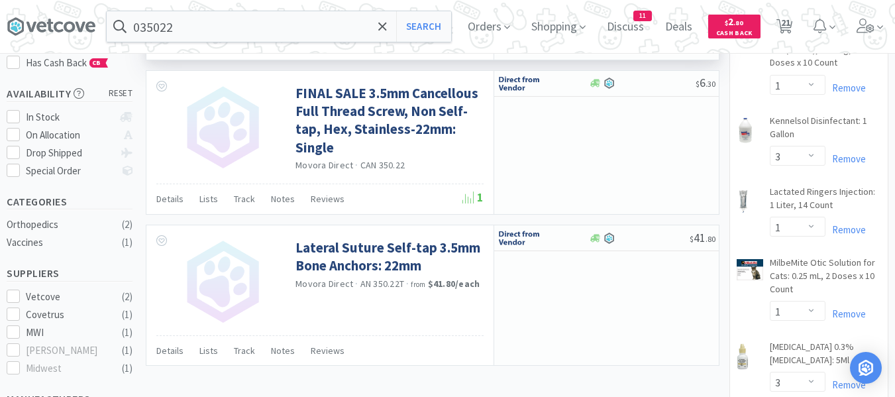
scroll to position [132, 0]
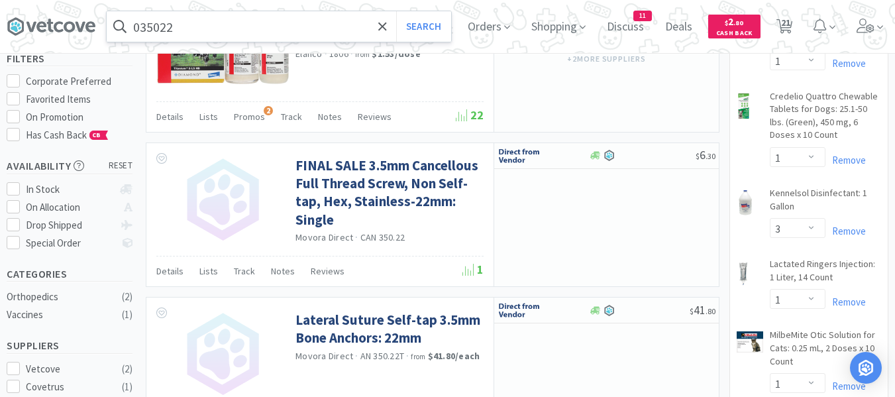
click at [277, 32] on input "035022" at bounding box center [279, 26] width 344 height 30
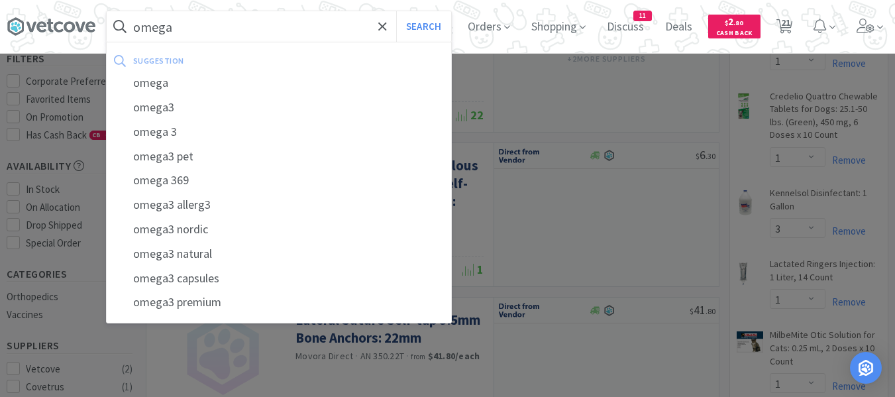
click at [396, 11] on button "Search" at bounding box center [423, 26] width 55 height 30
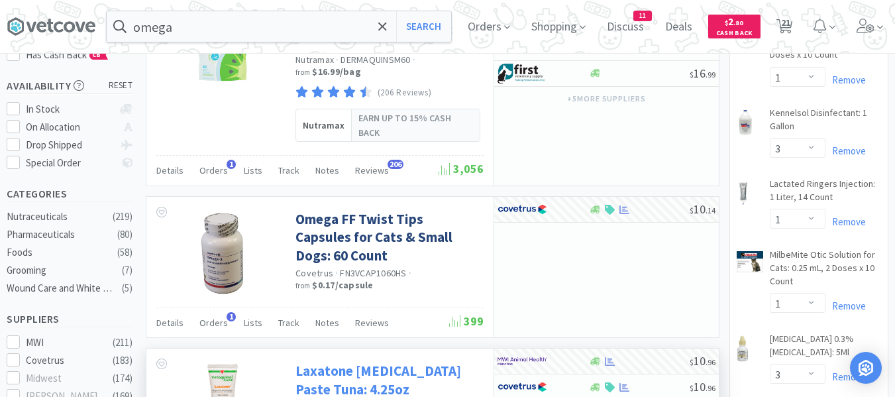
scroll to position [199, 0]
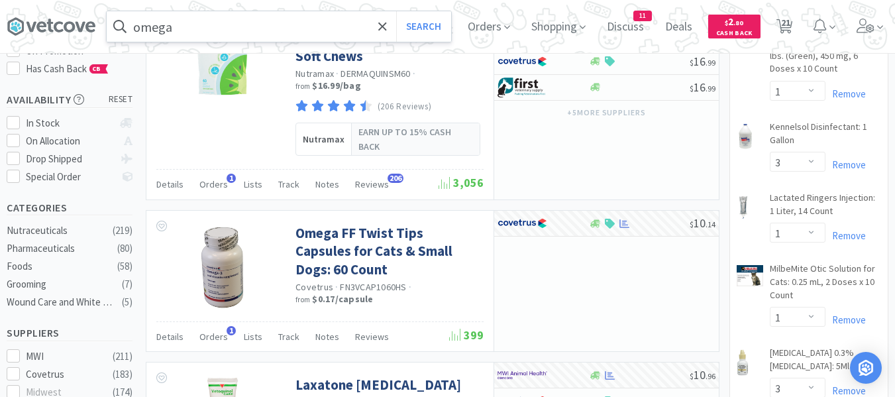
click at [250, 38] on input "omega" at bounding box center [279, 26] width 344 height 30
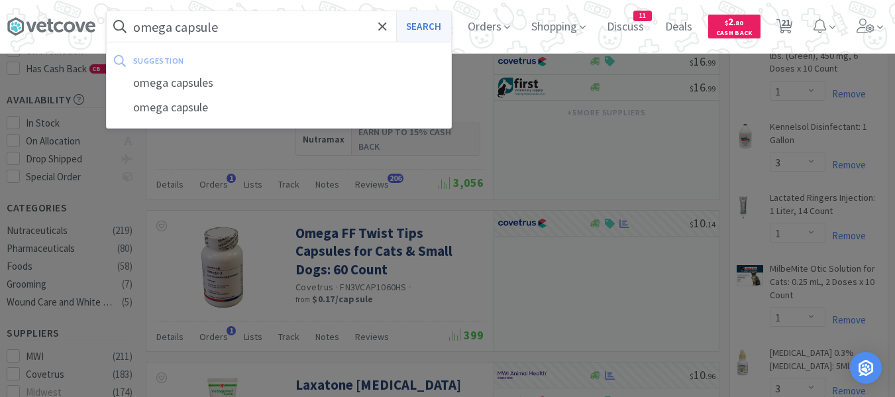
type input "omega capsule"
click at [433, 31] on button "Search" at bounding box center [423, 26] width 55 height 30
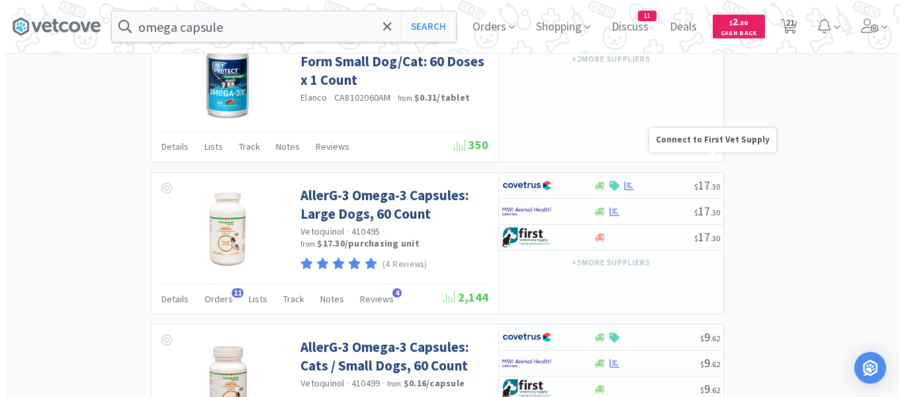
scroll to position [1788, 0]
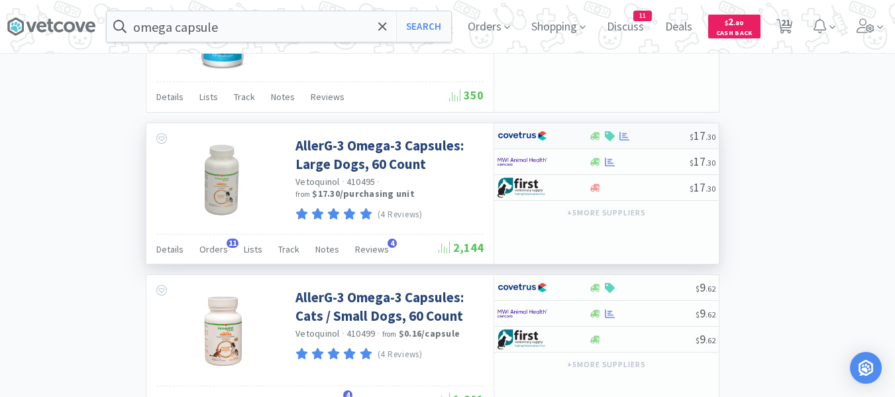
click at [648, 131] on div at bounding box center [638, 136] width 101 height 10
select select "1"
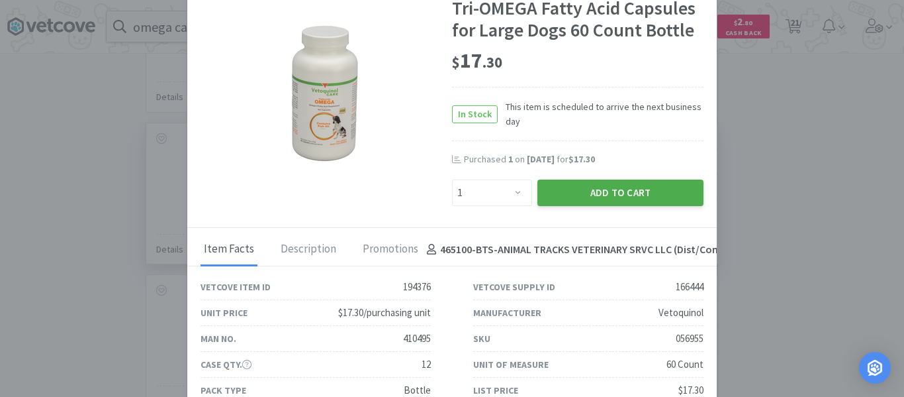
click at [584, 192] on button "Add to Cart" at bounding box center [621, 192] width 166 height 26
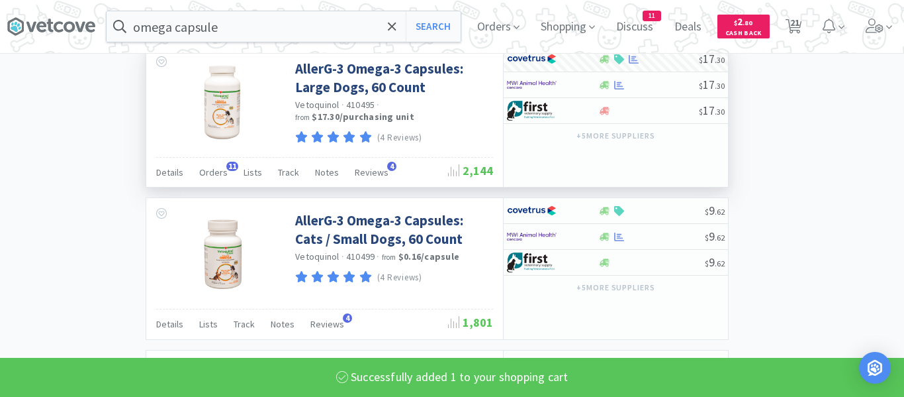
select select "1"
select select "3"
select select "1"
select select "3"
select select "1"
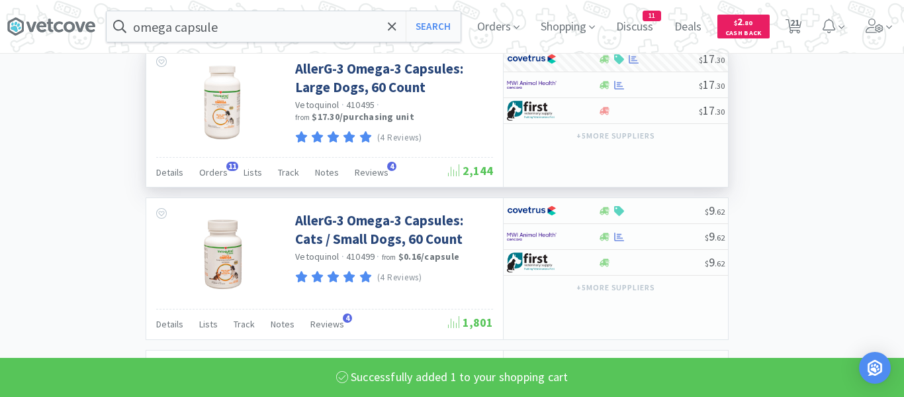
select select "2"
select select "1"
select select "4"
select select "1"
